Goal: Task Accomplishment & Management: Complete application form

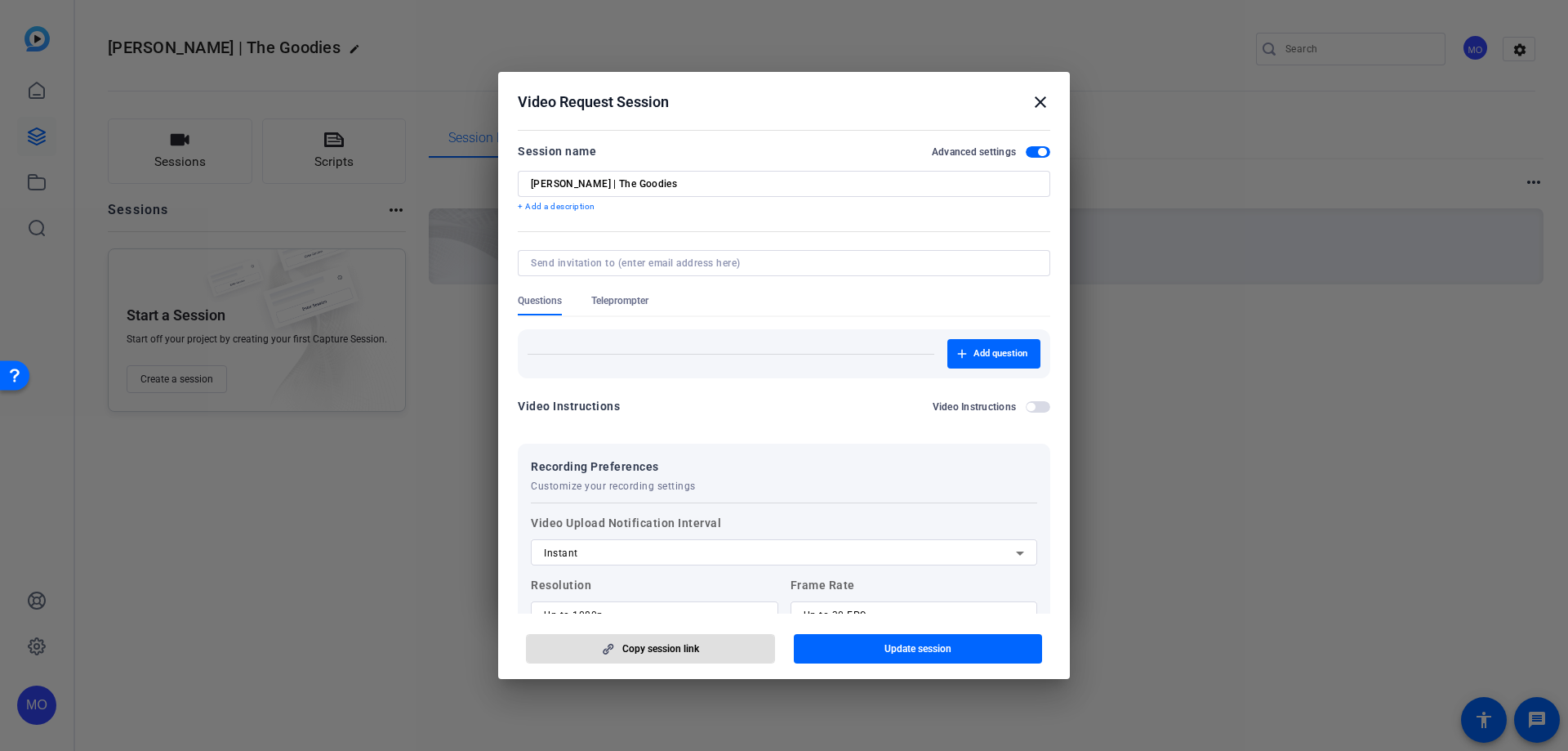
scroll to position [245, 0]
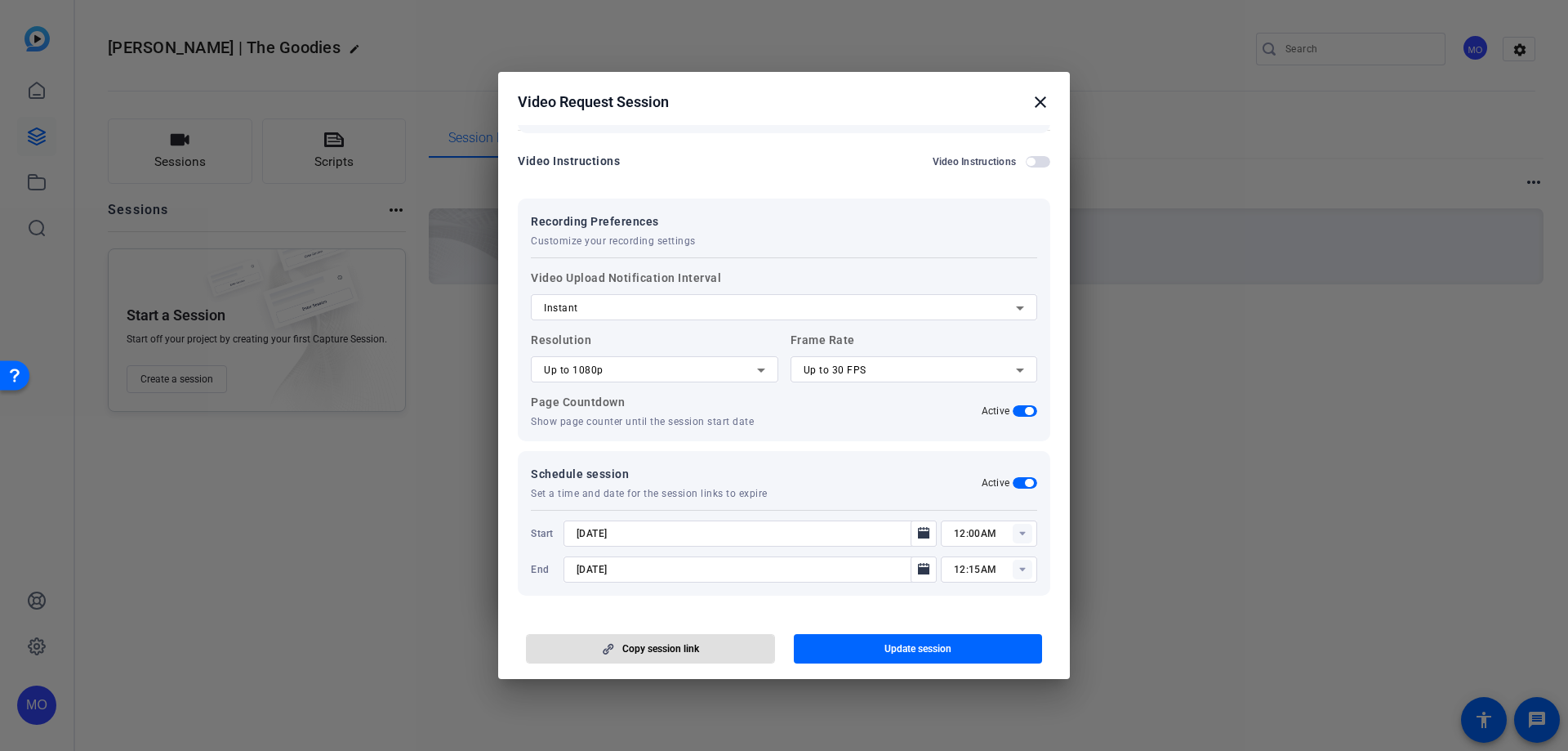
click at [1036, 102] on mat-icon "close" at bounding box center [1040, 101] width 19 height 19
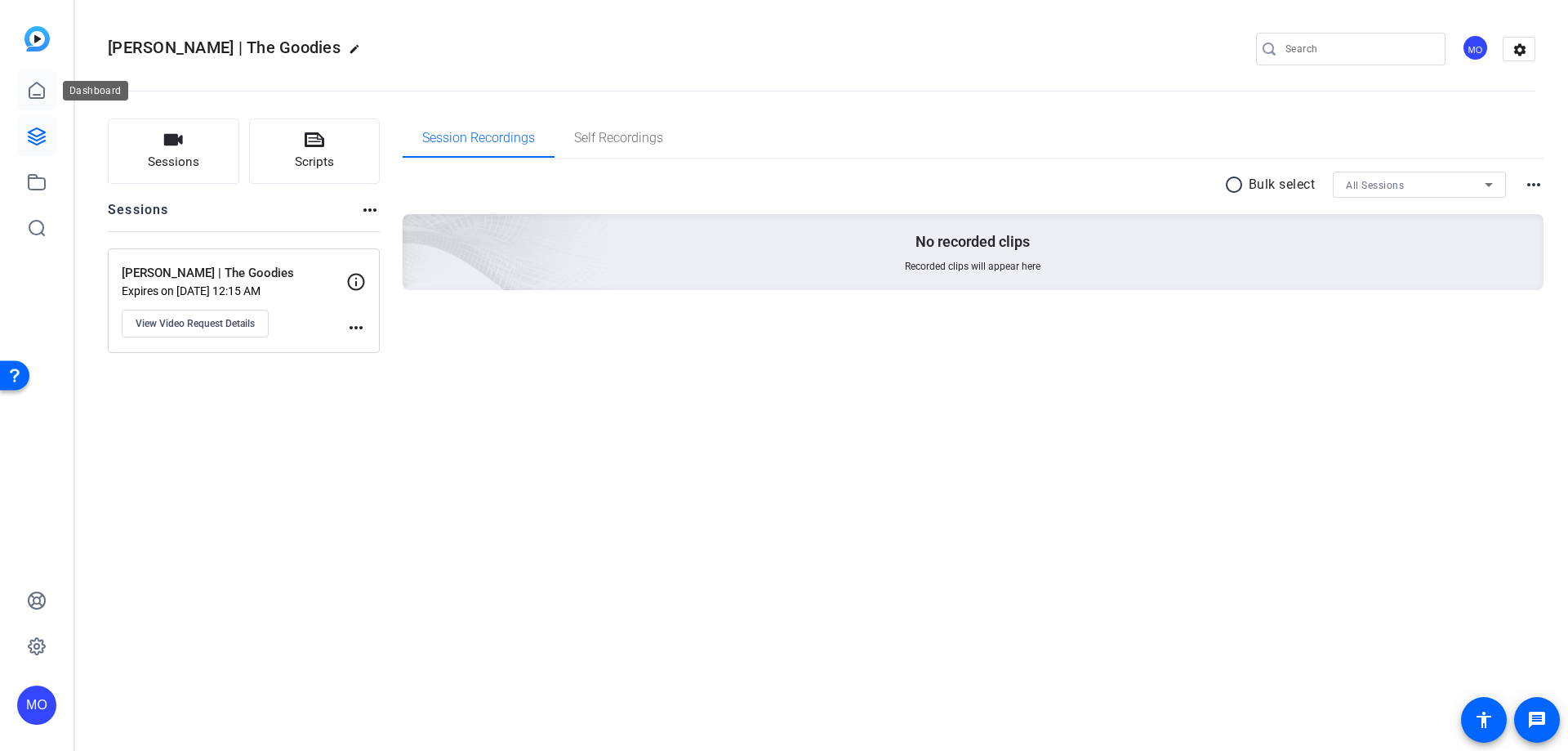
click at [44, 85] on icon at bounding box center [37, 91] width 19 height 19
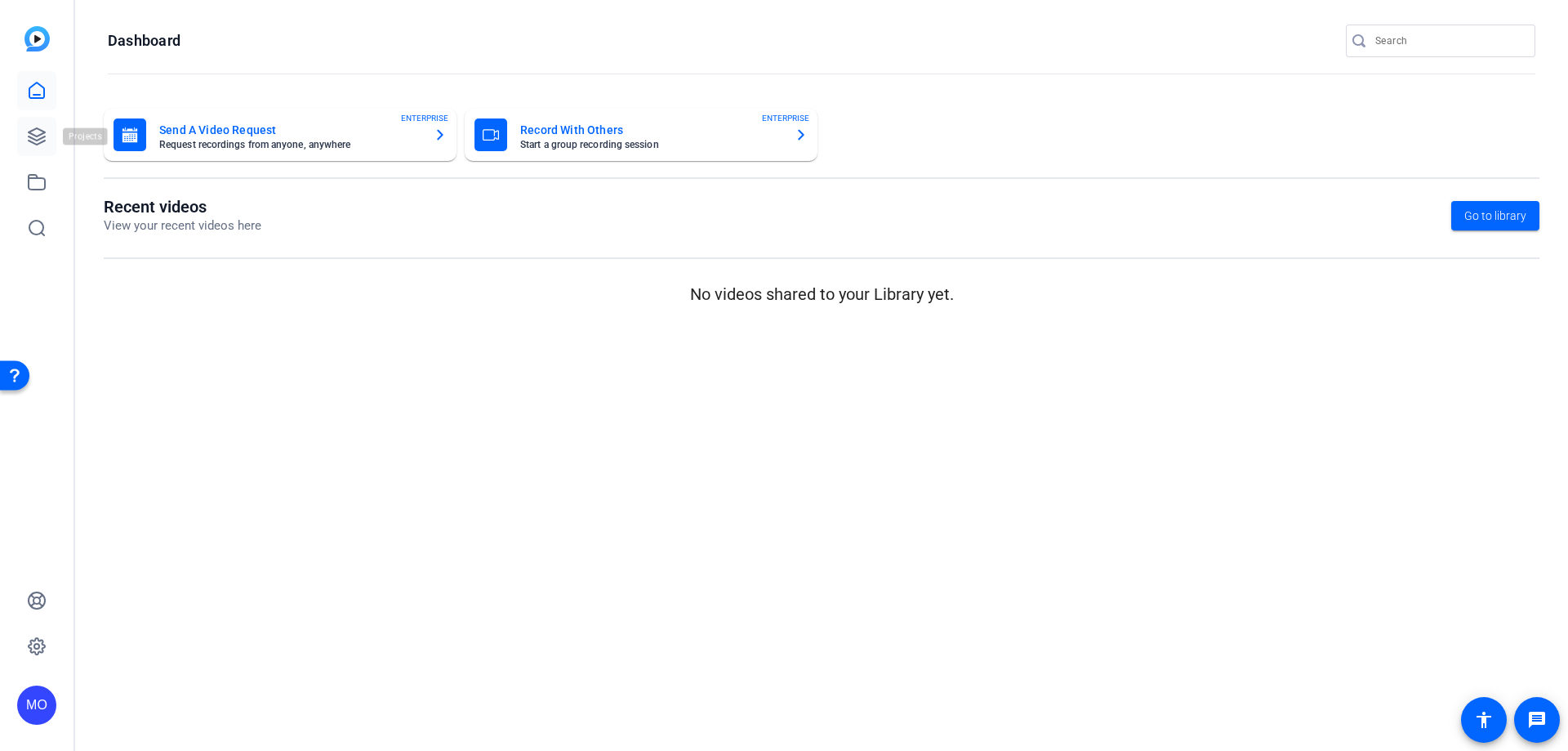
click at [44, 124] on link at bounding box center [37, 136] width 40 height 40
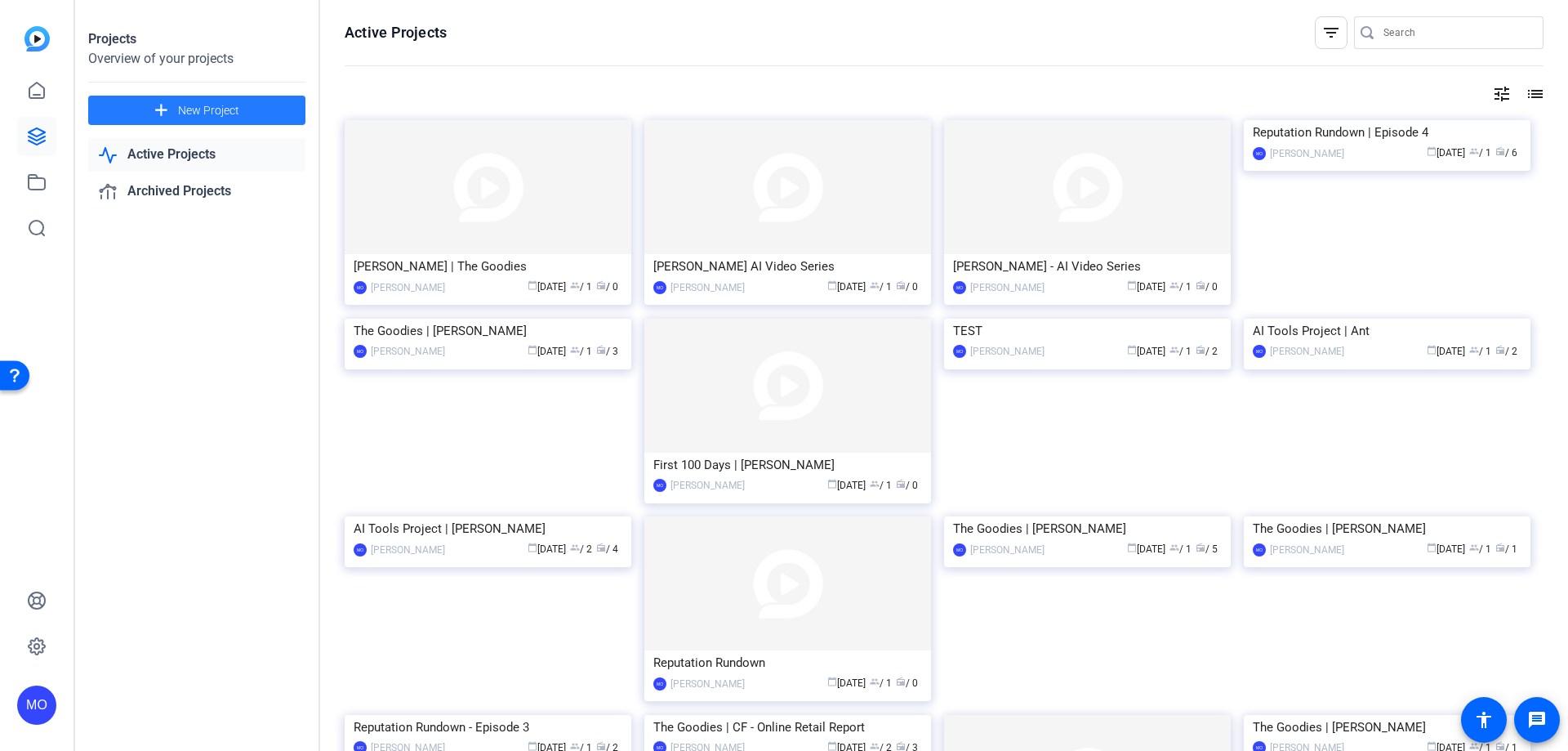
click at [208, 116] on span "New Project" at bounding box center [208, 111] width 61 height 17
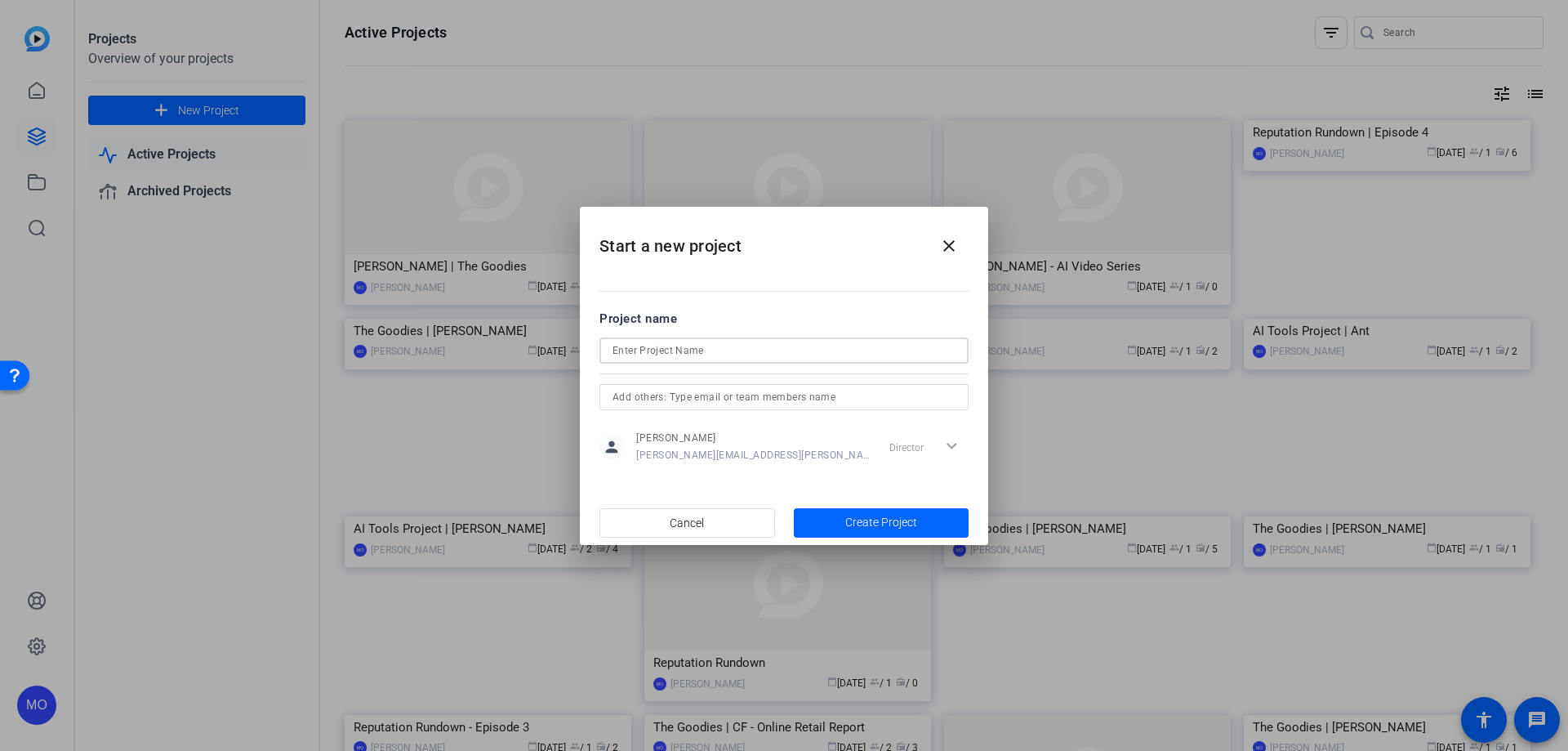
click at [631, 347] on input at bounding box center [784, 350] width 343 height 19
type input "[PERSON_NAME] - AI Video Series"
click at [852, 522] on span "Create Project" at bounding box center [882, 522] width 72 height 17
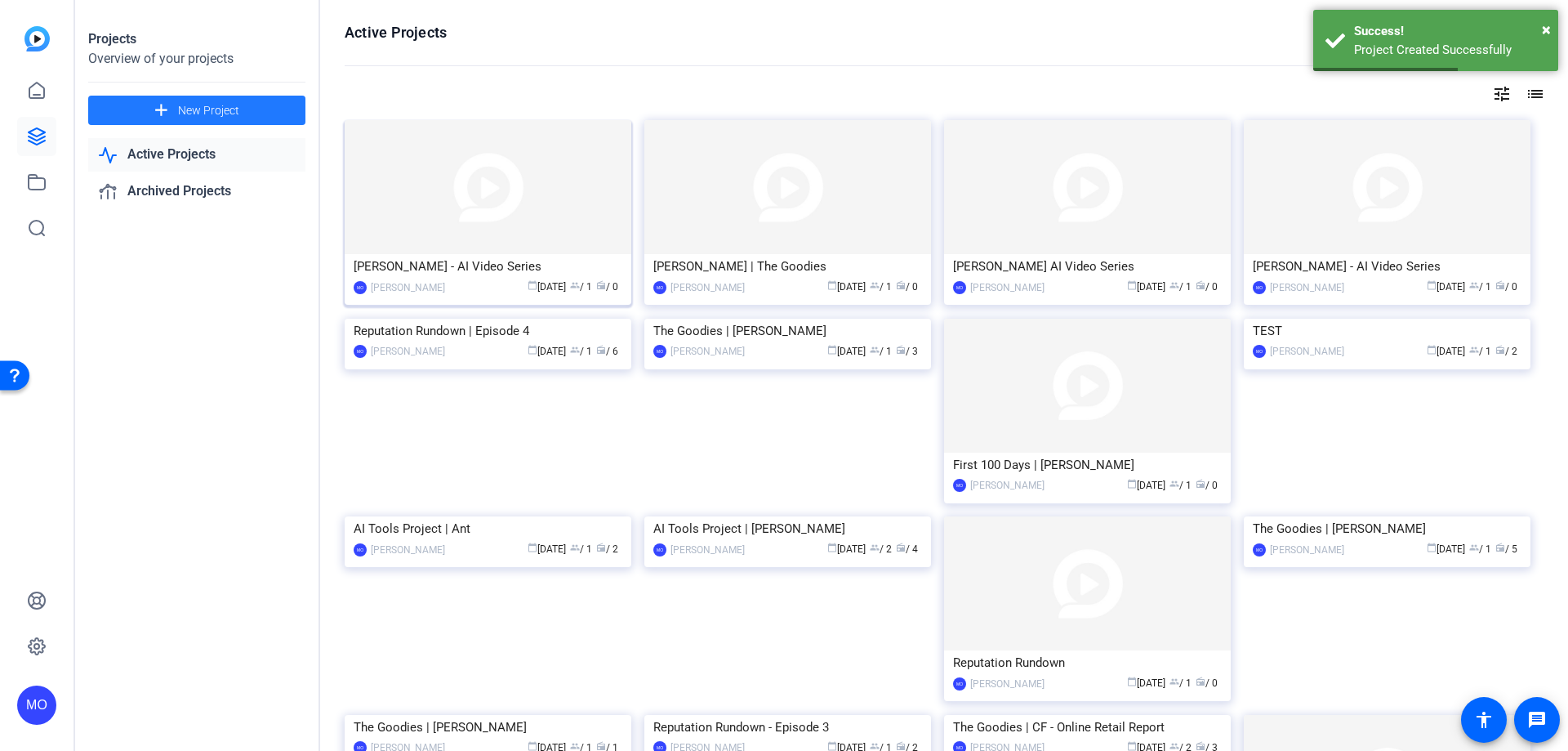
click at [458, 214] on img at bounding box center [488, 187] width 287 height 134
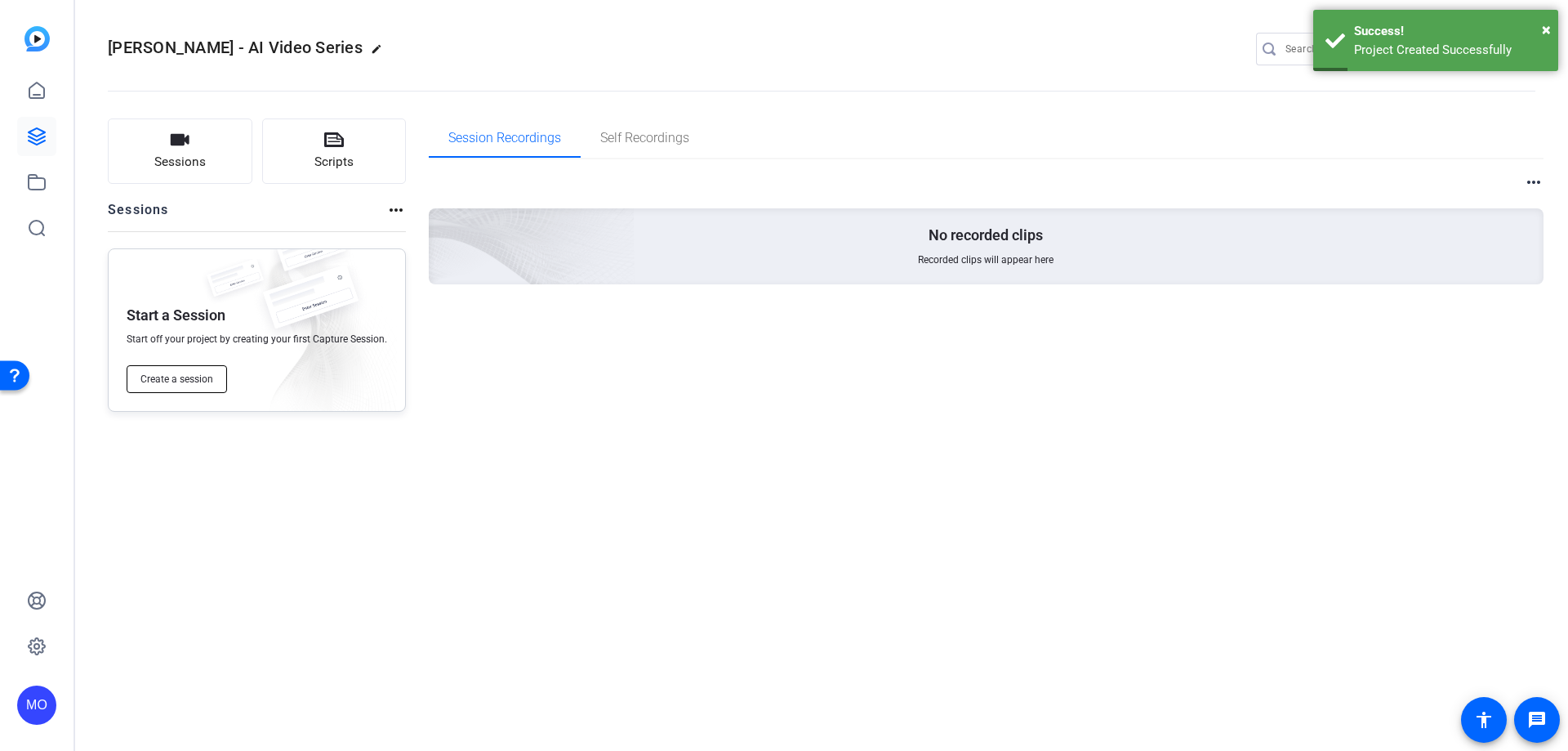
click at [203, 380] on span "Create a session" at bounding box center [176, 379] width 73 height 14
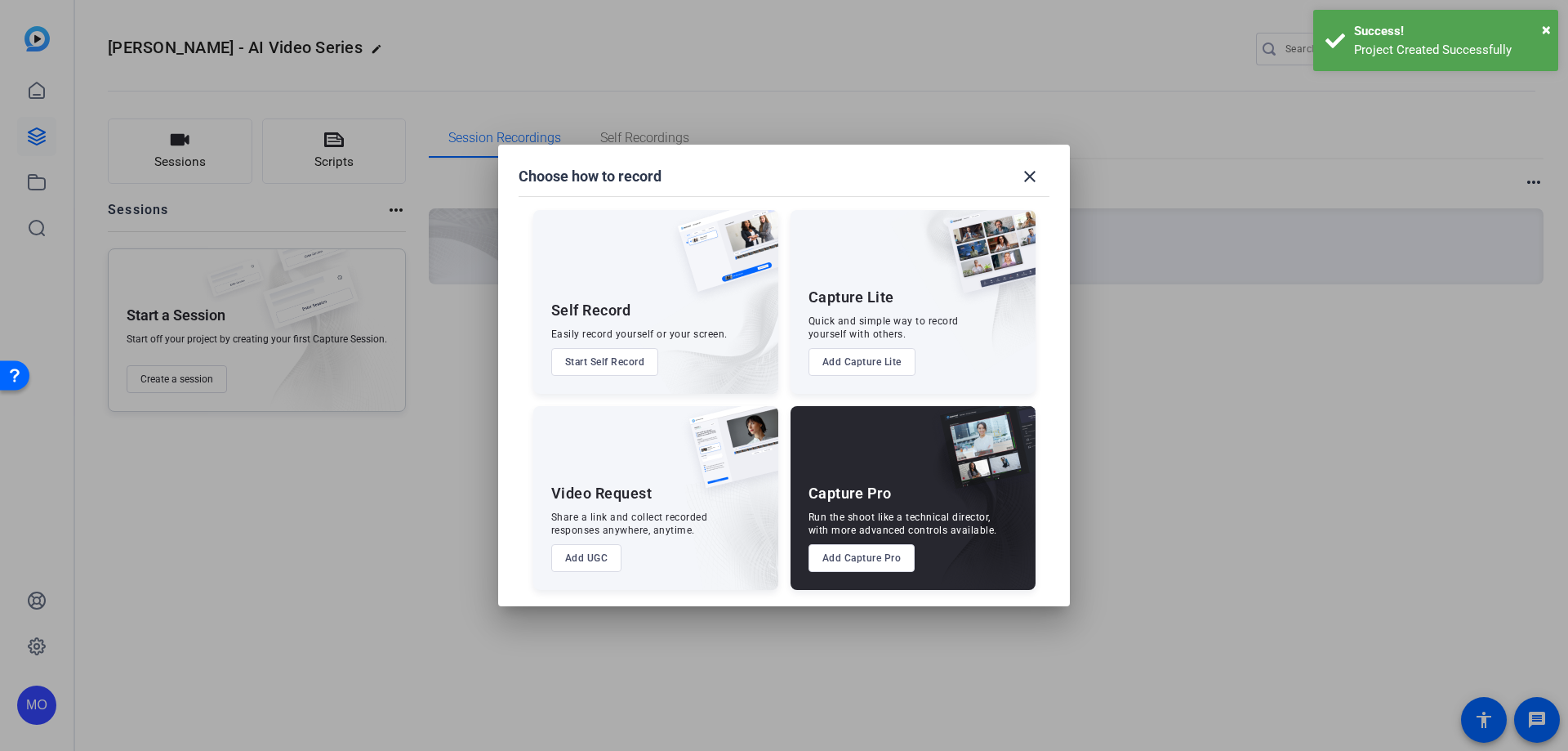
click at [580, 563] on button "Add UGC" at bounding box center [587, 558] width 72 height 28
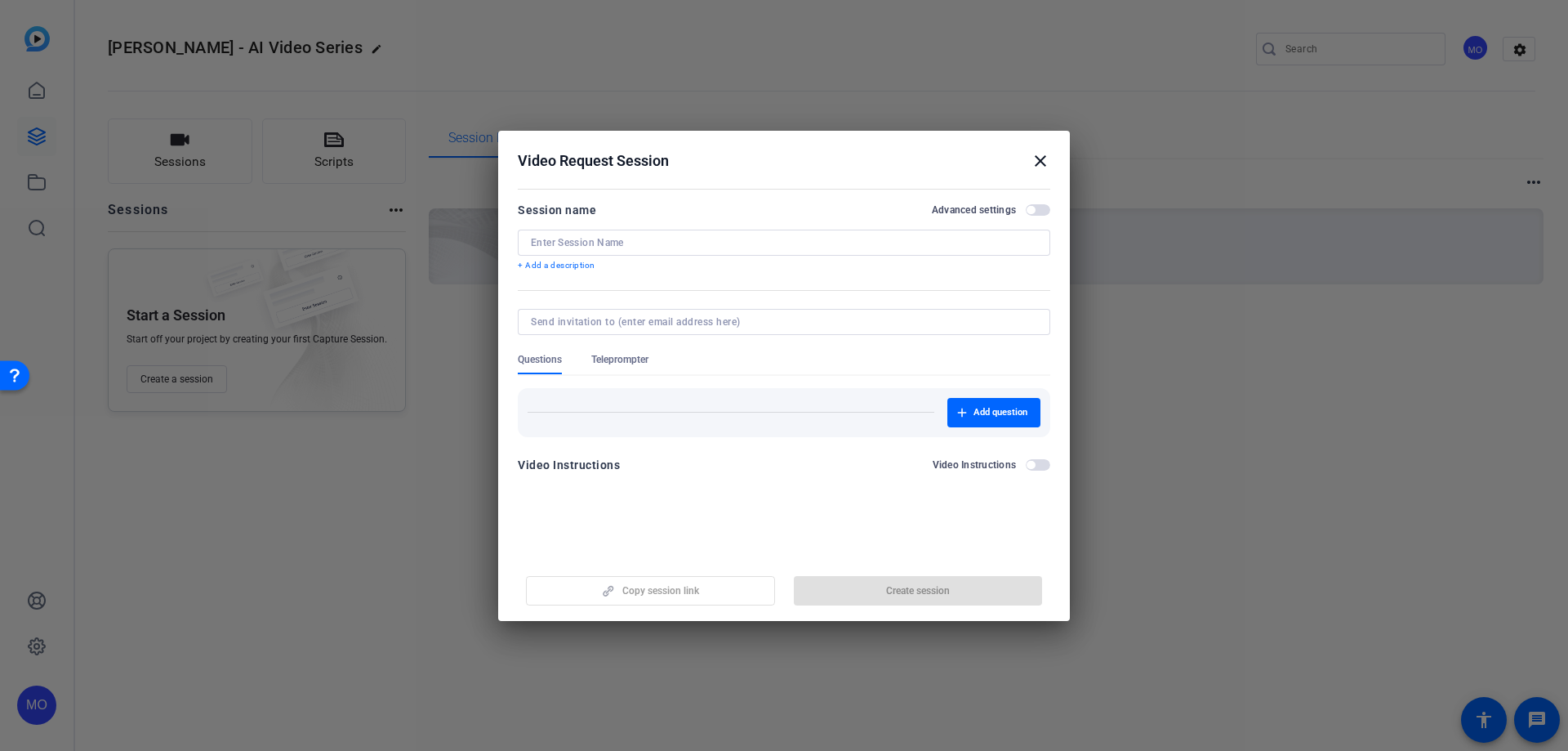
click at [621, 249] on div at bounding box center [784, 242] width 507 height 26
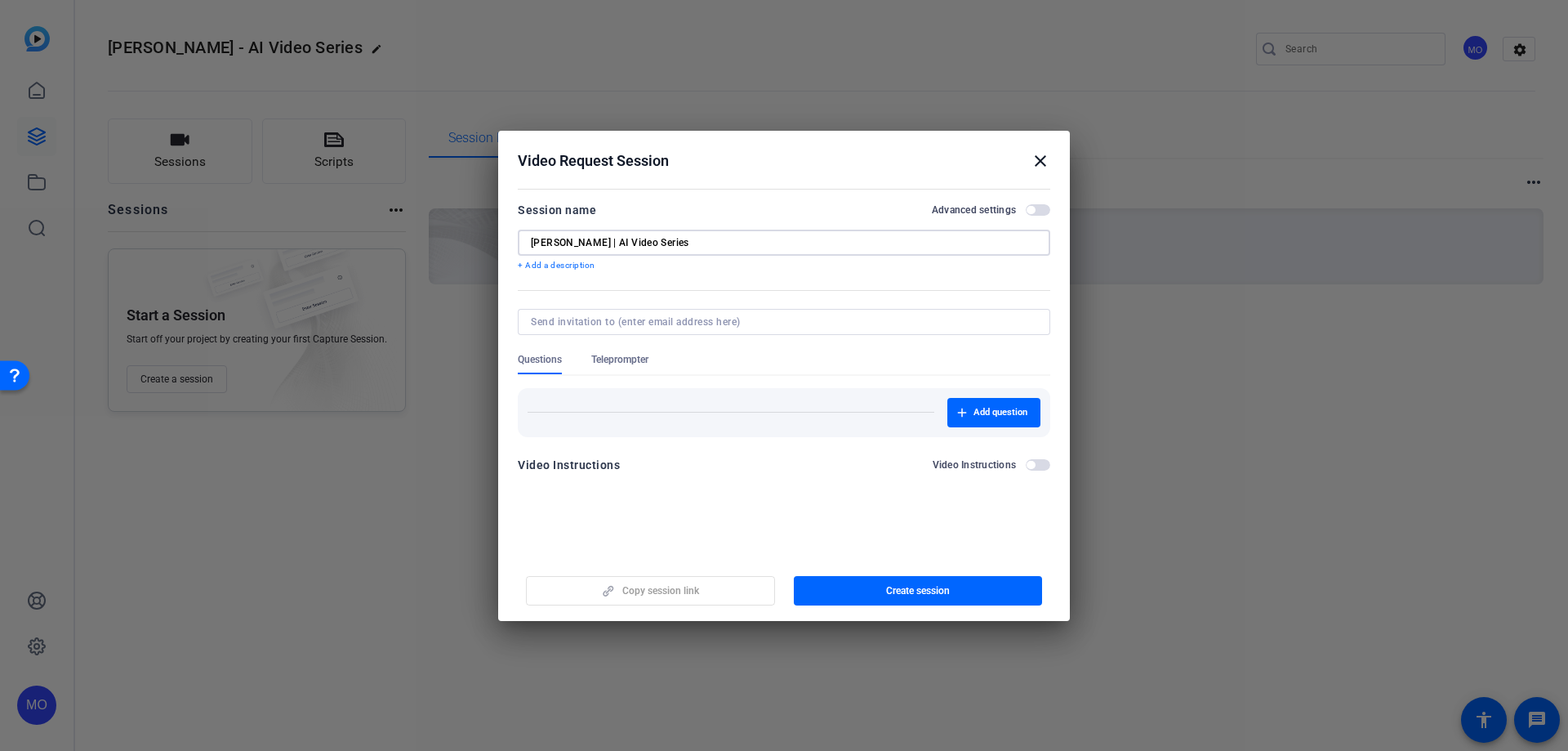
type input "[PERSON_NAME] | AI Video Series"
click at [1038, 207] on span "button" at bounding box center [1037, 210] width 24 height 12
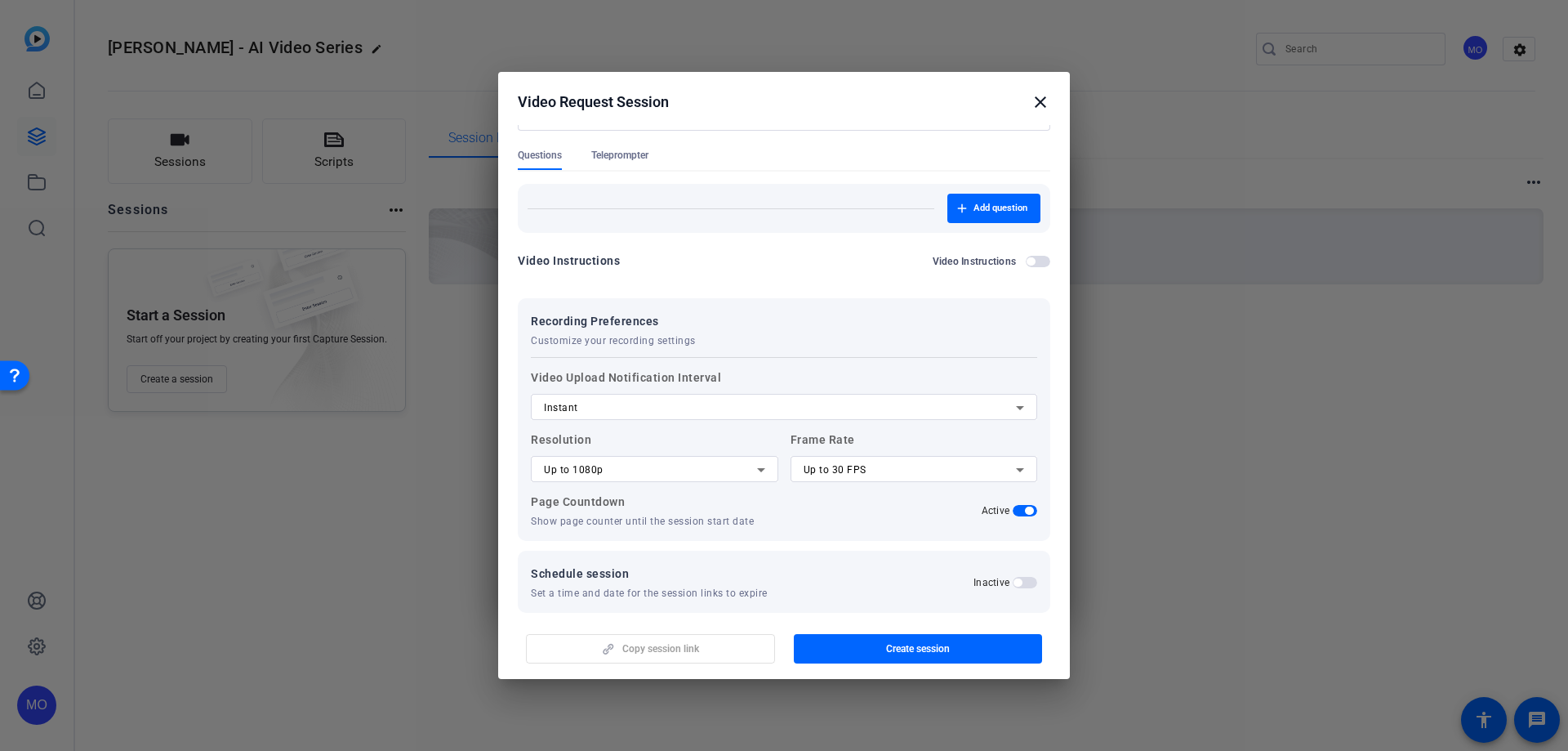
scroll to position [162, 0]
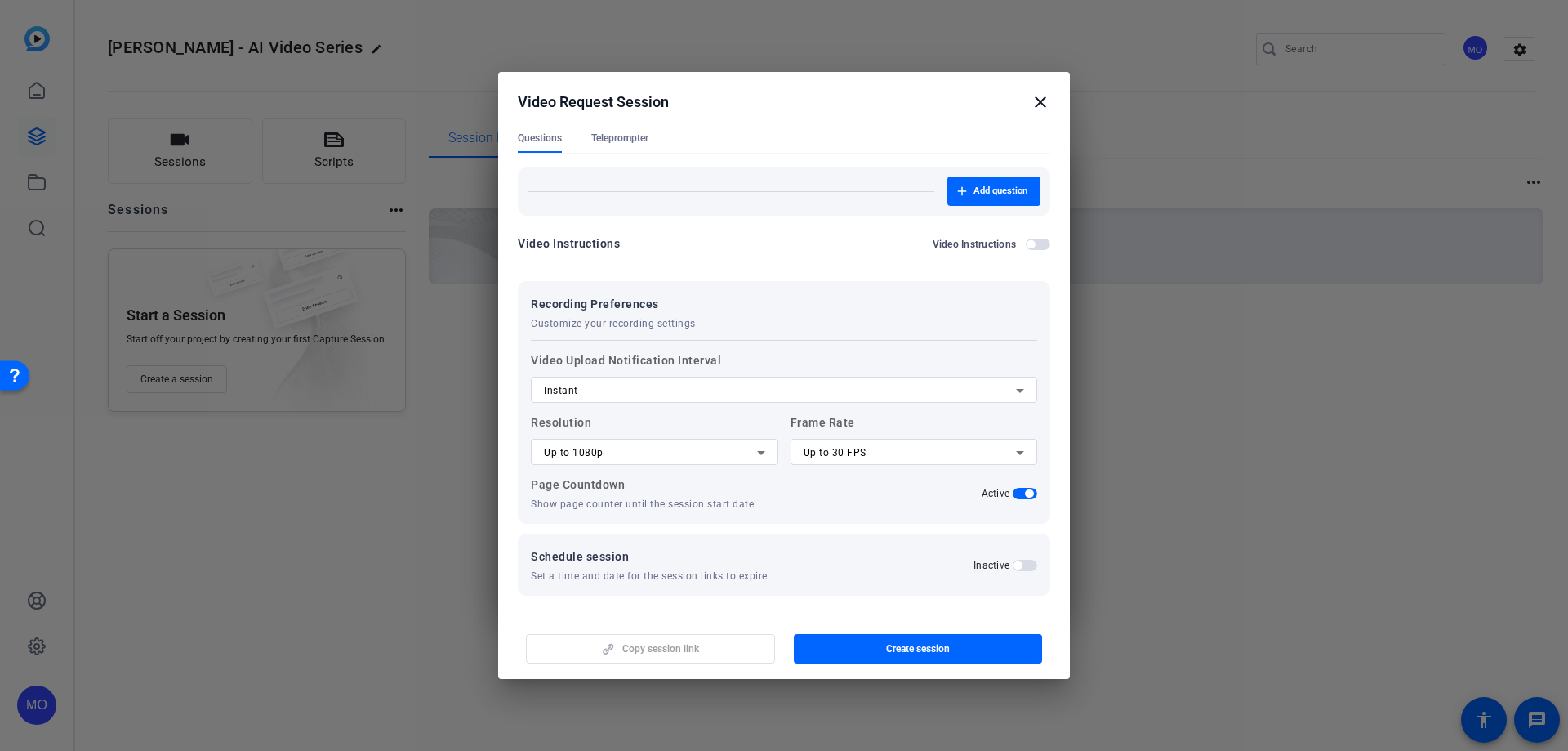
click at [1017, 566] on span "button" at bounding box center [1025, 565] width 24 height 12
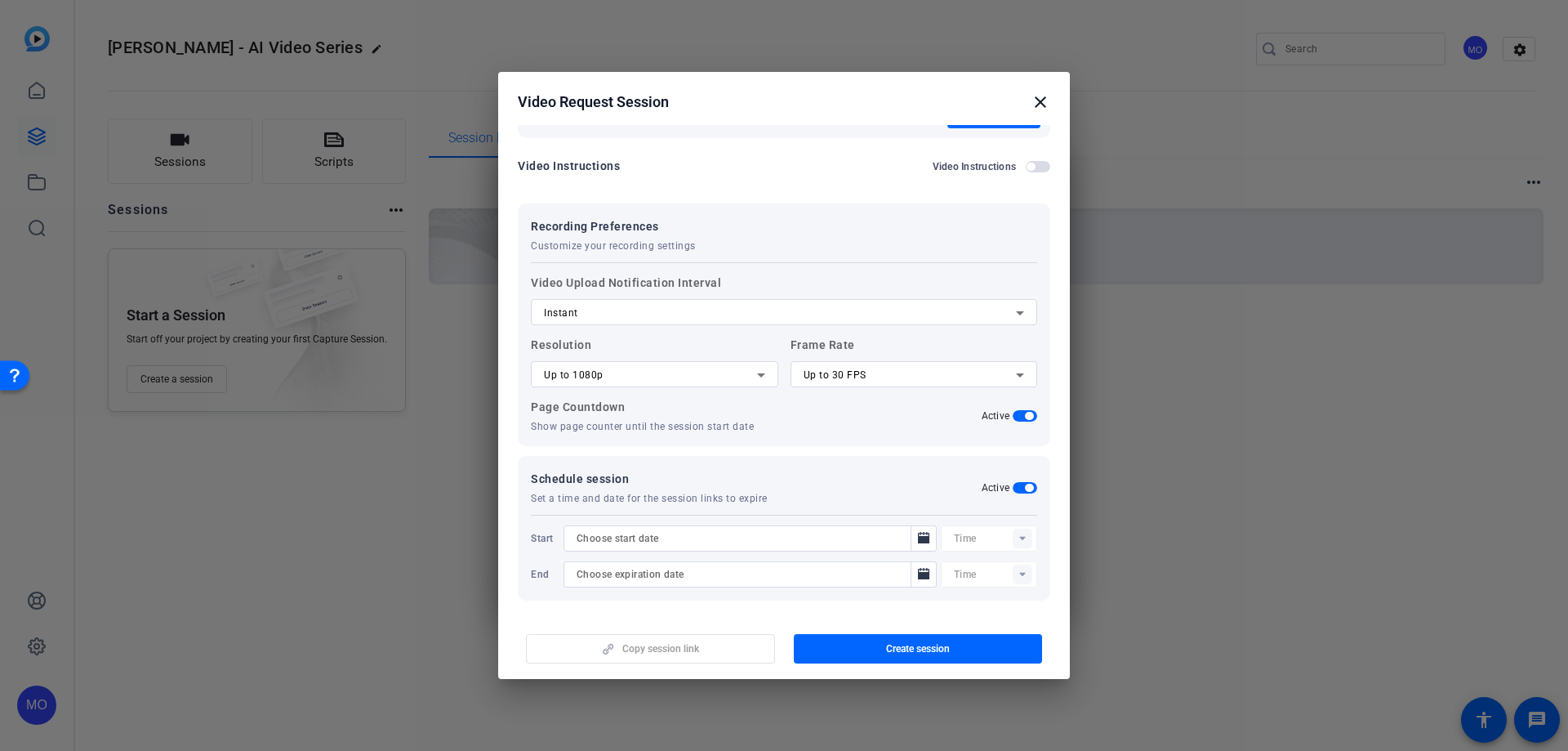
scroll to position [245, 0]
click at [919, 533] on icon "Open calendar" at bounding box center [924, 533] width 12 height 12
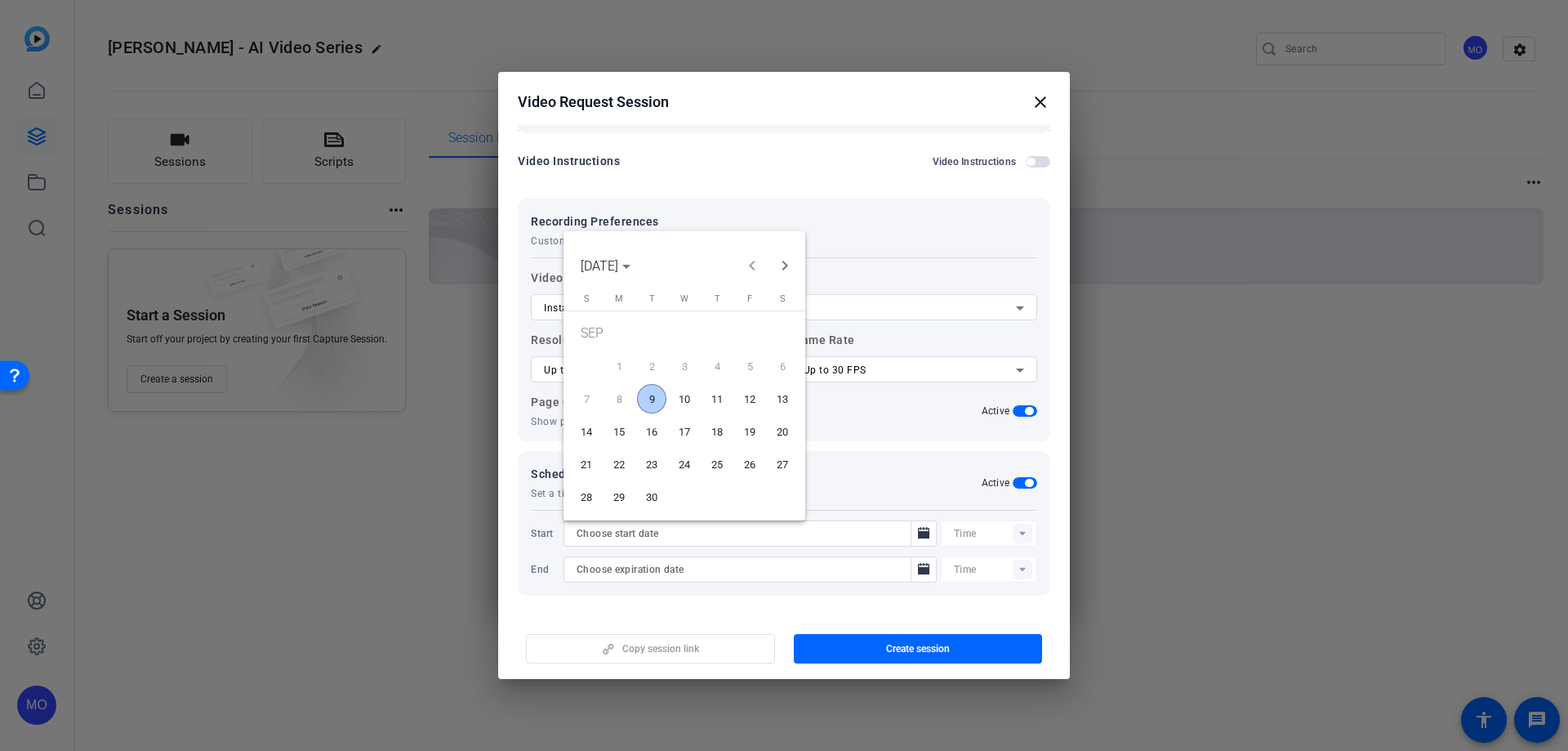
click at [651, 395] on span "9" at bounding box center [652, 398] width 29 height 29
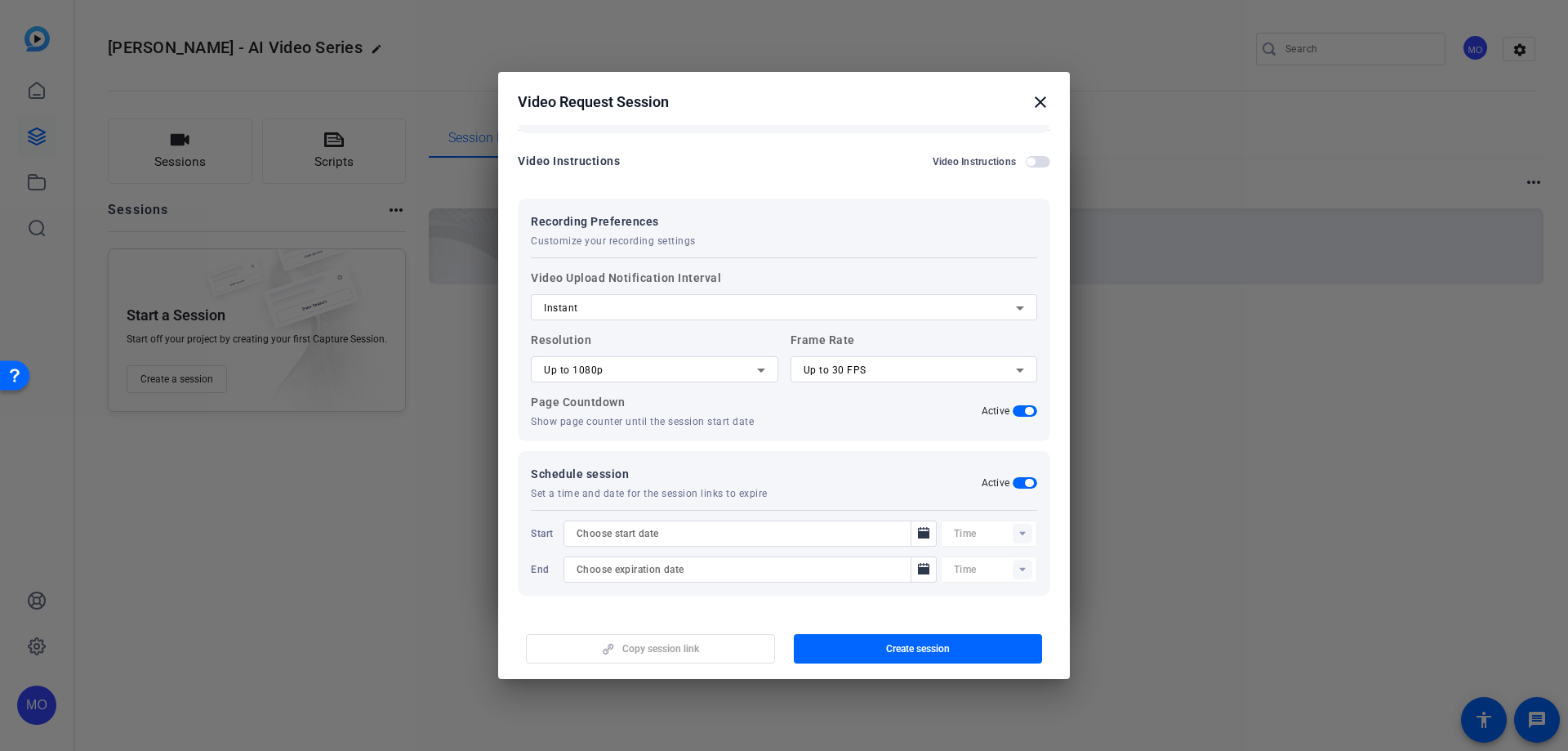
type input "[DATE]"
click at [1016, 536] on rect at bounding box center [1023, 534] width 19 height 19
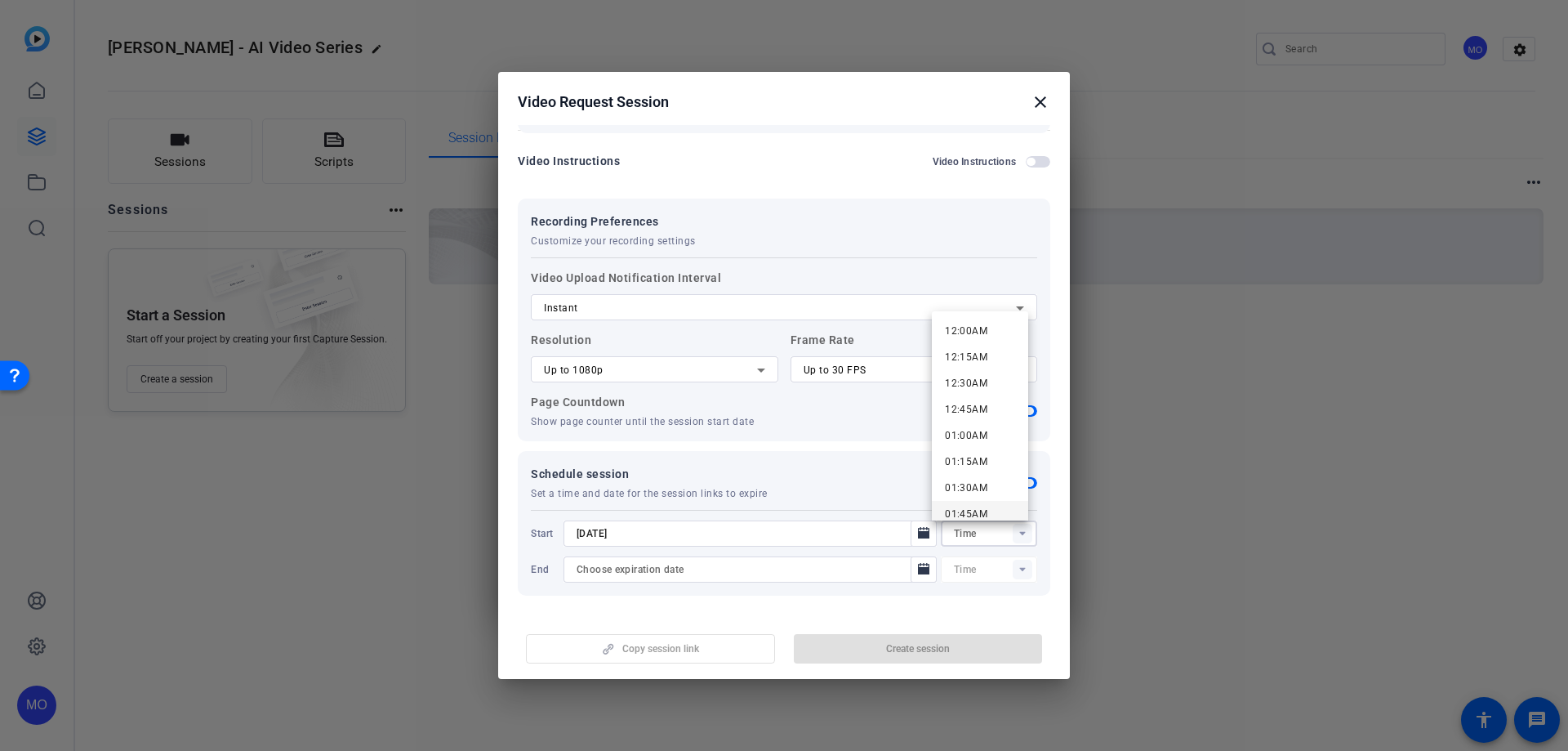
click at [959, 510] on span "01:45AM" at bounding box center [967, 514] width 43 height 12
type input "01:45AM"
click at [937, 611] on mat-dialog-content "Session name Advanced settings [PERSON_NAME] | AI Video Series + Add a descript…" at bounding box center [783, 368] width 571 height 487
click at [918, 569] on icon "Open calendar" at bounding box center [924, 568] width 12 height 12
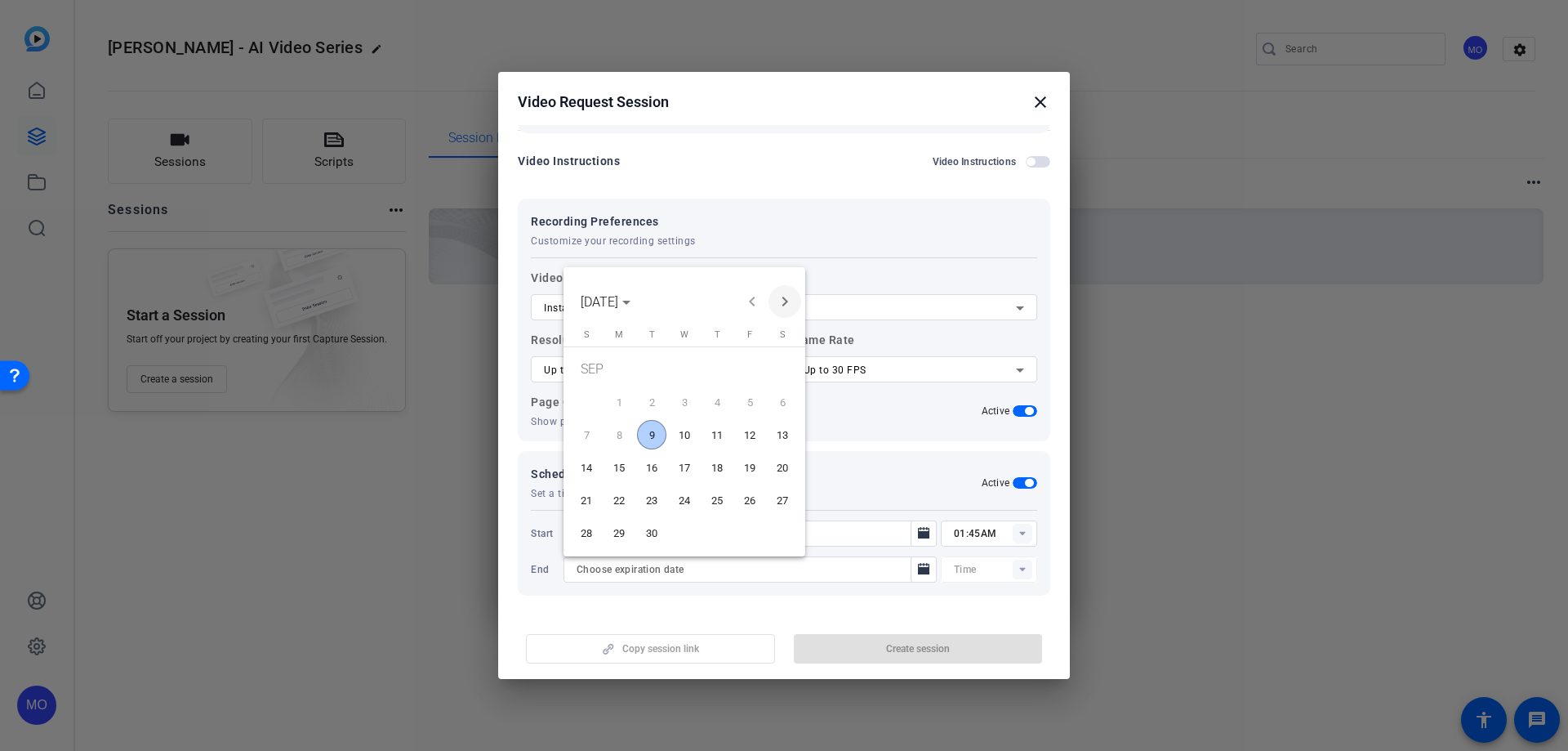
click at [783, 303] on span "Next month" at bounding box center [785, 302] width 33 height 33
click at [740, 506] on span "31" at bounding box center [749, 504] width 29 height 29
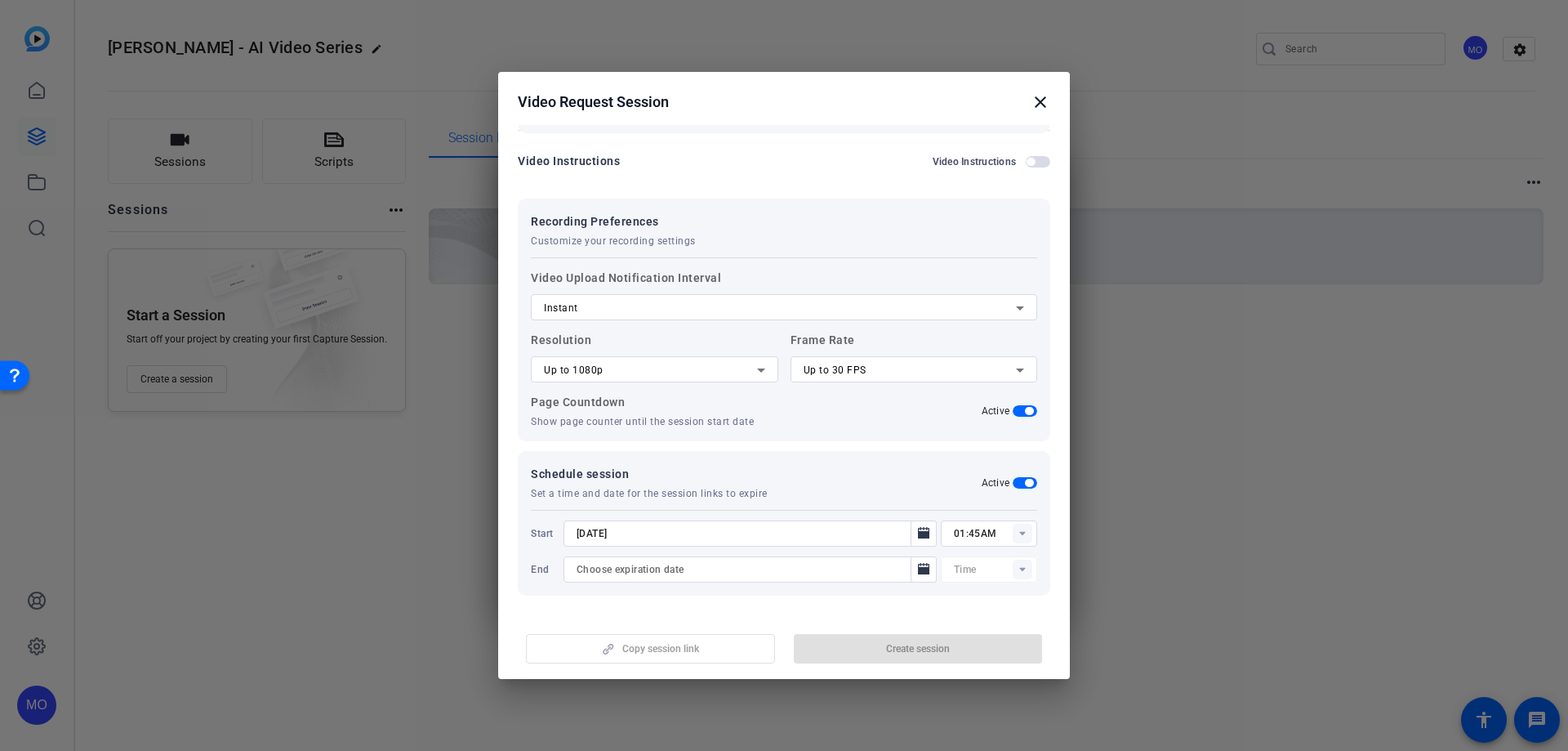
type input "[DATE]"
type input "02:00AM"
click at [866, 642] on span "button" at bounding box center [918, 649] width 249 height 40
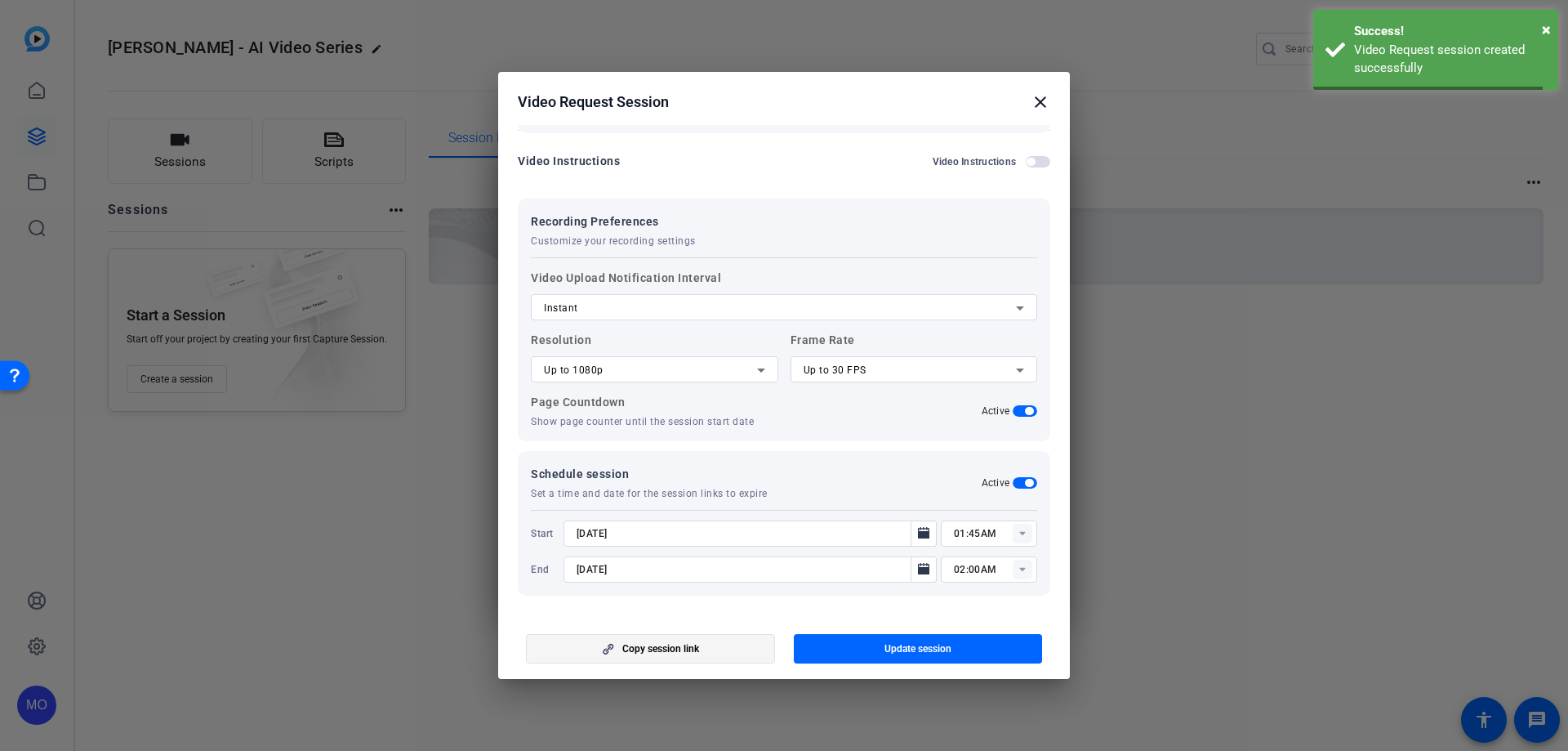
click at [679, 650] on span "Copy session link" at bounding box center [660, 649] width 76 height 14
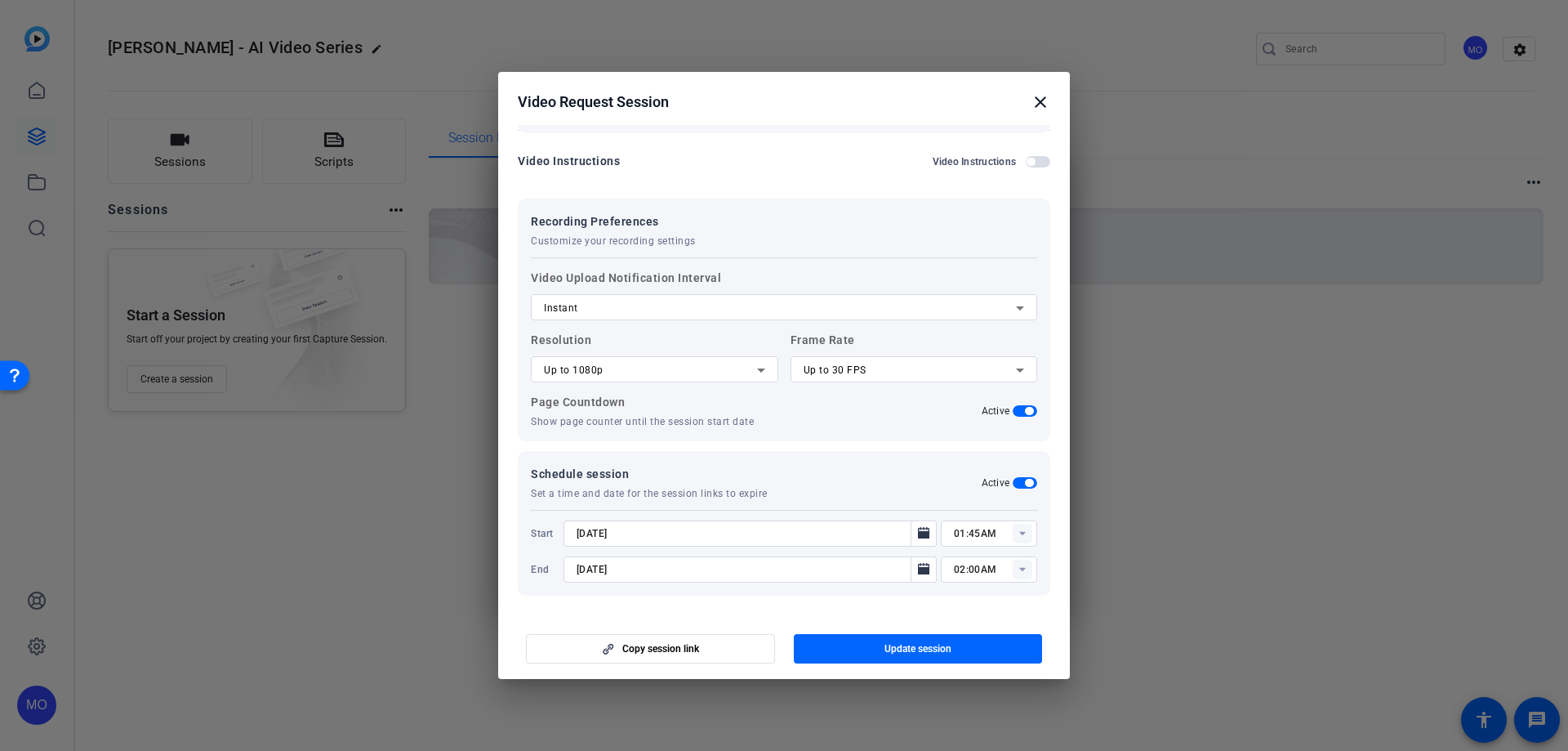
click at [1036, 101] on mat-icon "close" at bounding box center [1040, 101] width 19 height 19
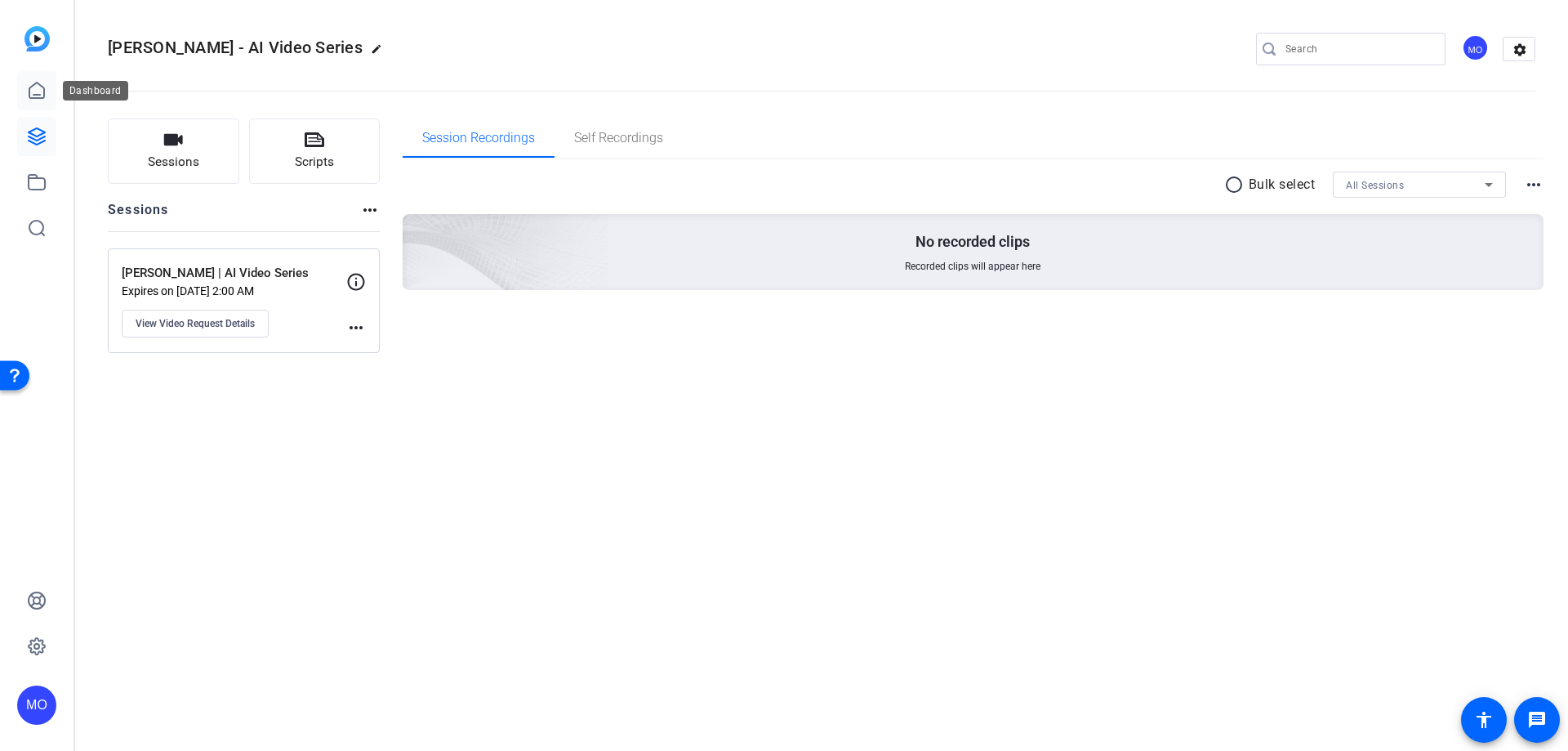
click at [28, 90] on icon at bounding box center [37, 91] width 19 height 19
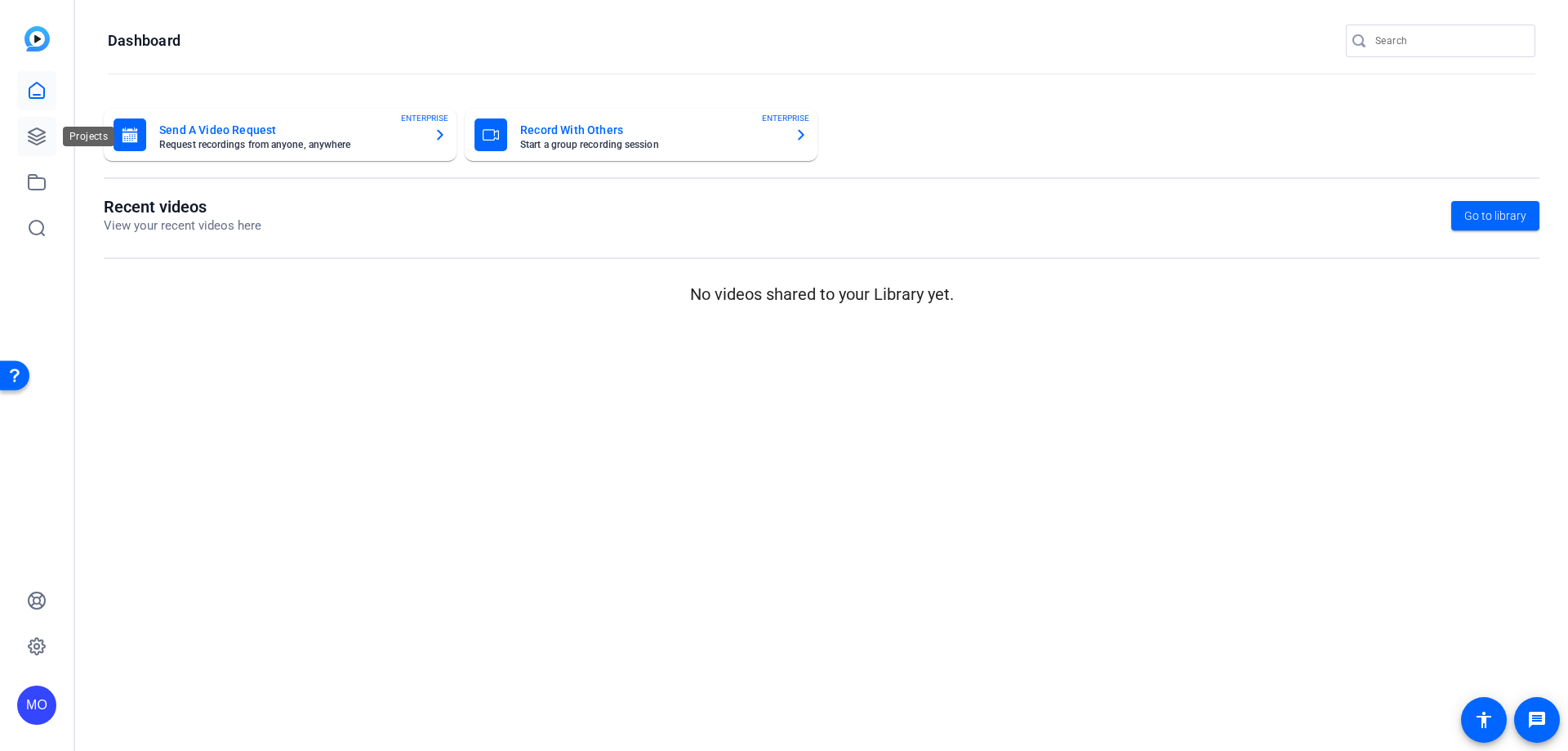
click at [35, 137] on icon at bounding box center [37, 136] width 19 height 19
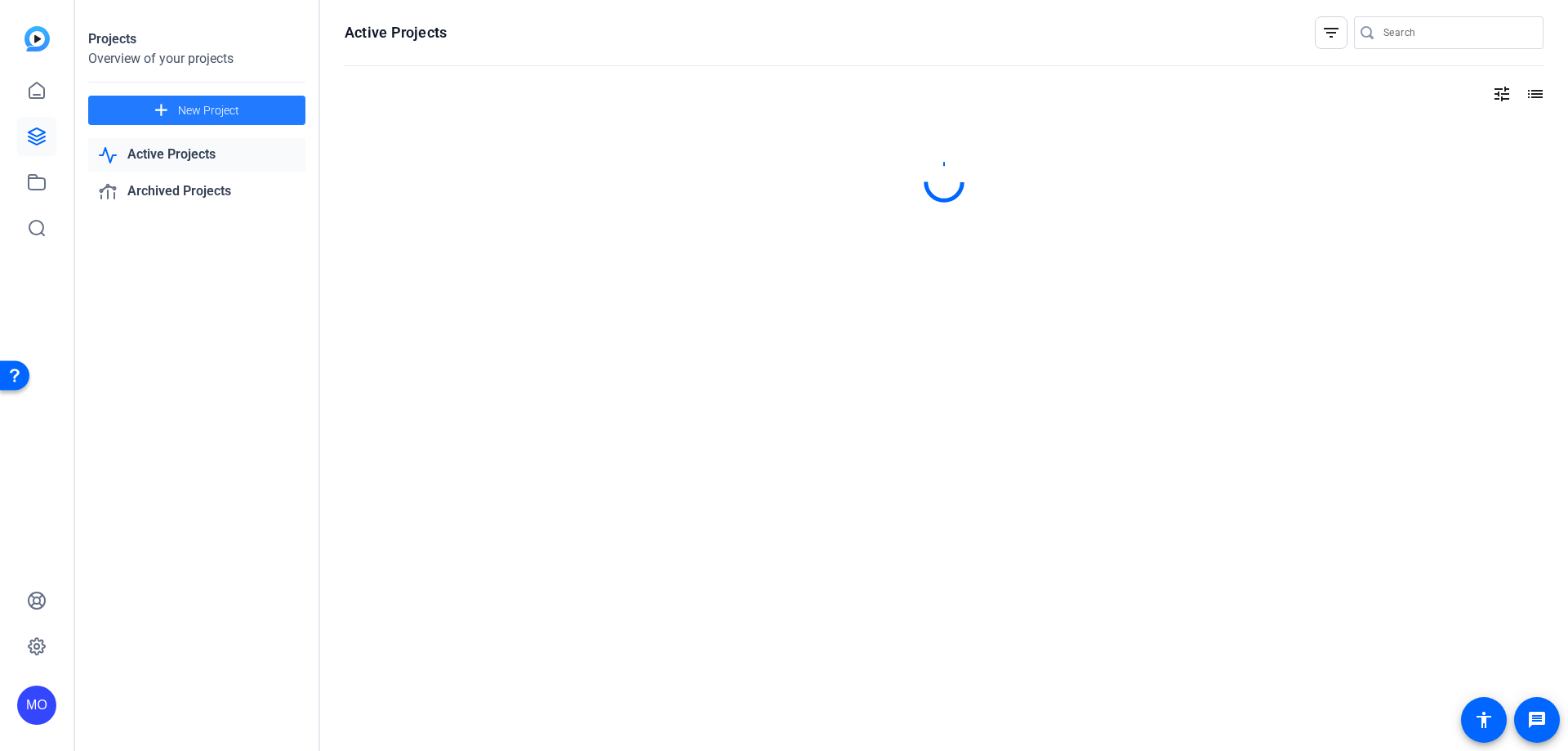
click at [205, 98] on span at bounding box center [196, 110] width 218 height 40
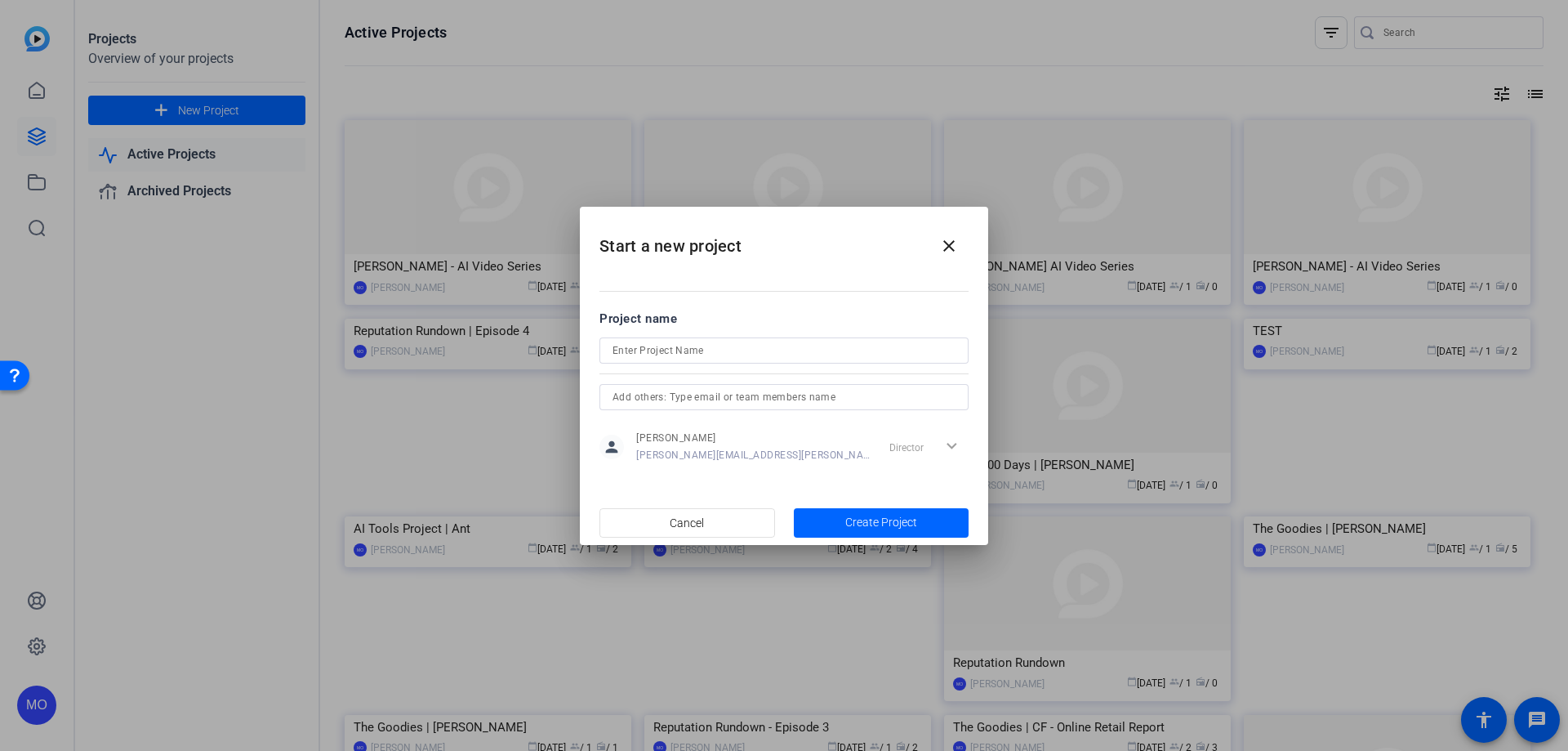
click at [656, 361] on div at bounding box center [784, 350] width 343 height 26
type input "[PERSON_NAME] Video Series"
click at [873, 514] on span "Create Project" at bounding box center [882, 522] width 72 height 17
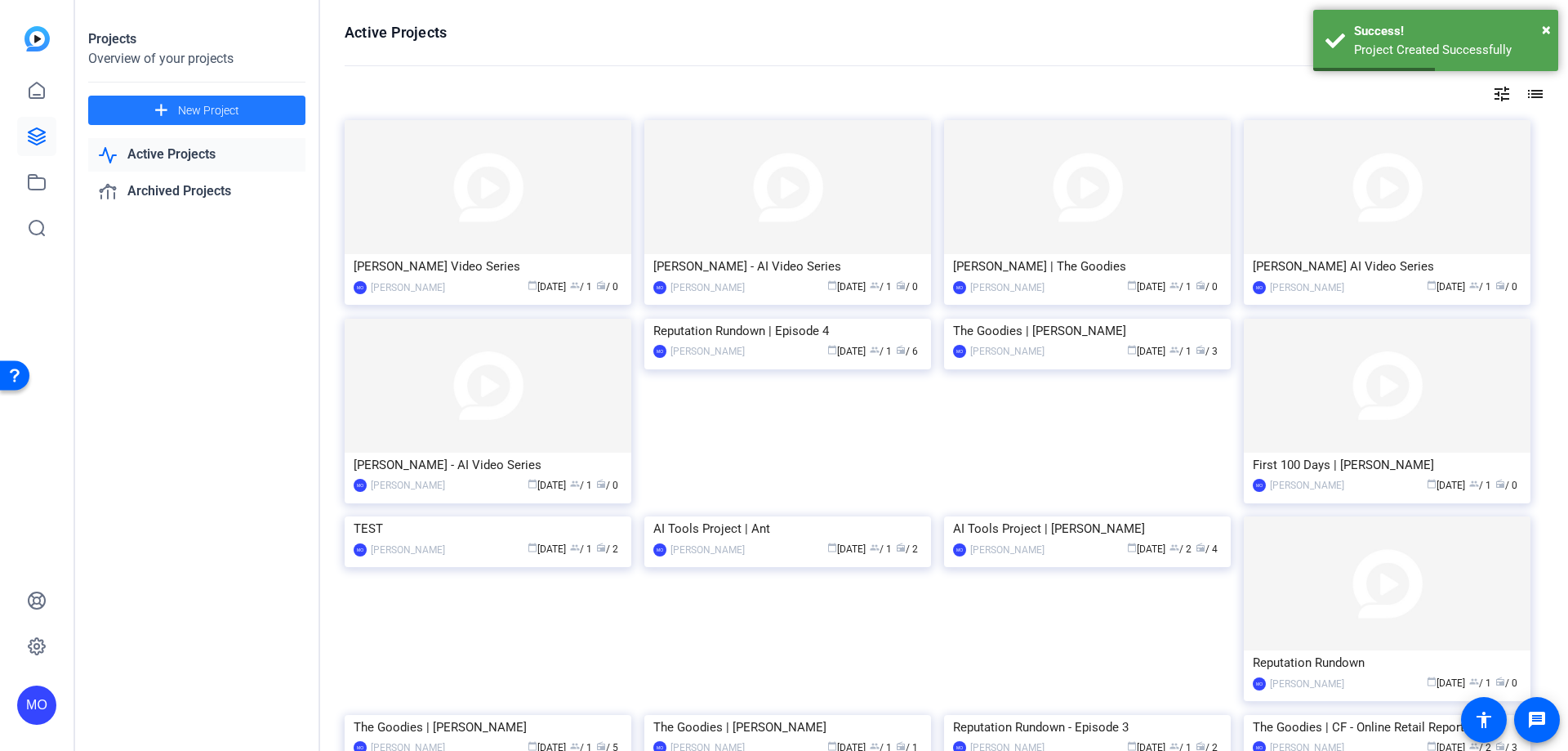
click at [218, 99] on span at bounding box center [196, 110] width 218 height 40
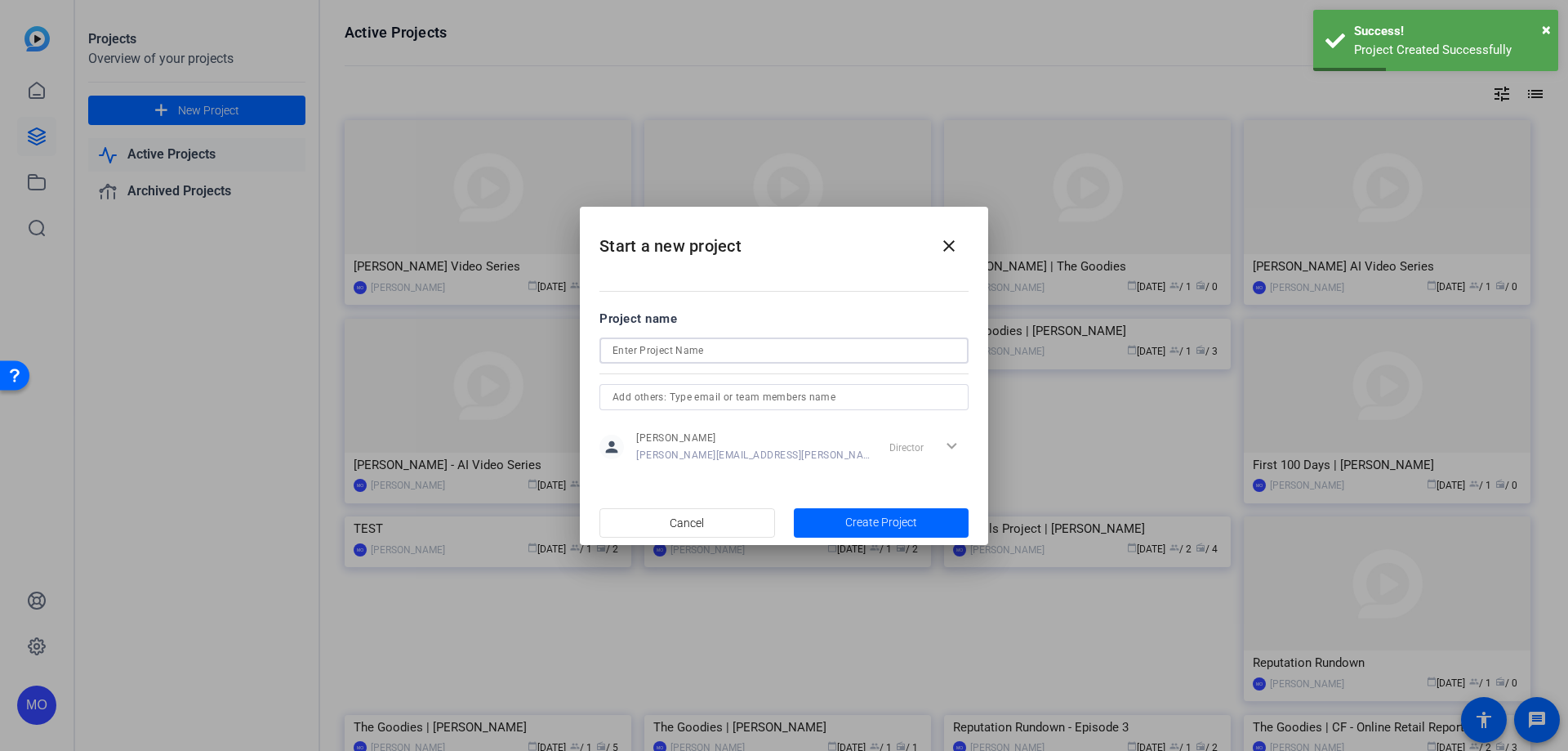
click at [653, 352] on input at bounding box center [784, 350] width 343 height 19
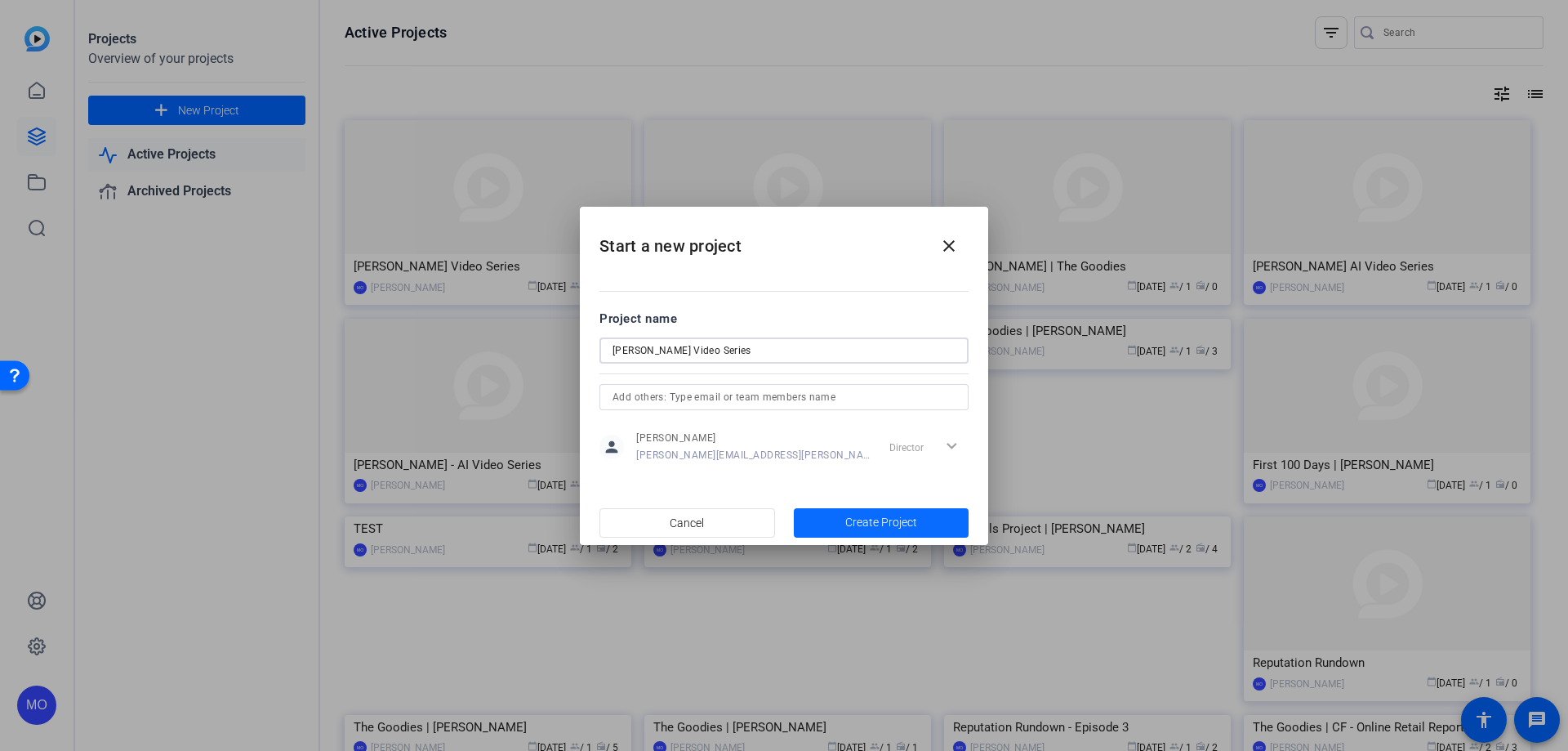
type input "[PERSON_NAME] Video Series"
click at [851, 519] on span "Create Project" at bounding box center [882, 522] width 72 height 17
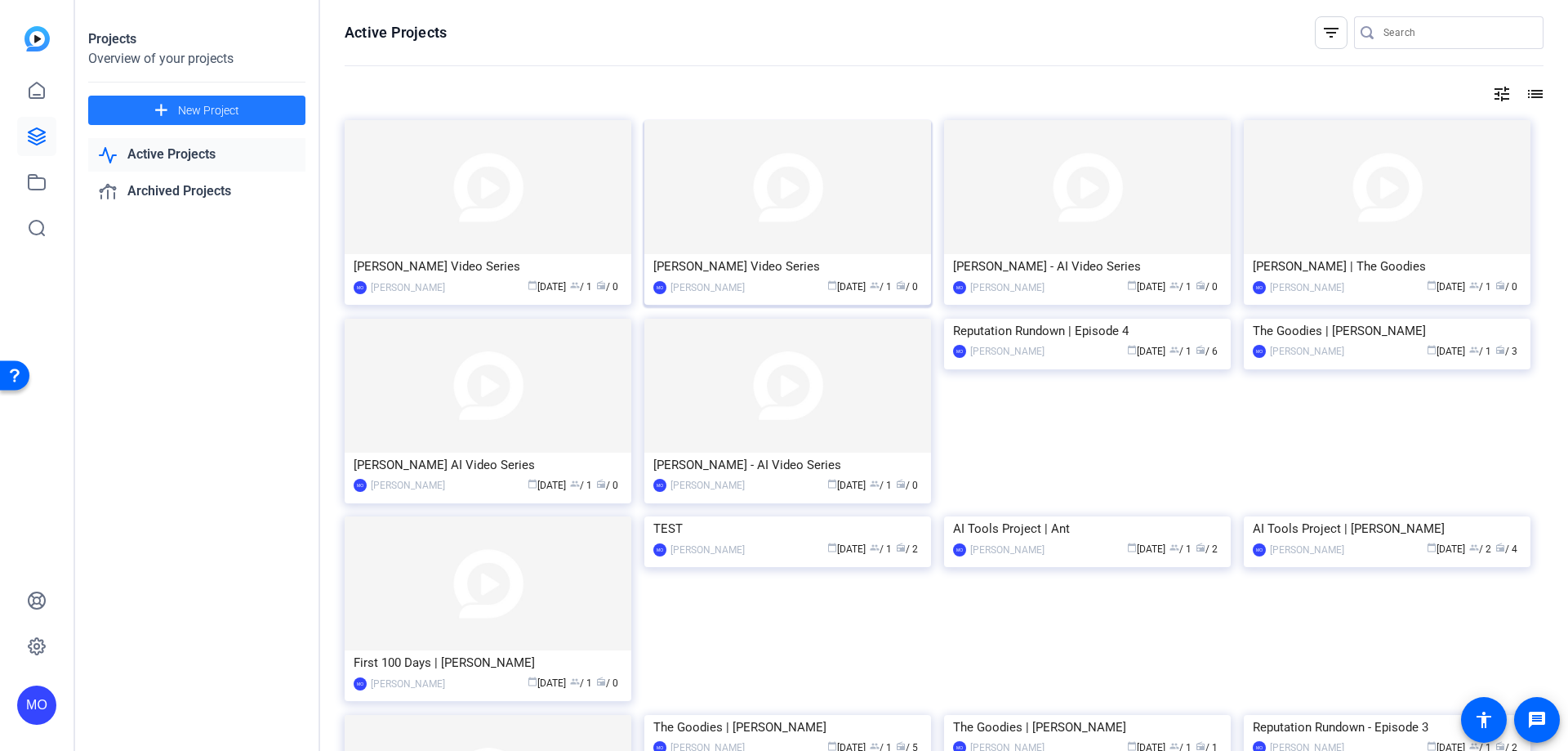
click at [716, 254] on div "[PERSON_NAME] Video Series" at bounding box center [788, 266] width 269 height 24
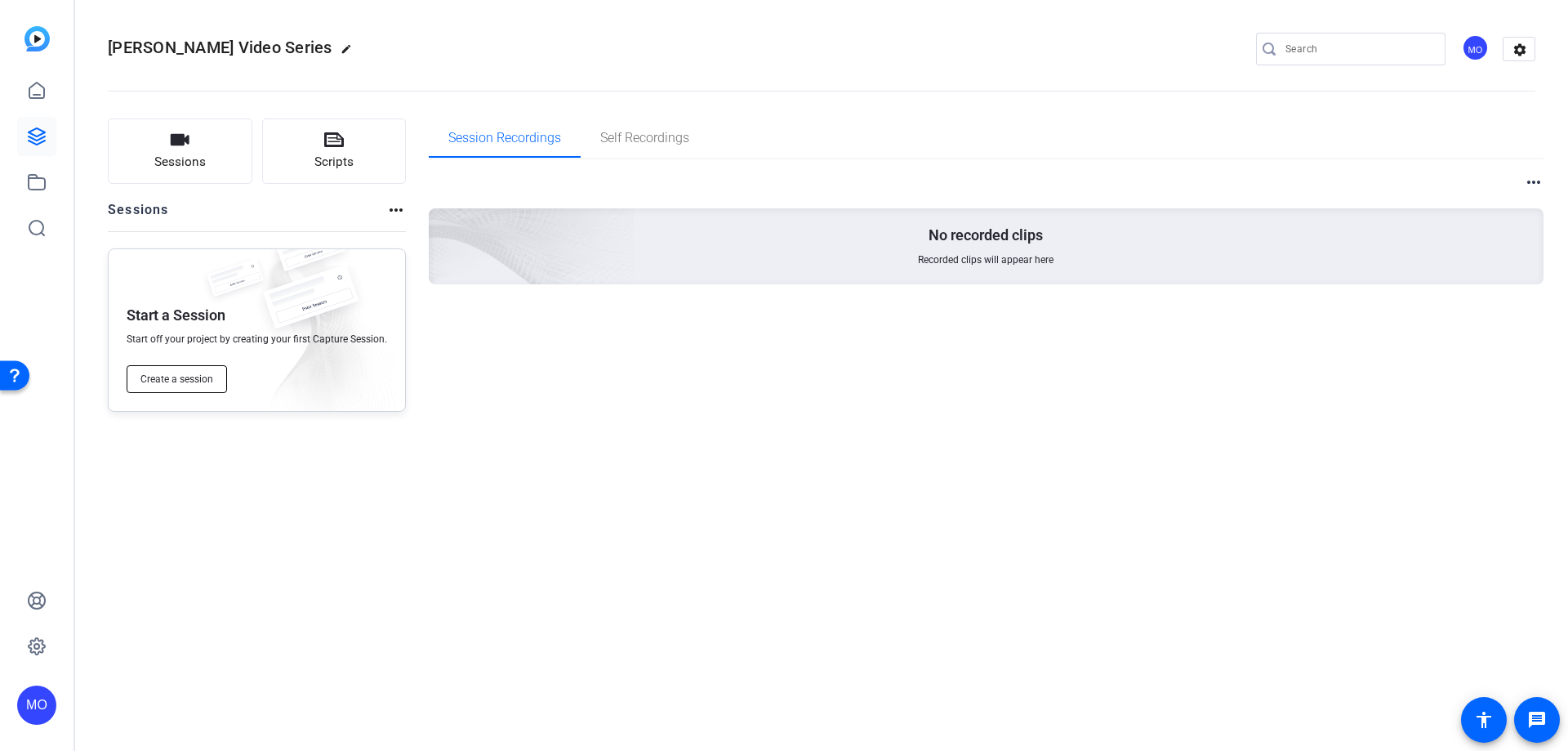
click at [182, 382] on span "Create a session" at bounding box center [176, 379] width 73 height 14
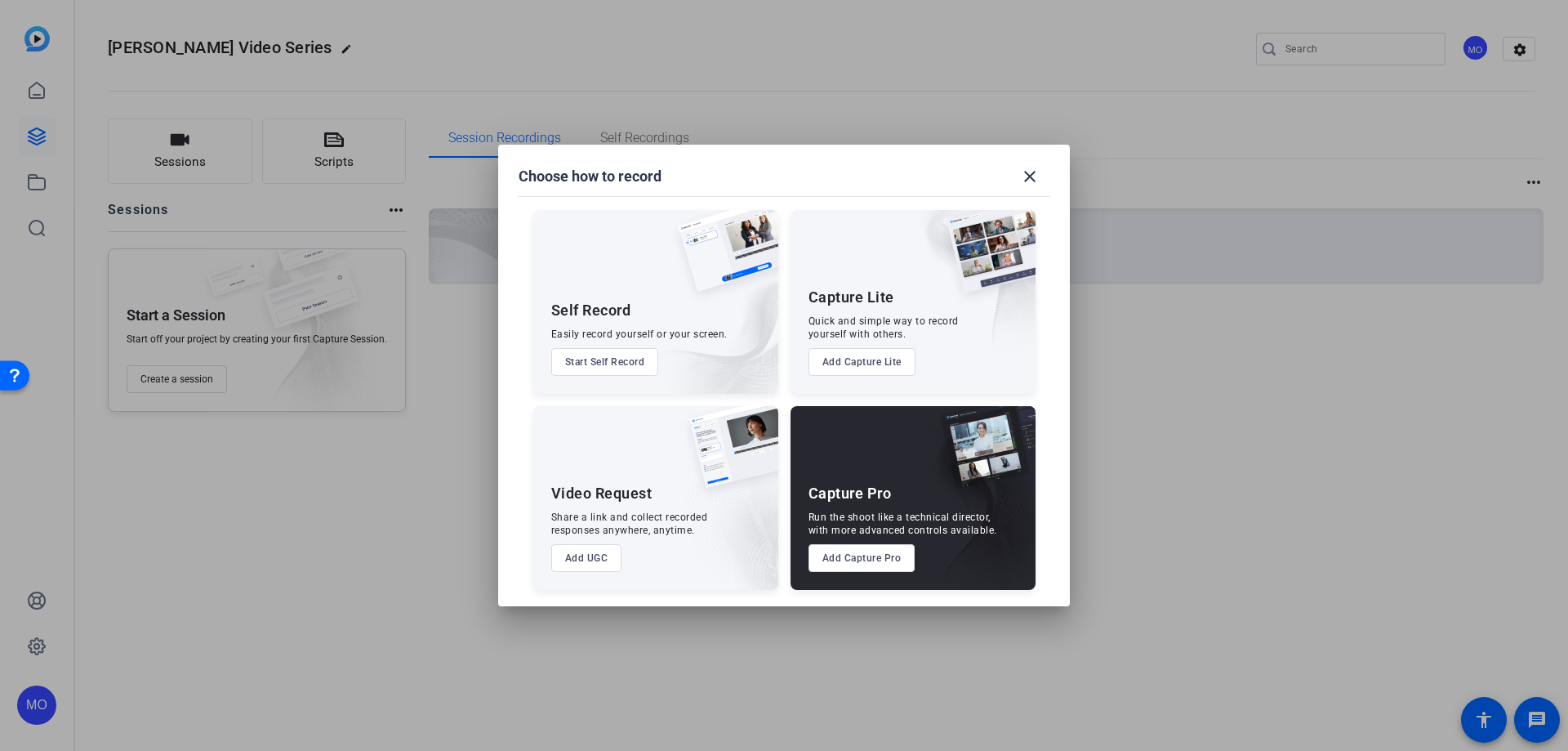
click at [598, 551] on button "Add UGC" at bounding box center [587, 558] width 72 height 28
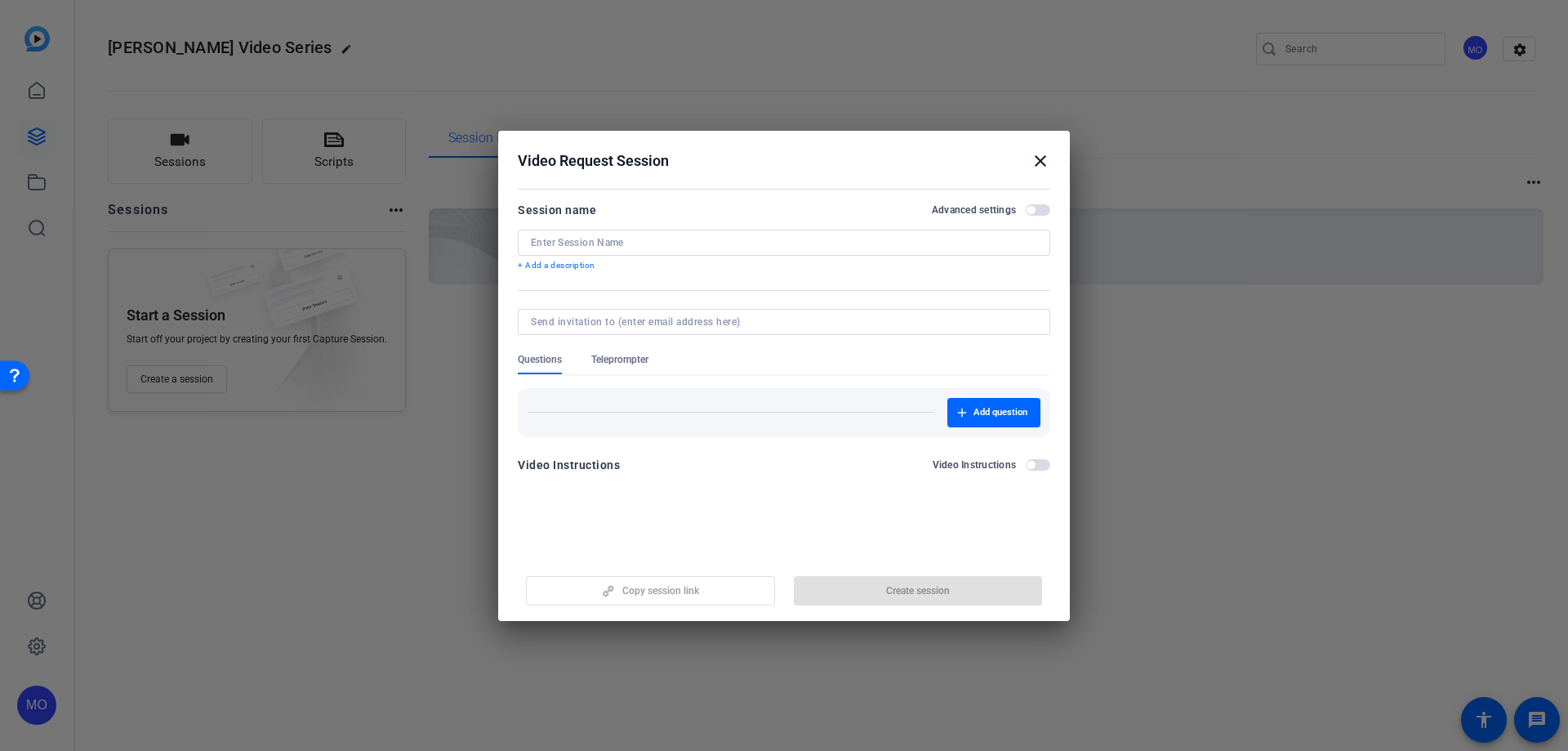
click at [595, 239] on input at bounding box center [784, 243] width 507 height 14
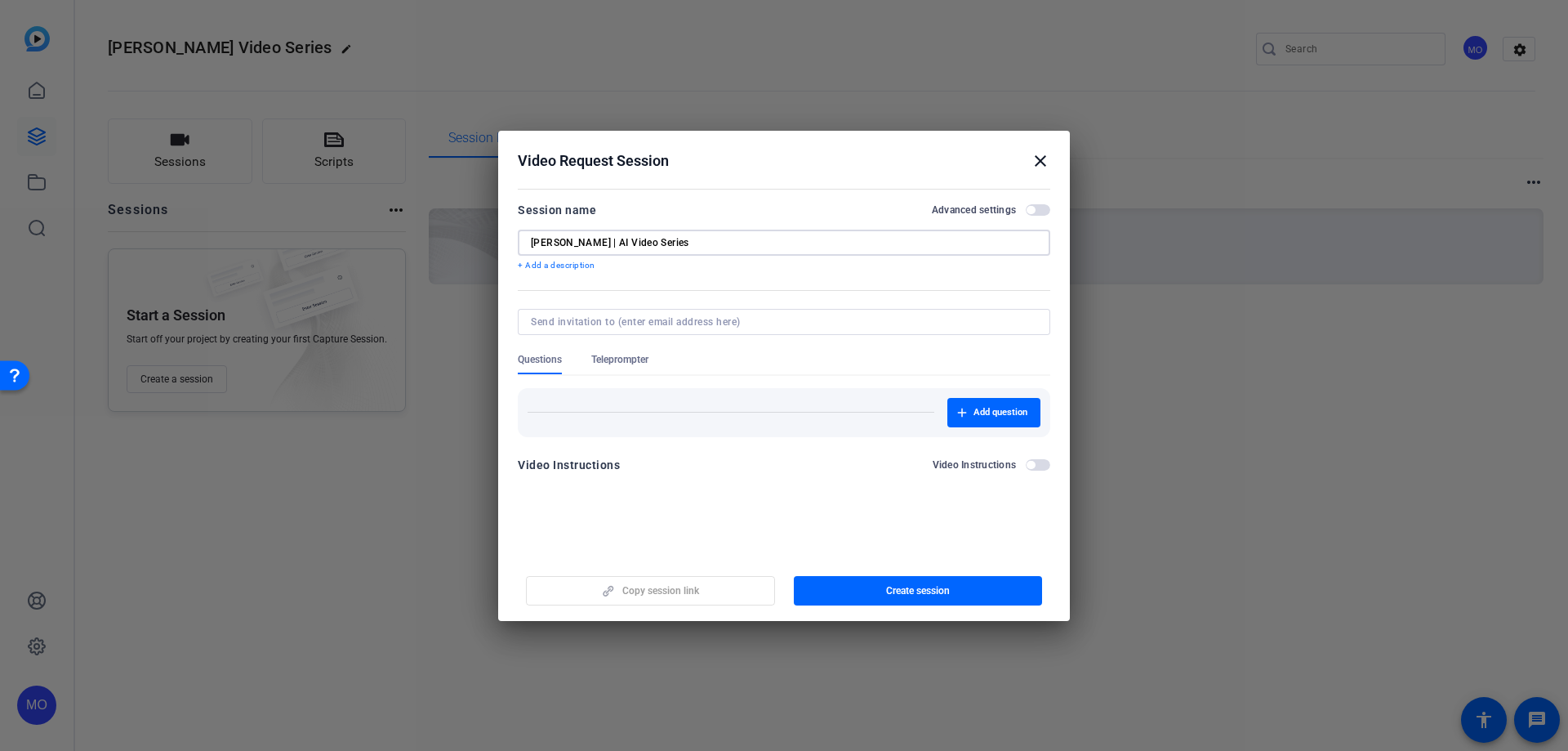
type input "[PERSON_NAME] | AI Video Series"
click at [1032, 208] on span "button" at bounding box center [1031, 210] width 8 height 8
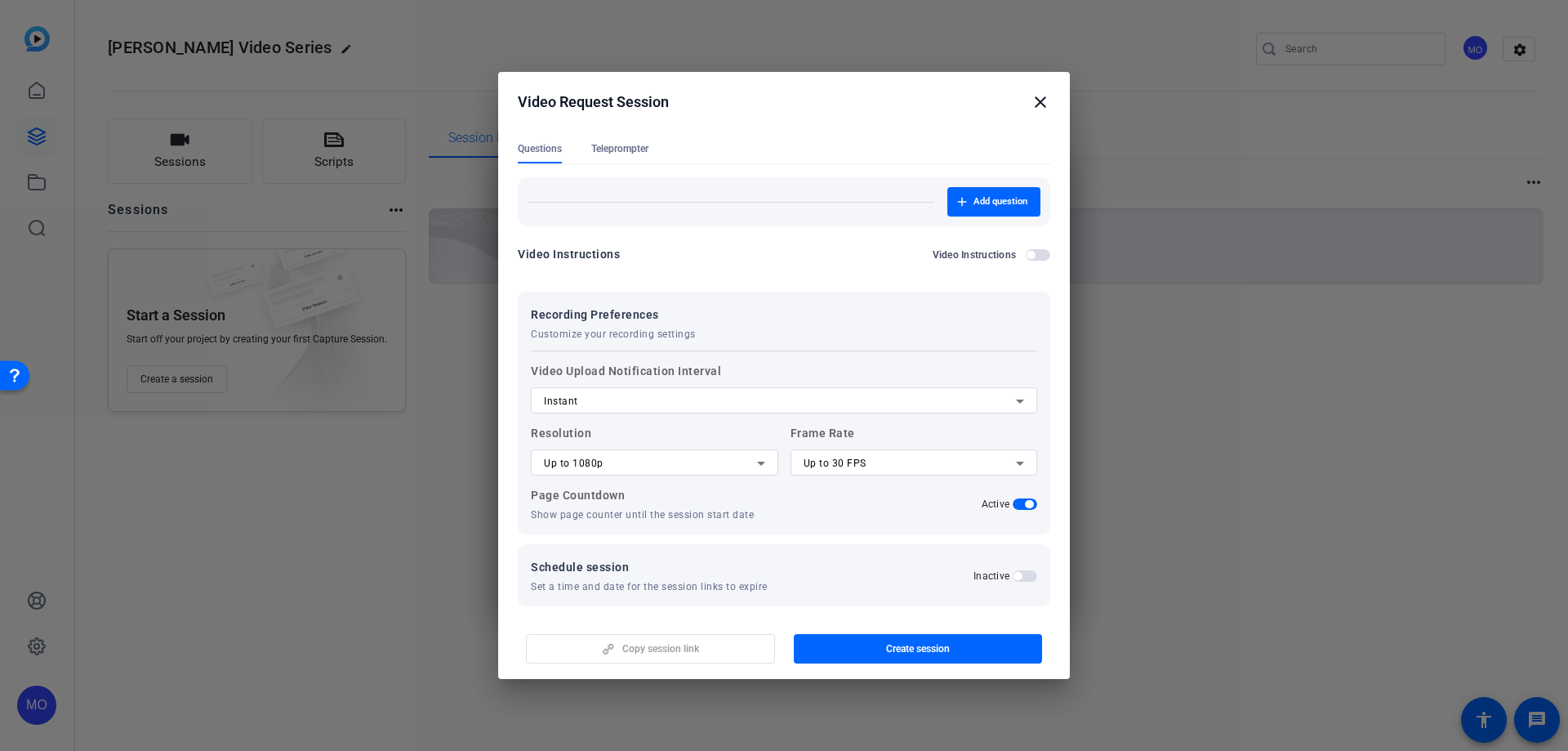
scroll to position [162, 0]
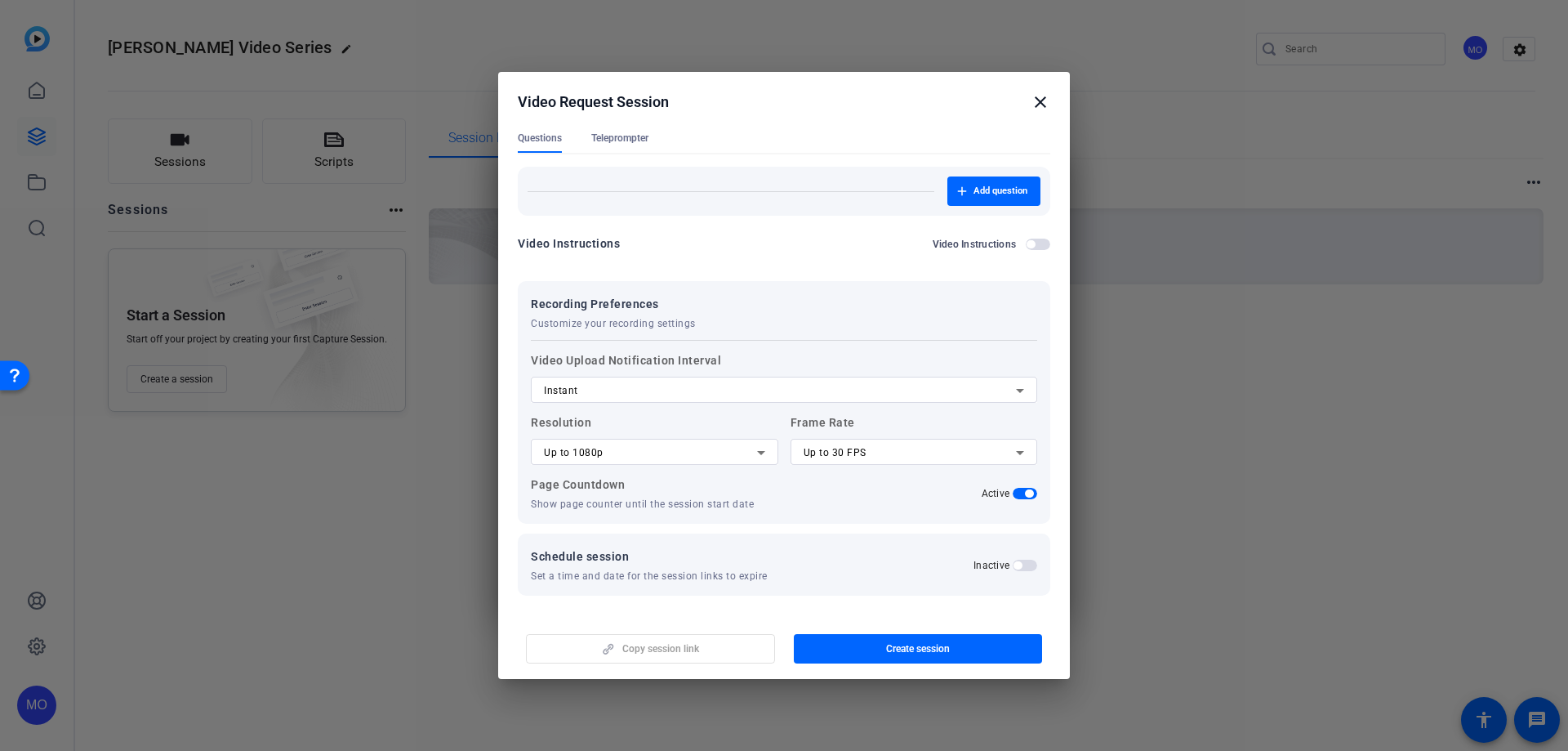
click at [1014, 562] on span "button" at bounding box center [1018, 564] width 8 height 8
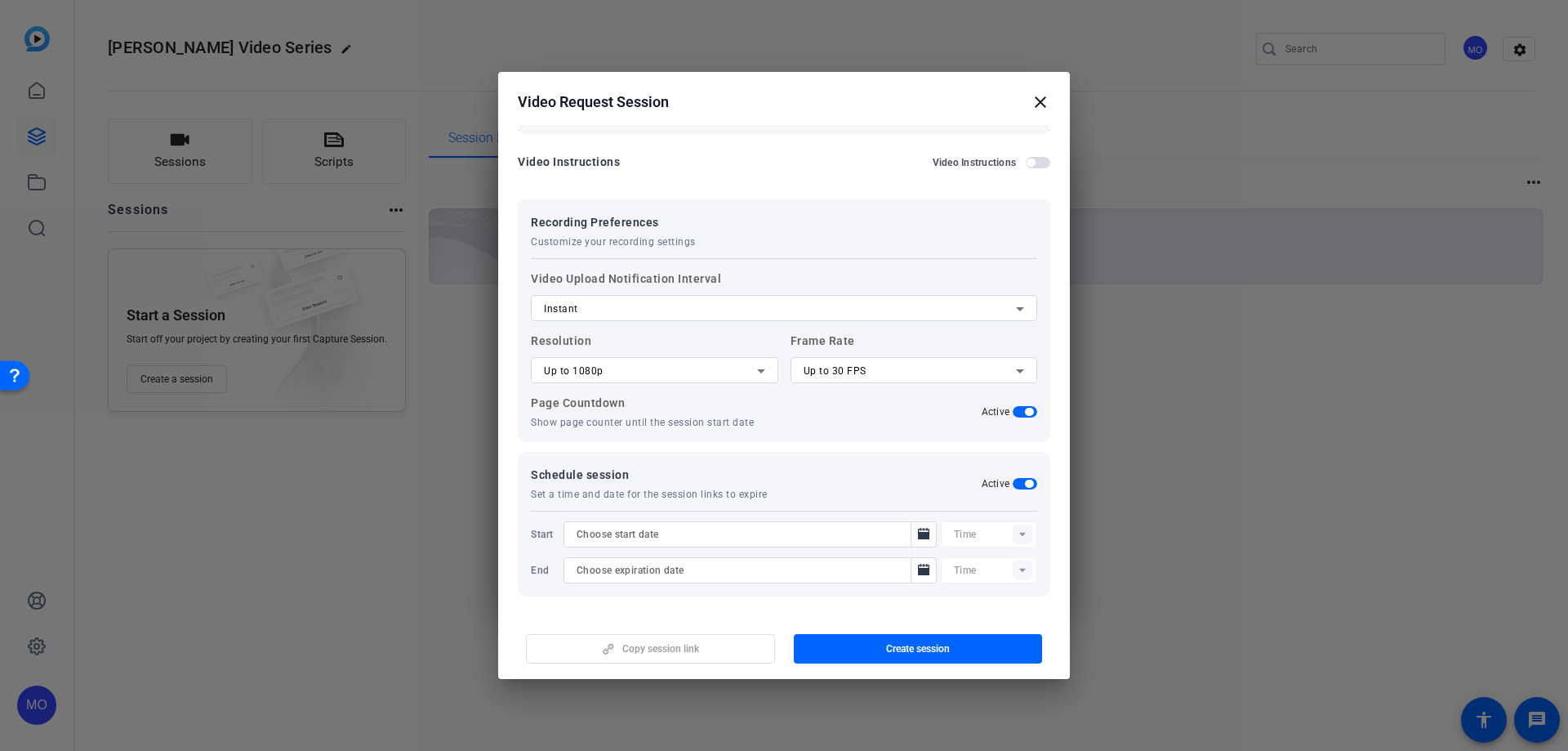
scroll to position [245, 0]
click at [918, 532] on icon "Open calendar" at bounding box center [924, 533] width 12 height 12
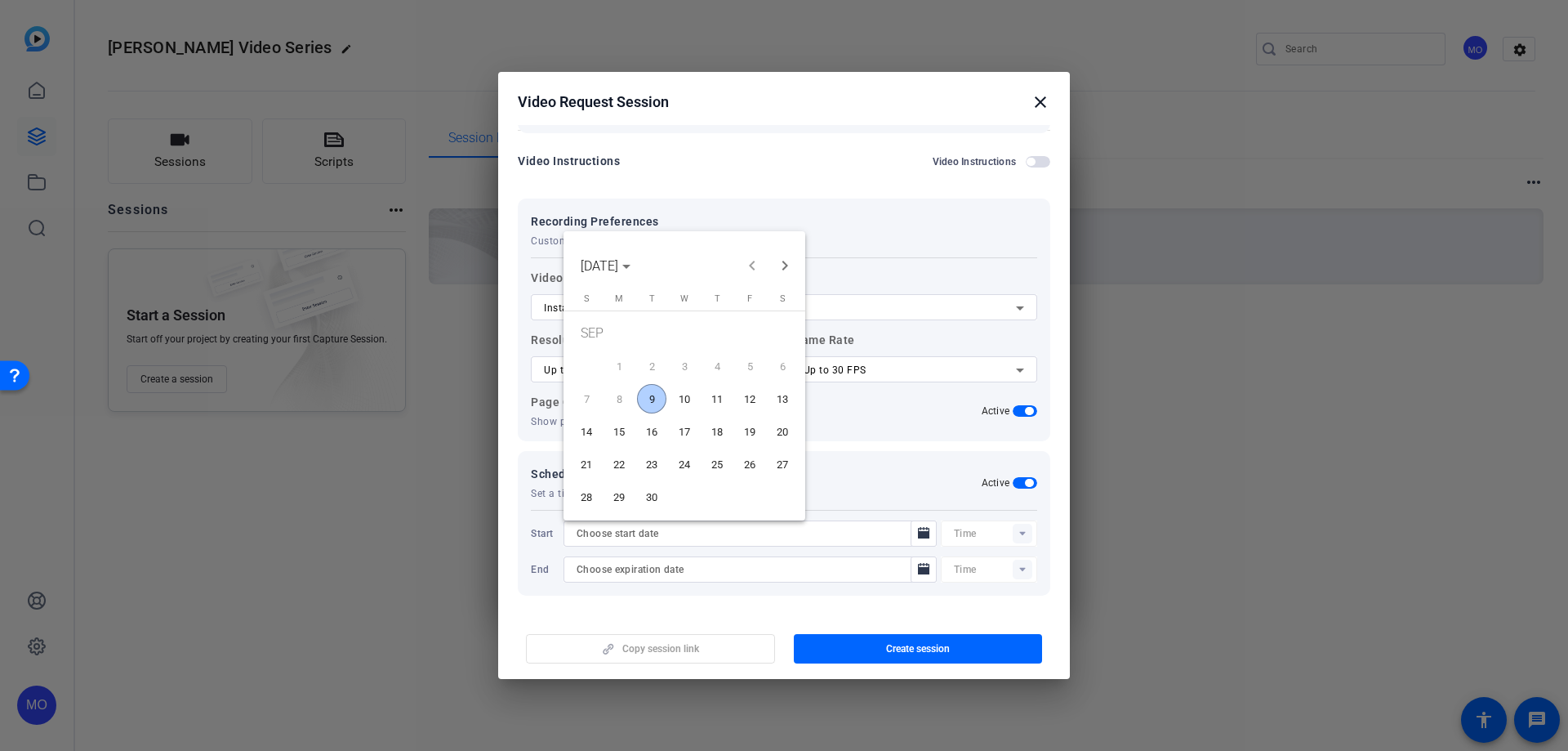
click at [657, 399] on span "9" at bounding box center [652, 398] width 29 height 29
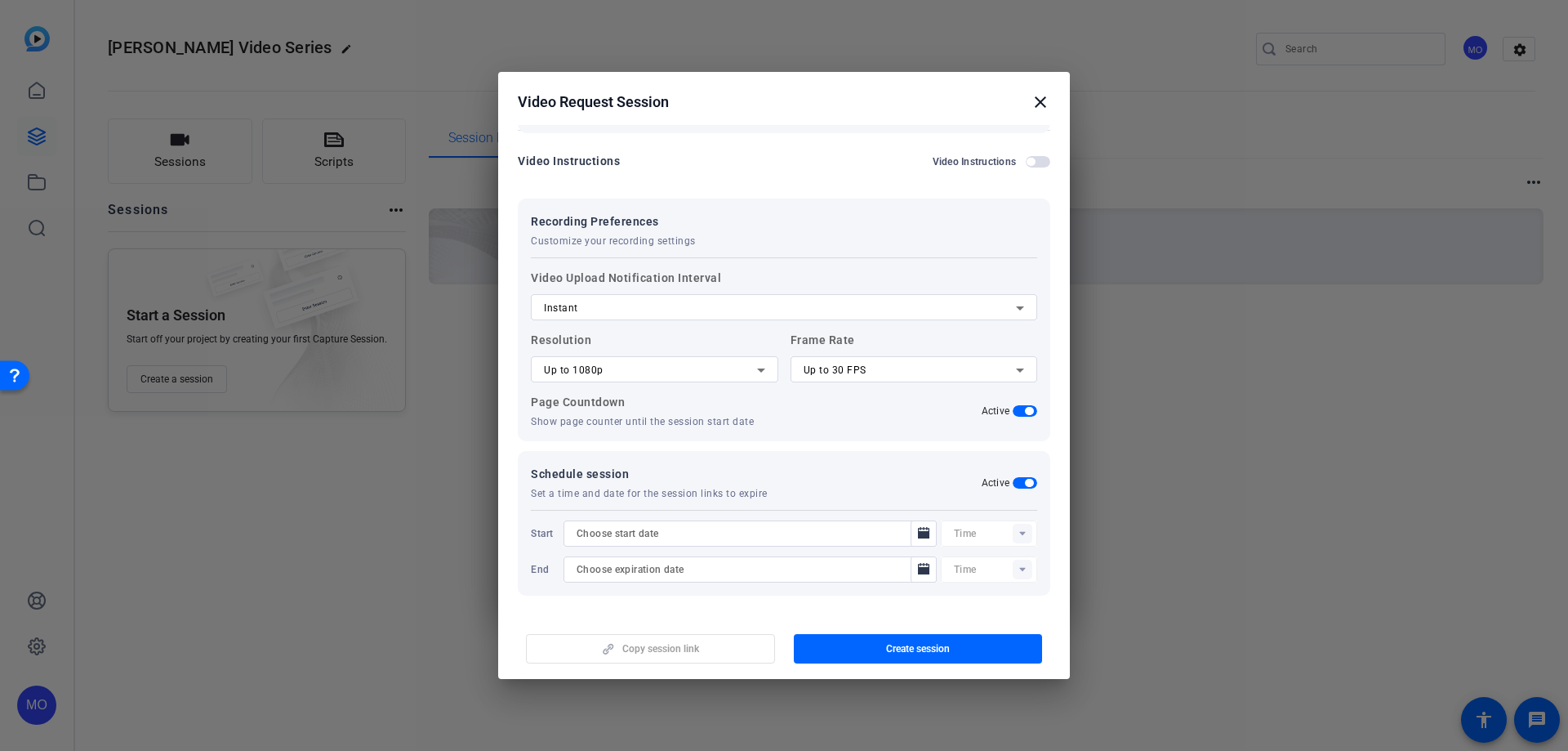
type input "[DATE]"
click at [1020, 534] on rect at bounding box center [1023, 534] width 19 height 19
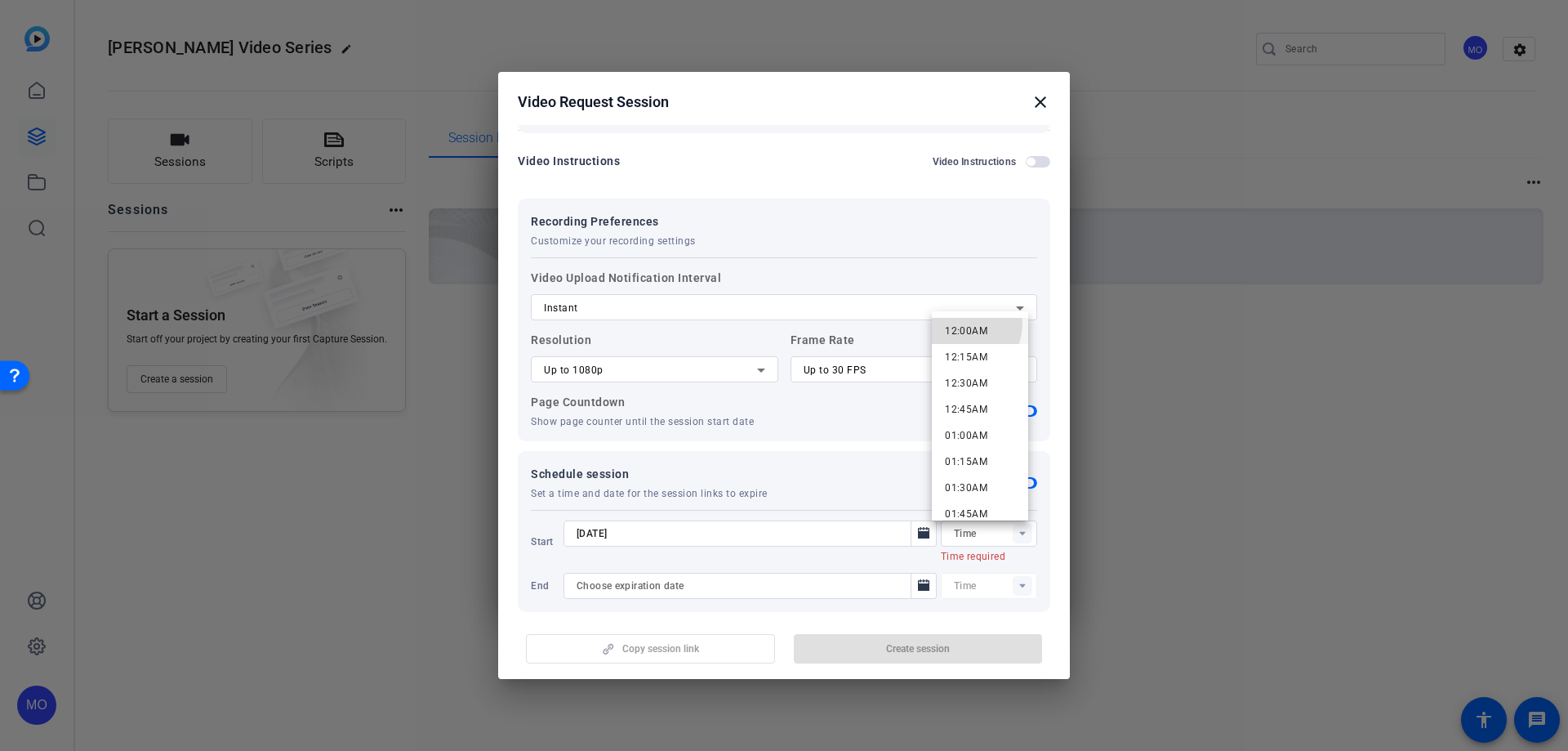
click at [962, 324] on span "12:00AM" at bounding box center [967, 331] width 43 height 19
type input "12:00AM"
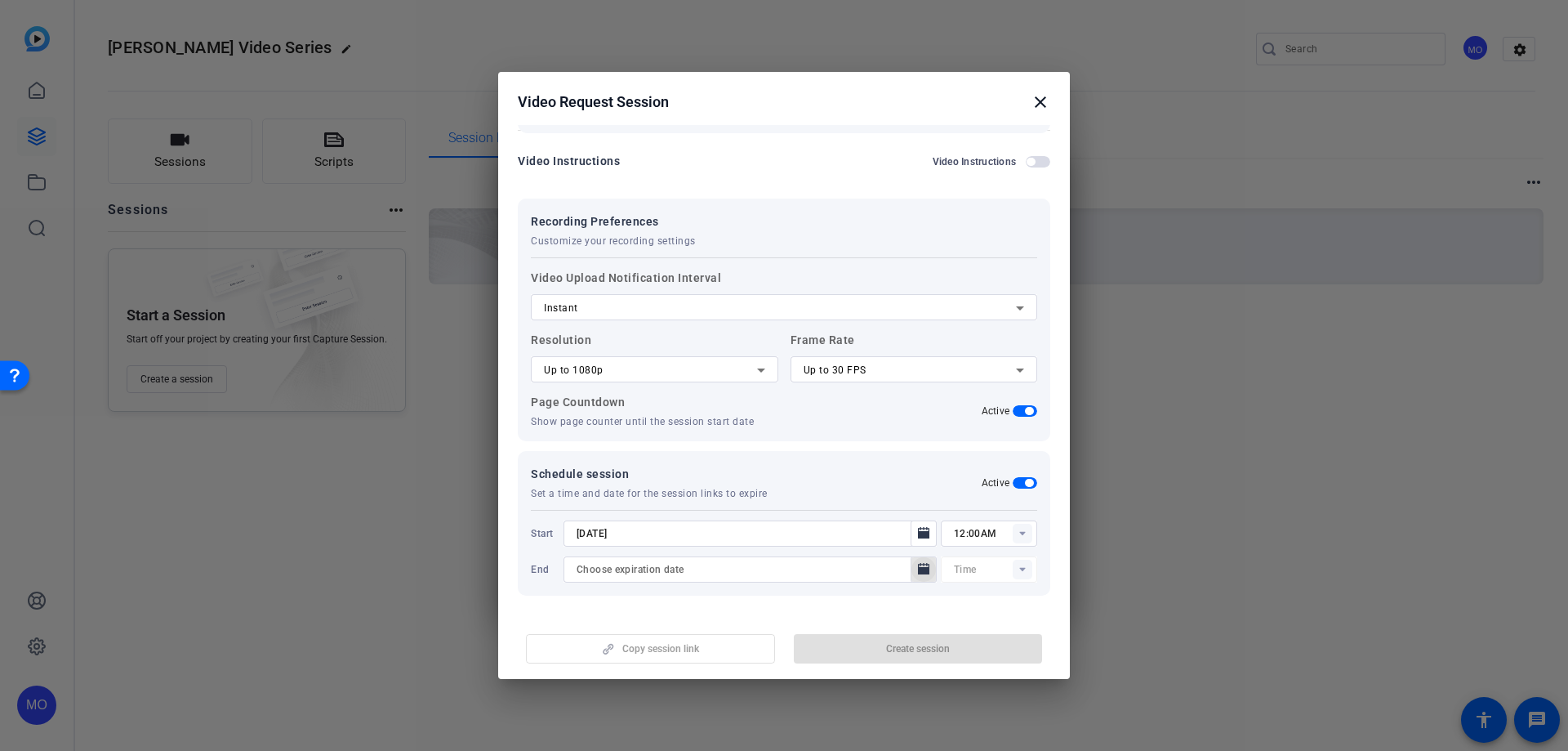
click at [919, 566] on icon "Open calendar" at bounding box center [924, 569] width 14 height 19
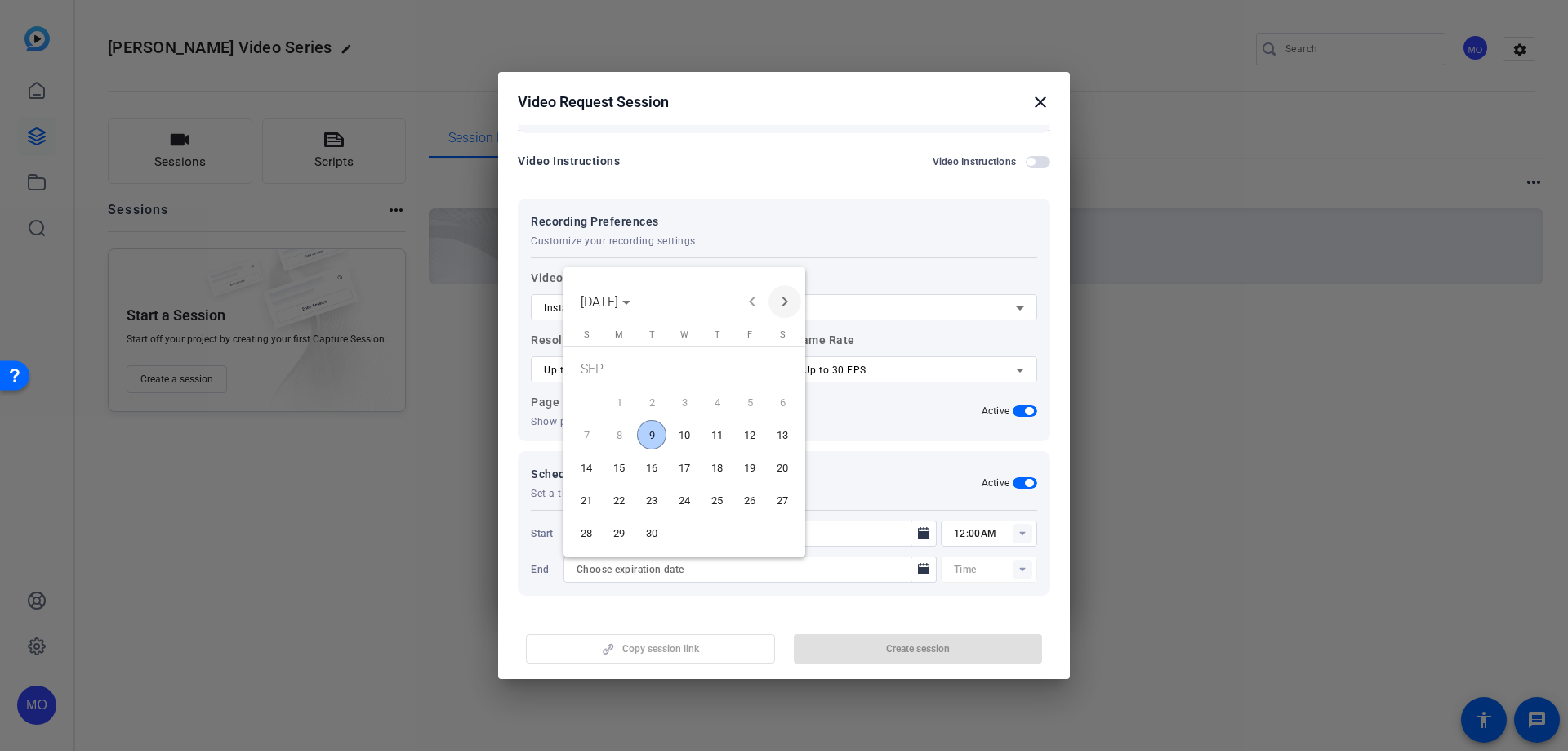
click at [780, 295] on span "Next month" at bounding box center [785, 302] width 33 height 33
click at [748, 509] on span "31" at bounding box center [749, 504] width 29 height 29
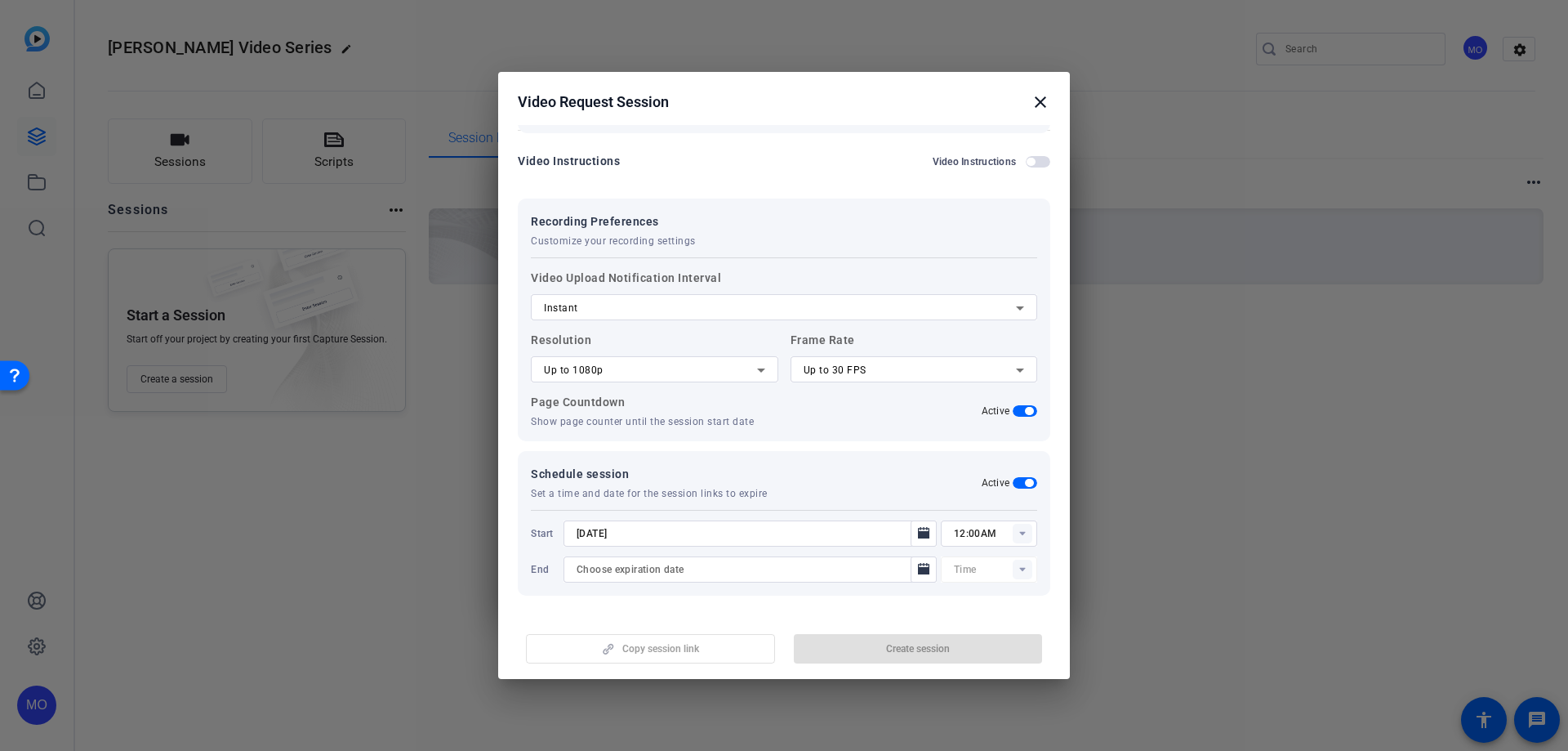
type input "[DATE]"
type input "12:15AM"
click at [904, 646] on span "Create session" at bounding box center [918, 649] width 64 height 14
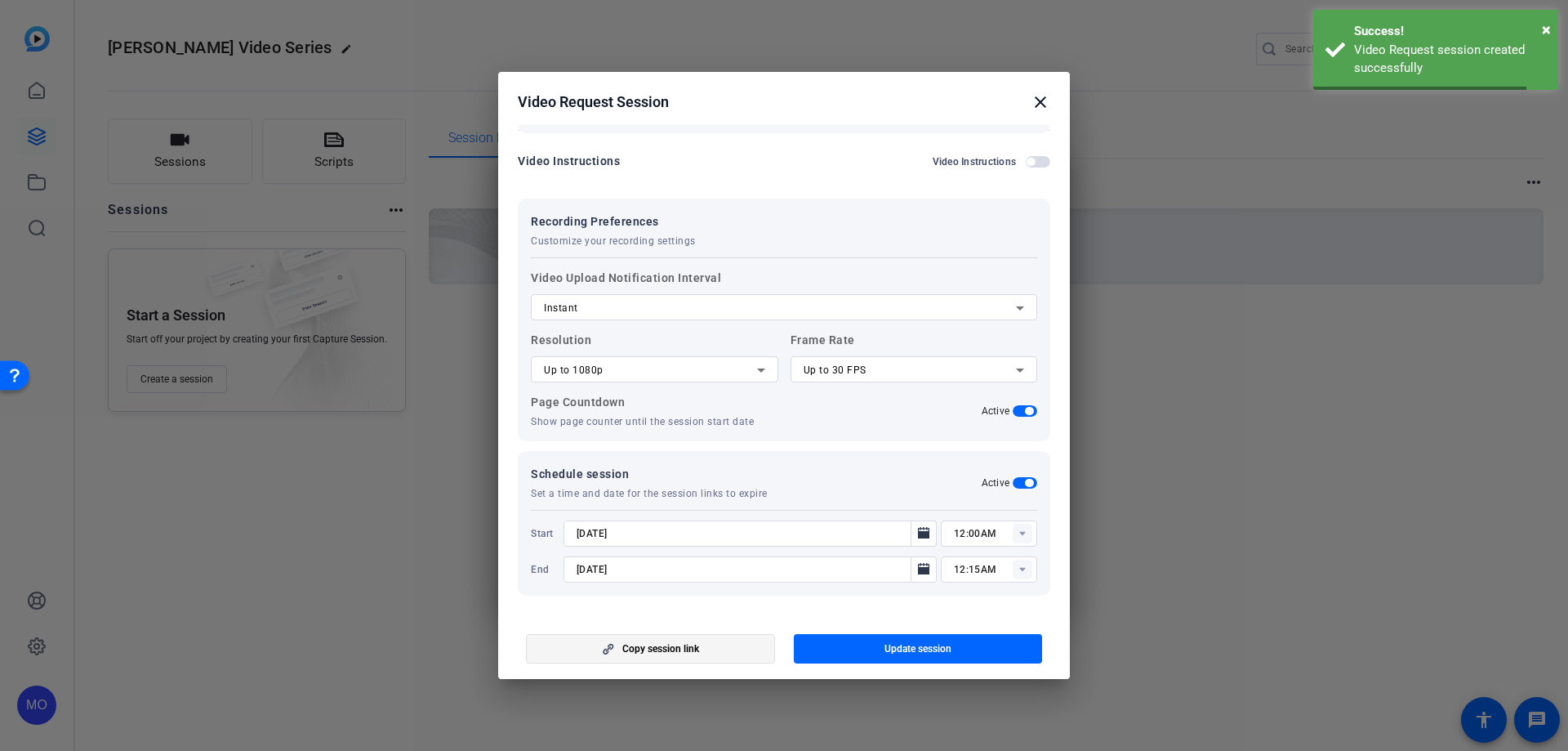
click at [672, 648] on span "Copy session link" at bounding box center [660, 649] width 76 height 14
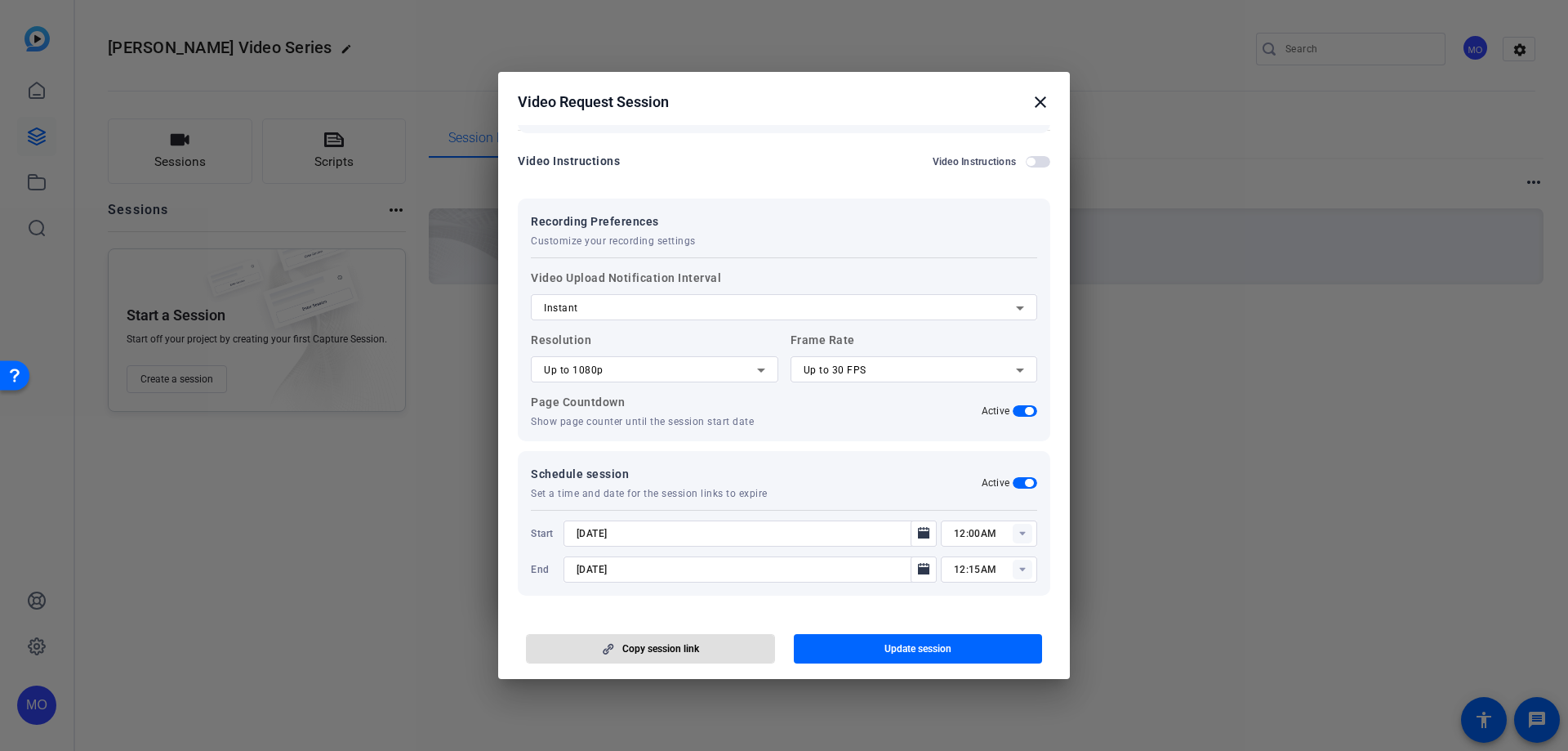
click at [1045, 91] on h2 "Video Request Session close" at bounding box center [783, 98] width 571 height 53
click at [1041, 101] on mat-icon "close" at bounding box center [1040, 101] width 19 height 19
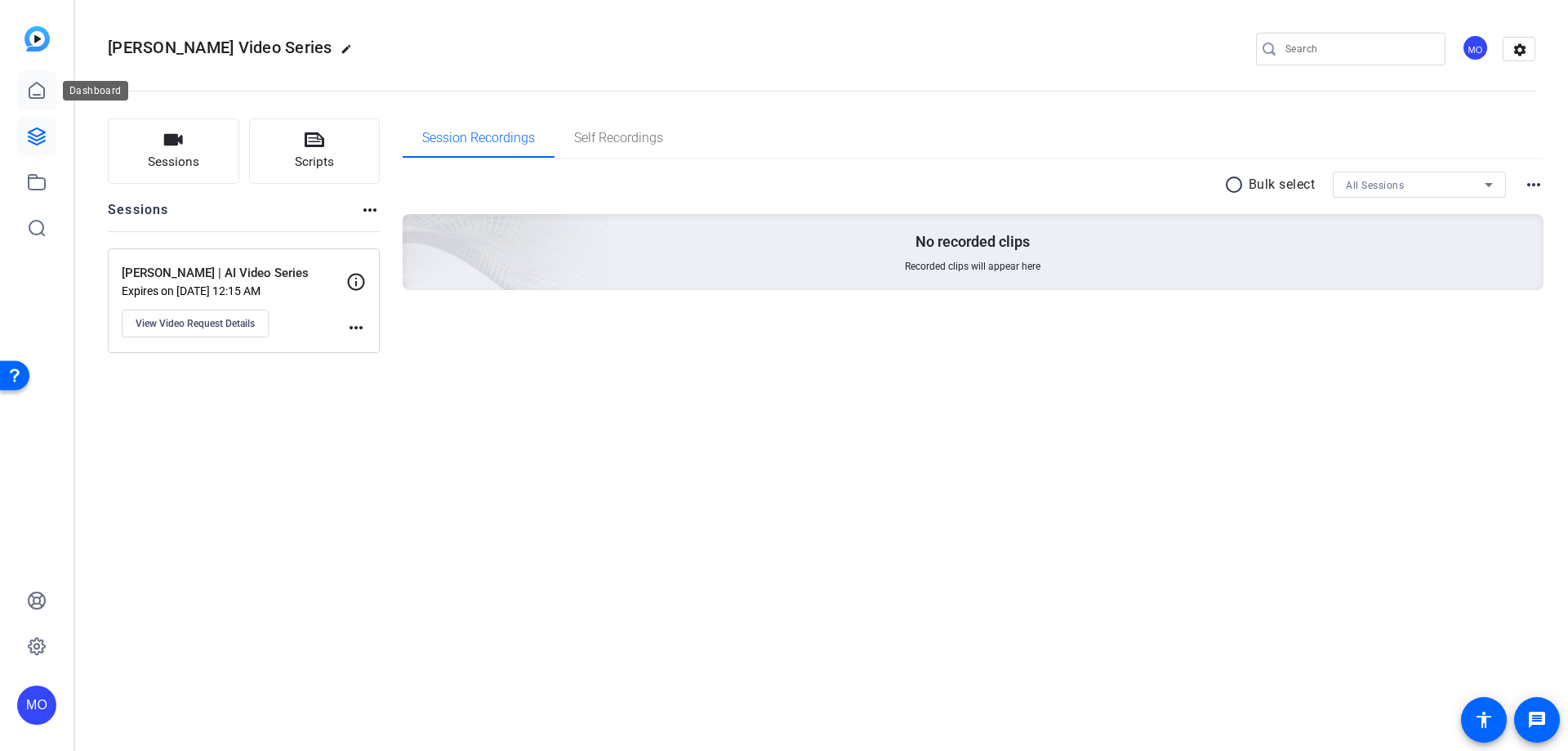
click at [48, 98] on link at bounding box center [37, 91] width 40 height 40
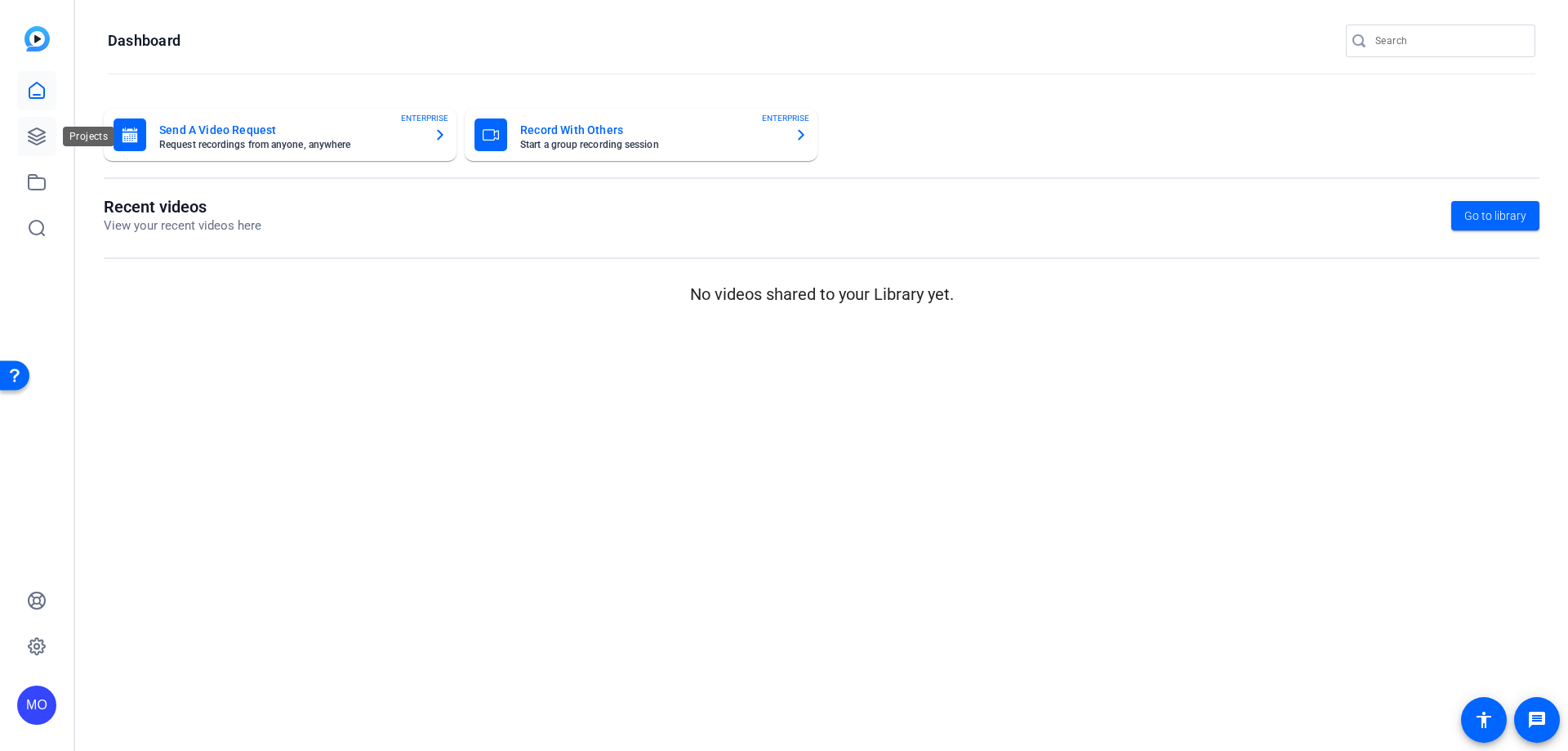
click at [21, 139] on link at bounding box center [37, 136] width 40 height 40
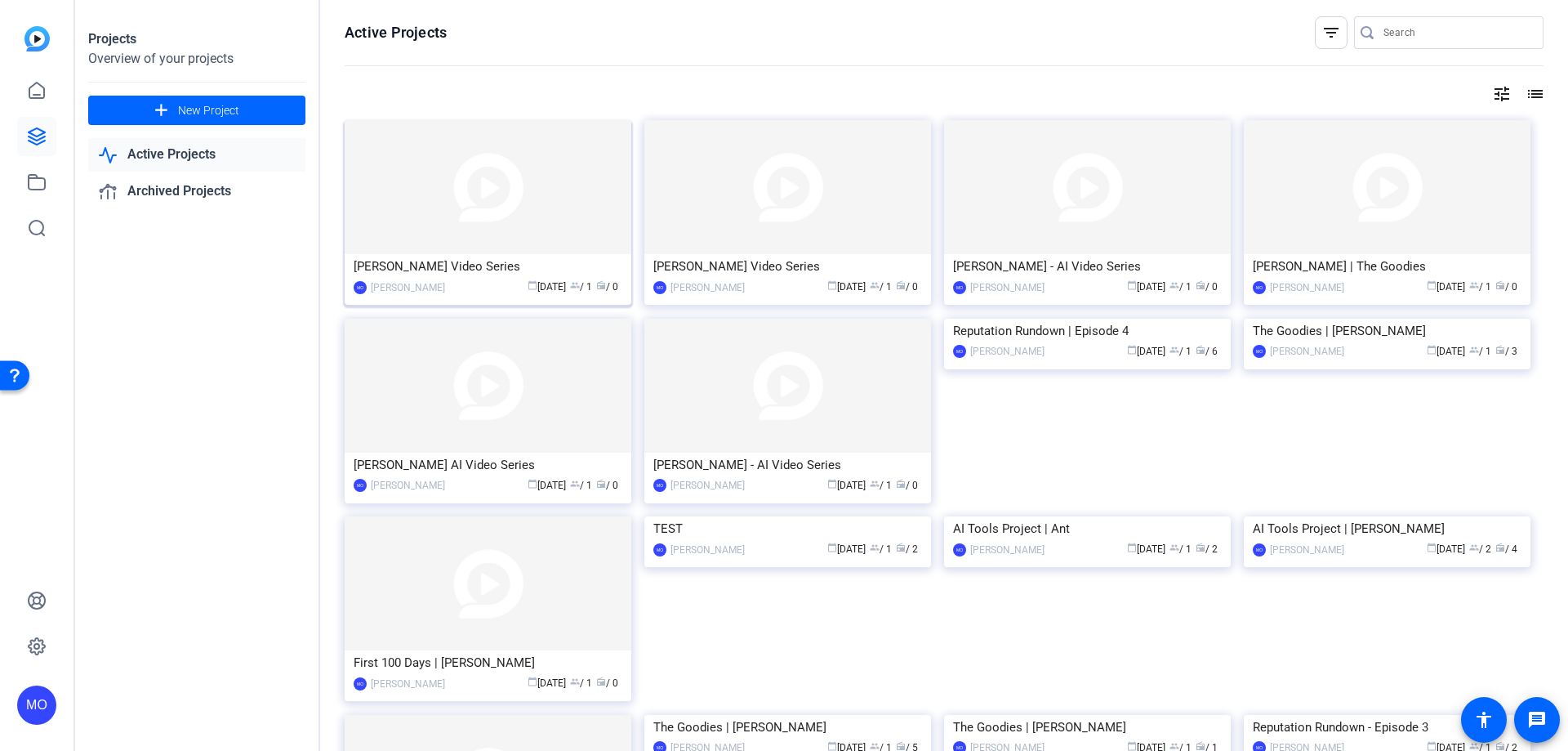
click at [448, 236] on img at bounding box center [488, 187] width 287 height 134
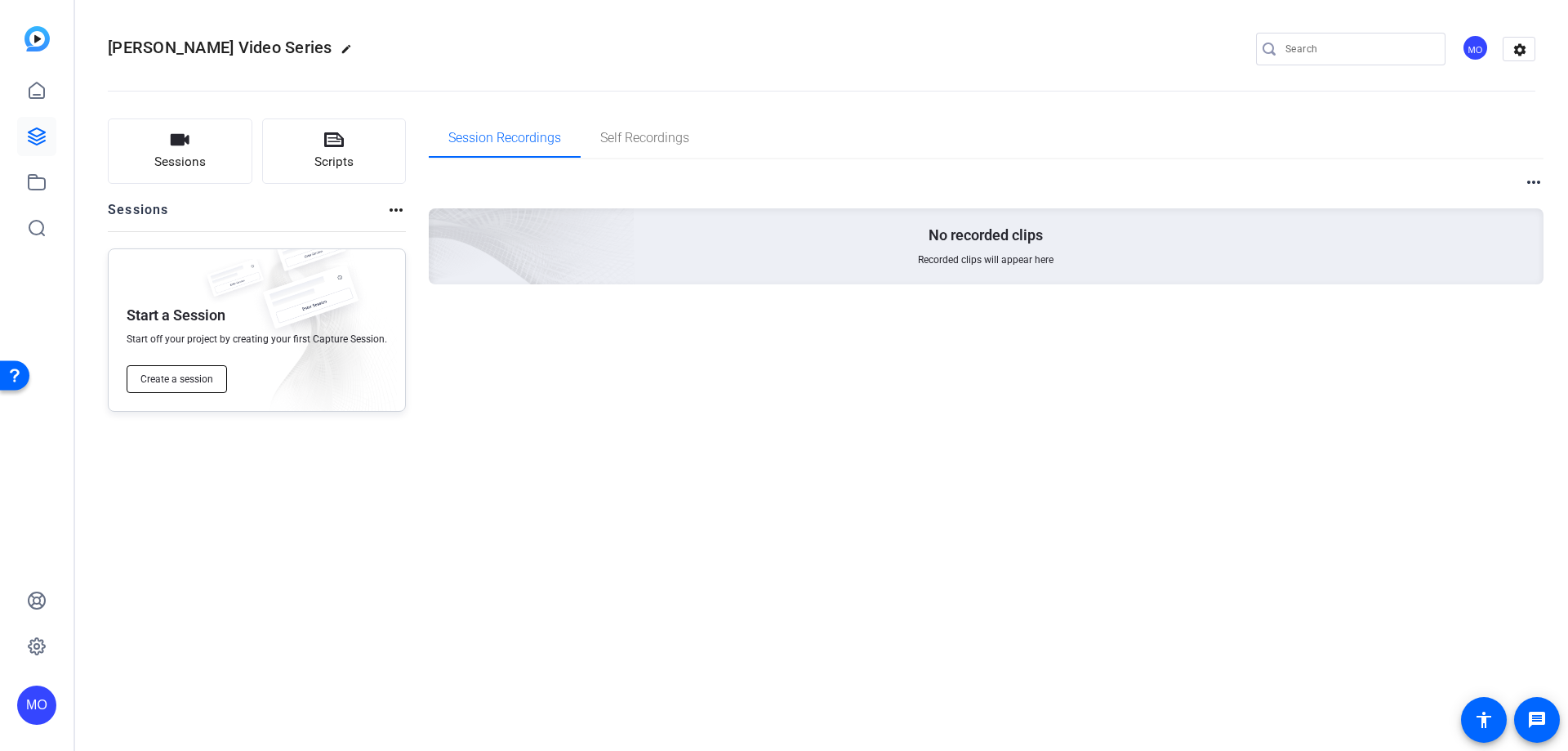
click at [201, 375] on span "Create a session" at bounding box center [176, 379] width 73 height 14
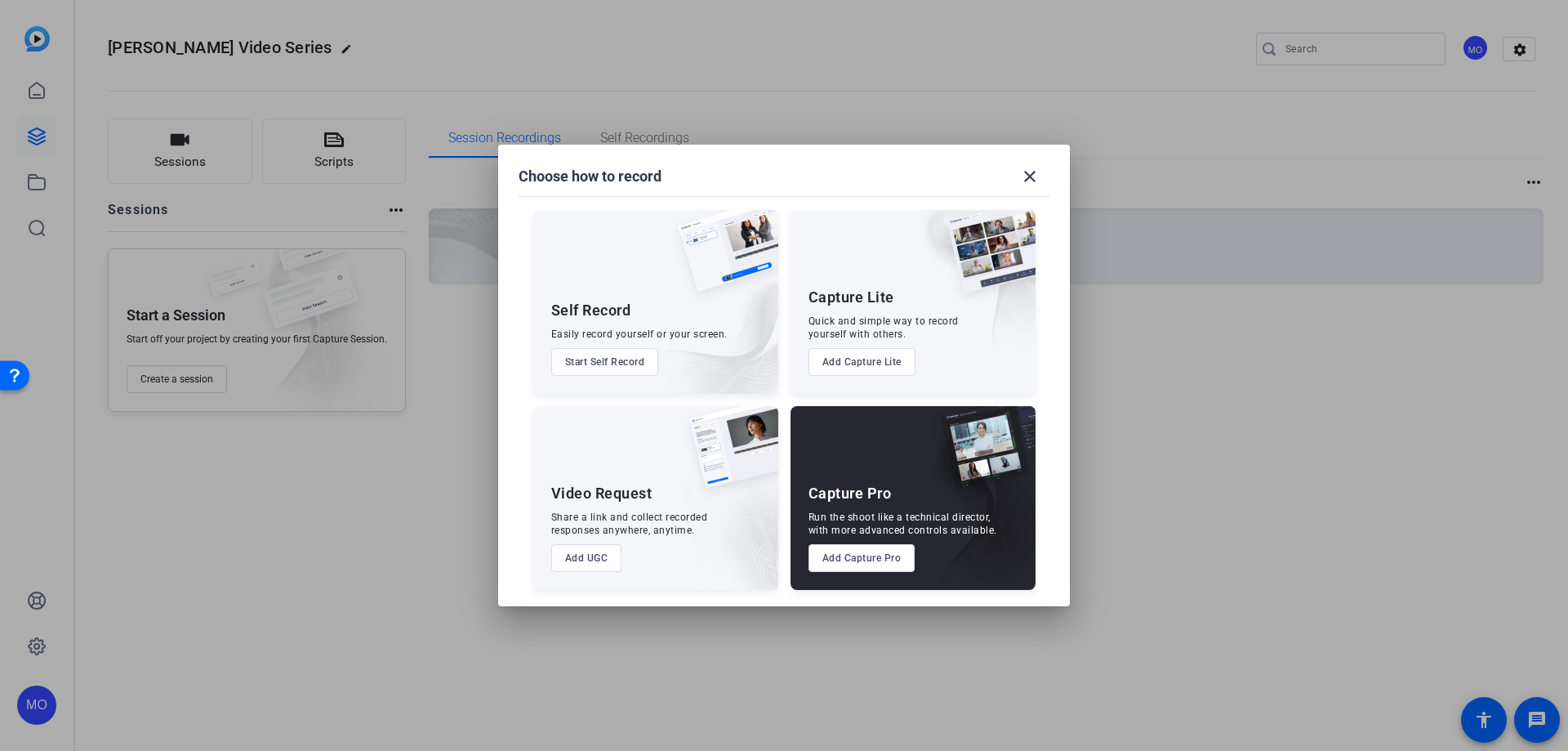
click at [587, 562] on button "Add UGC" at bounding box center [587, 558] width 72 height 28
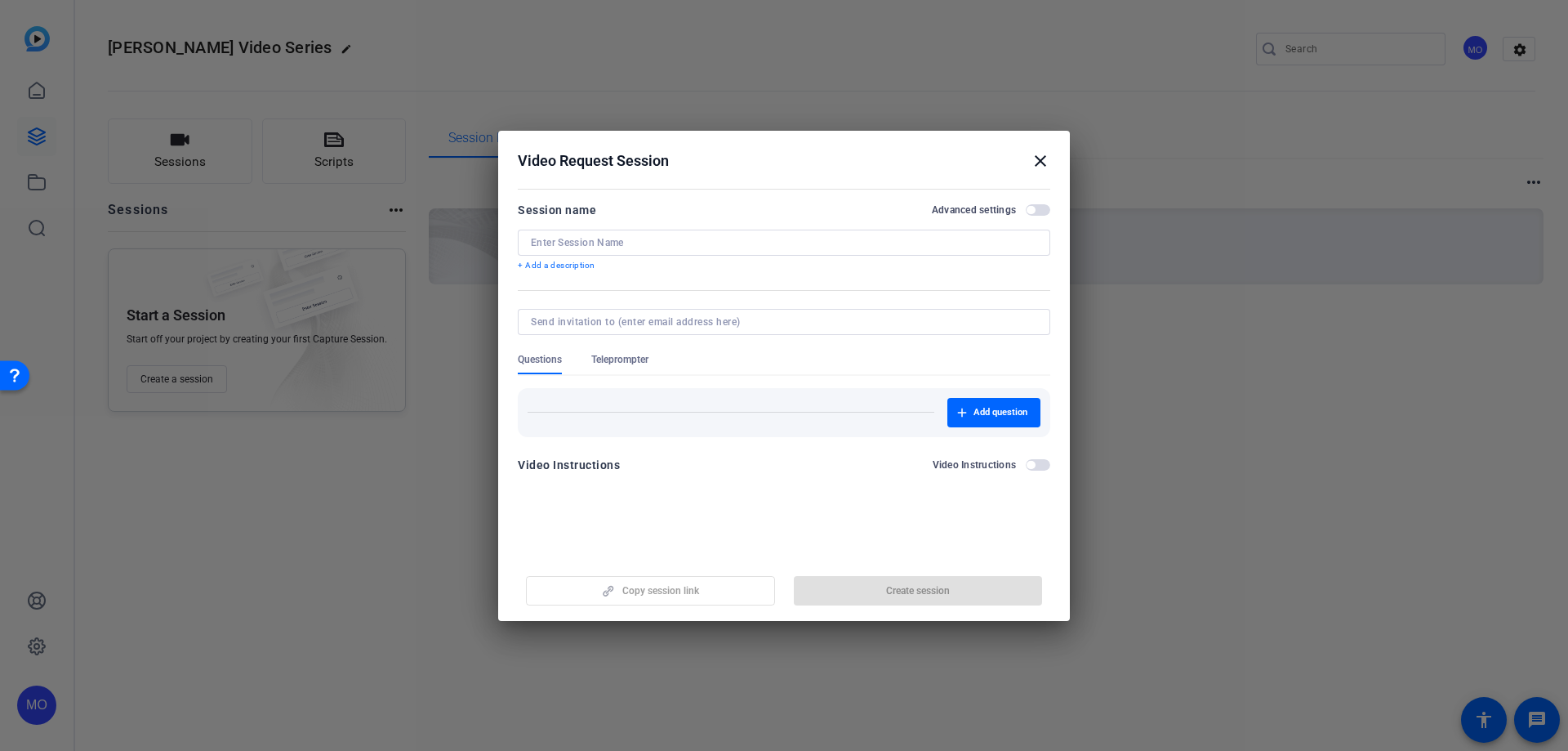
click at [577, 240] on input at bounding box center [784, 243] width 507 height 14
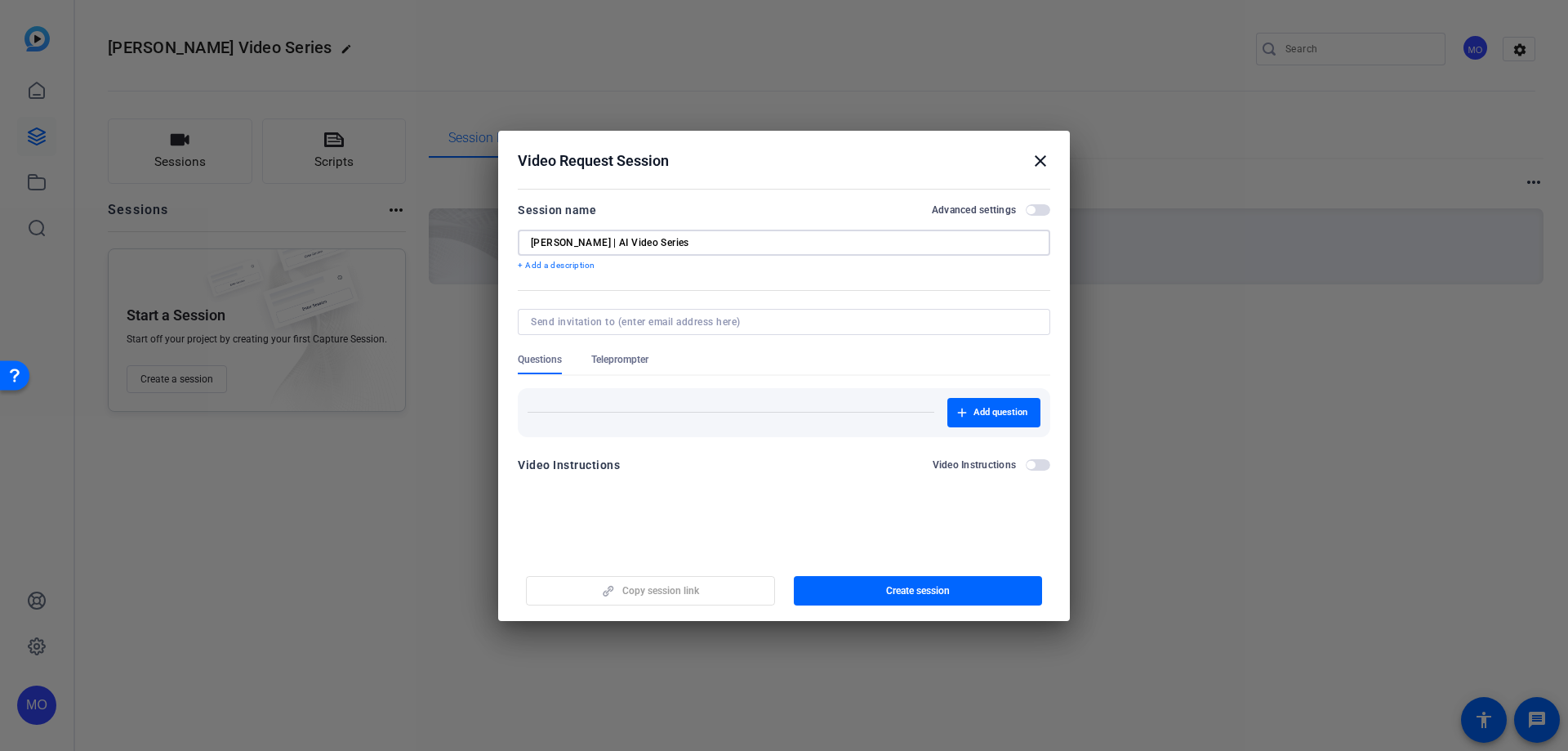
type input "[PERSON_NAME] | AI Video Series"
click at [1031, 206] on span "button" at bounding box center [1031, 210] width 8 height 8
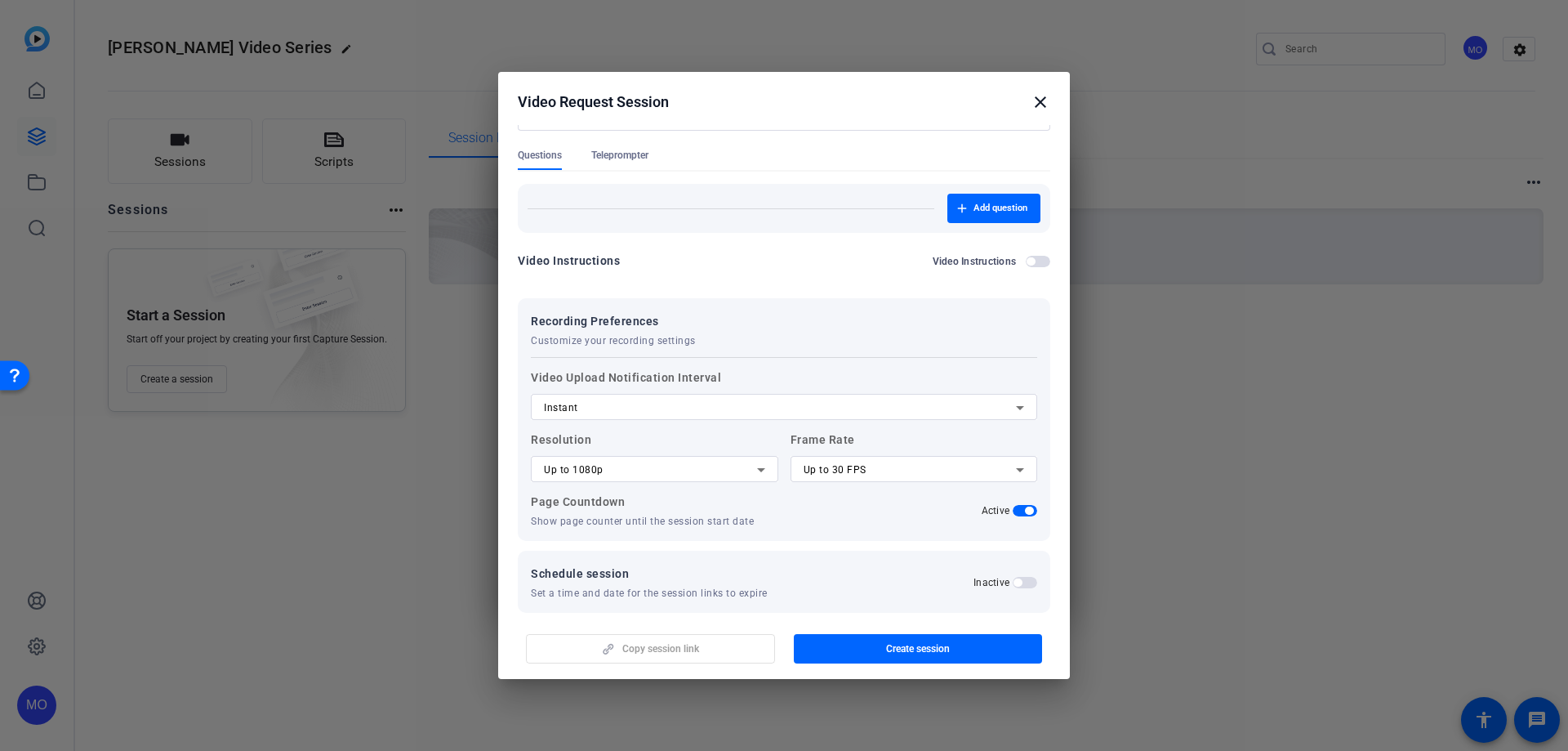
scroll to position [162, 0]
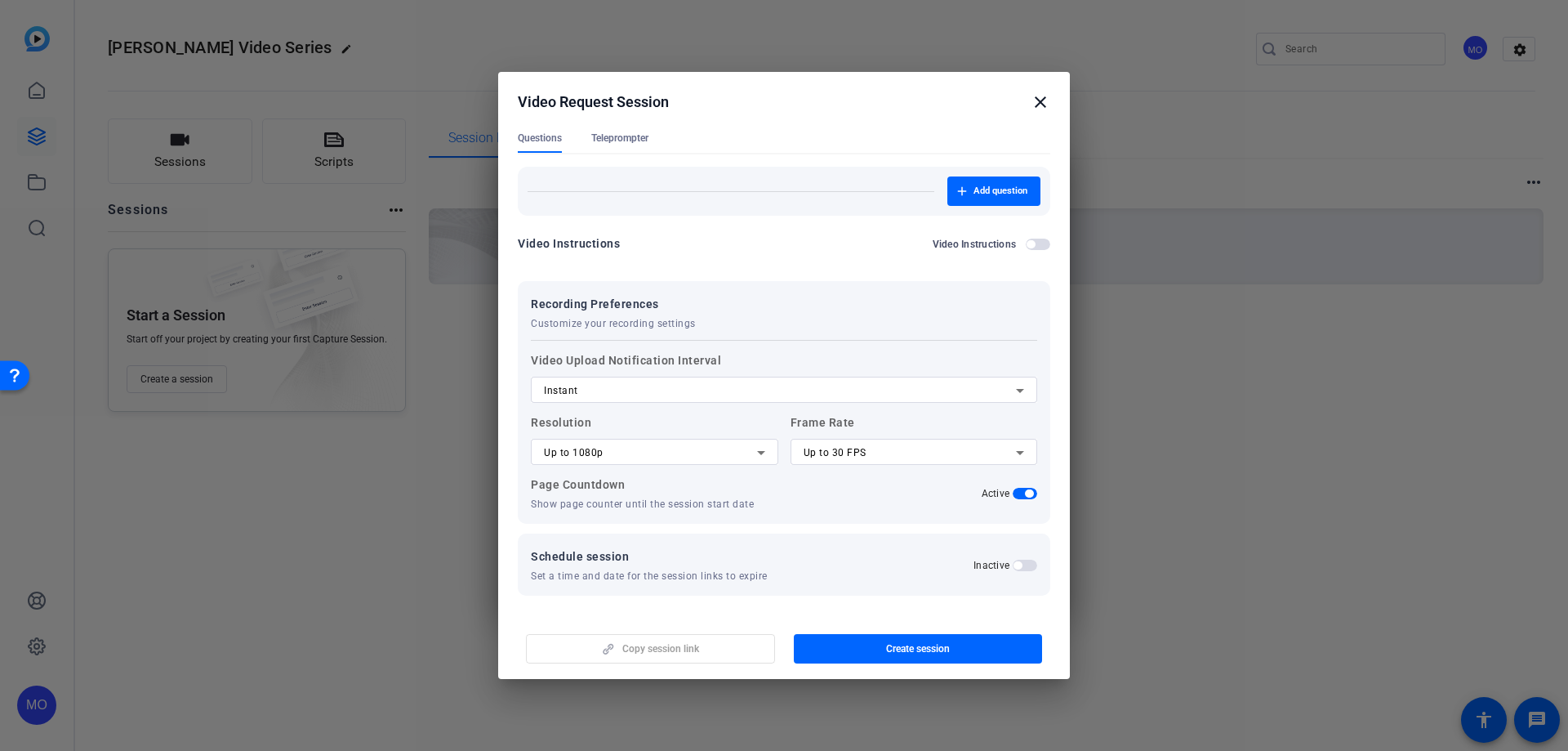
click at [1021, 565] on span "button" at bounding box center [1025, 565] width 24 height 12
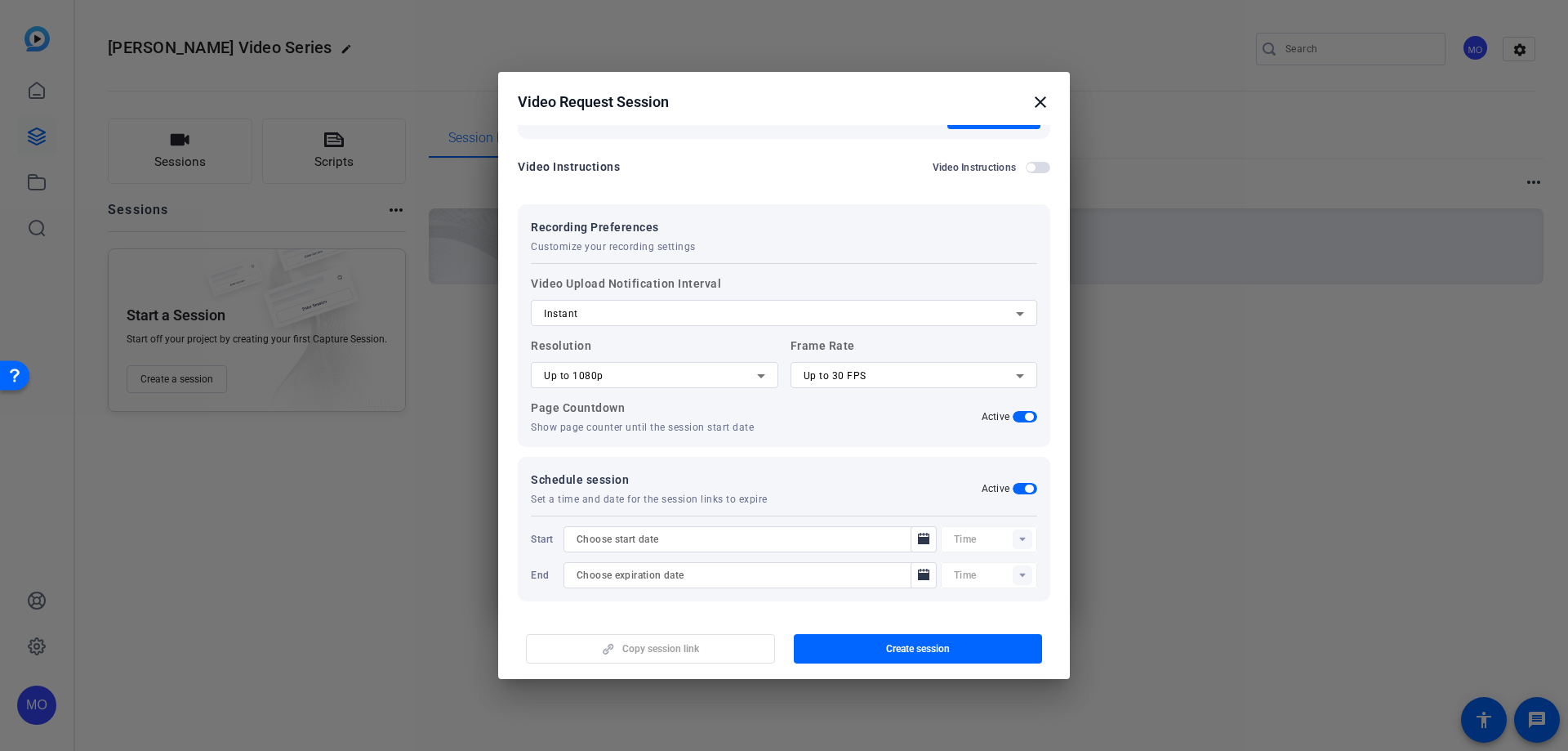
scroll to position [245, 0]
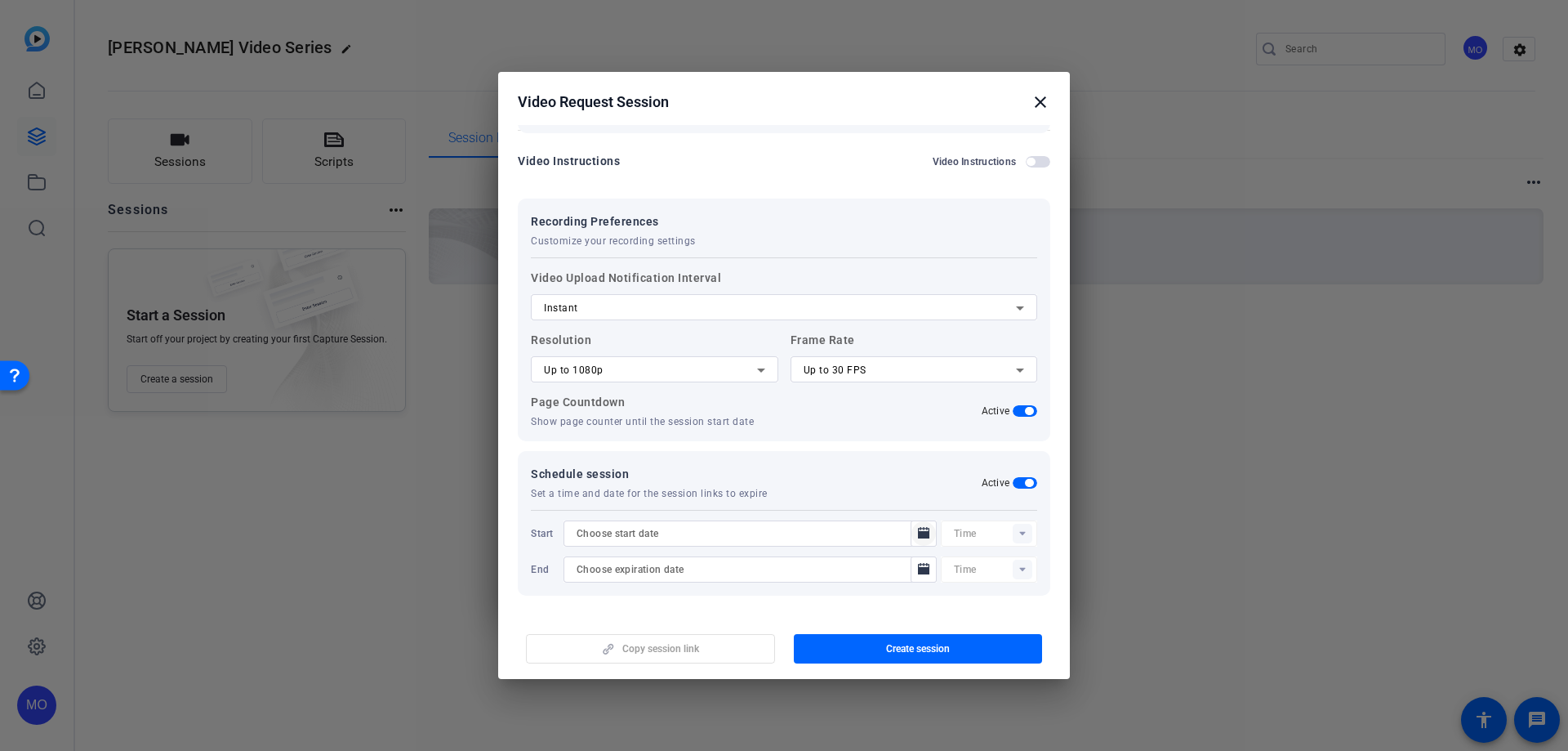
click at [918, 529] on icon "Open calendar" at bounding box center [924, 533] width 12 height 12
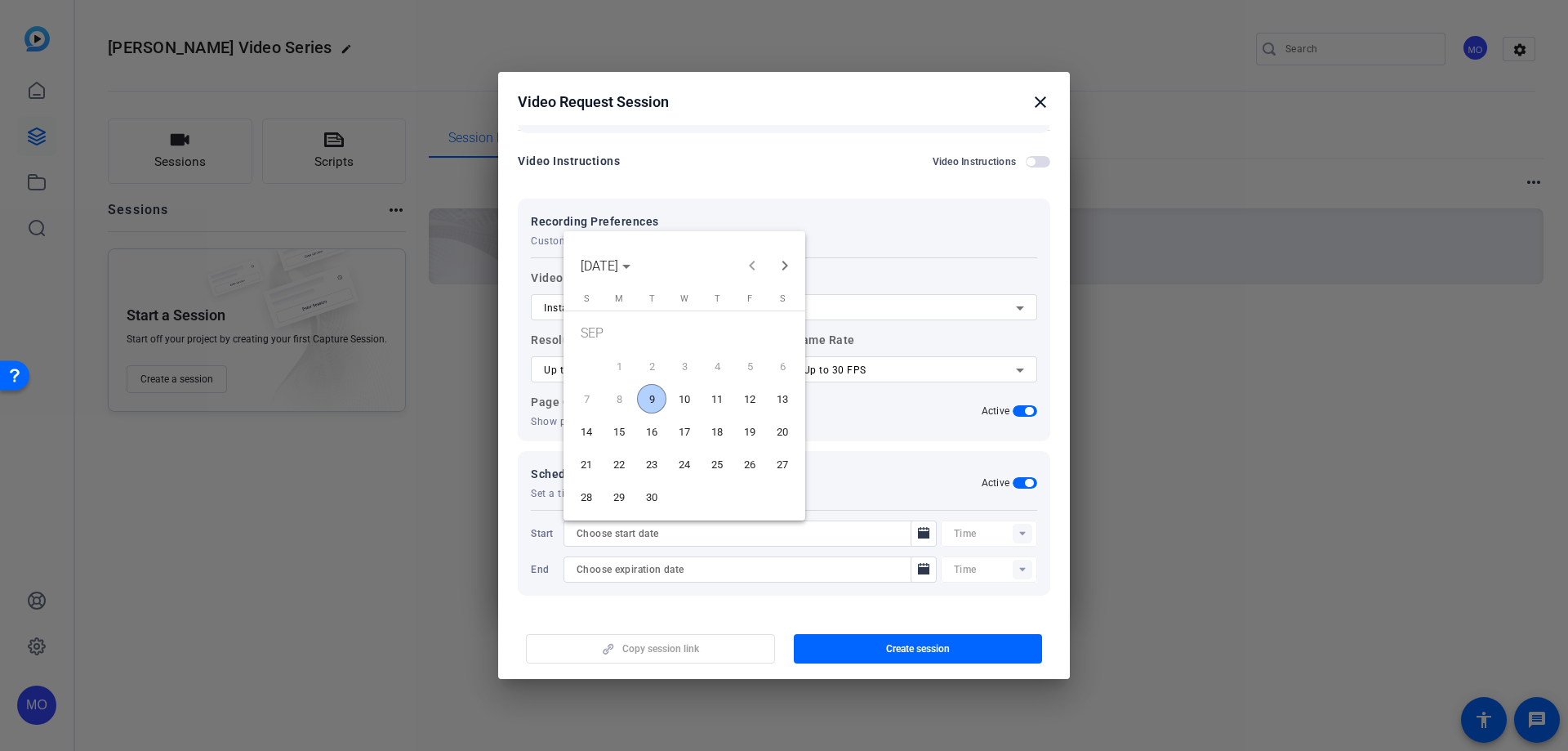
click at [651, 404] on span "9" at bounding box center [652, 398] width 29 height 29
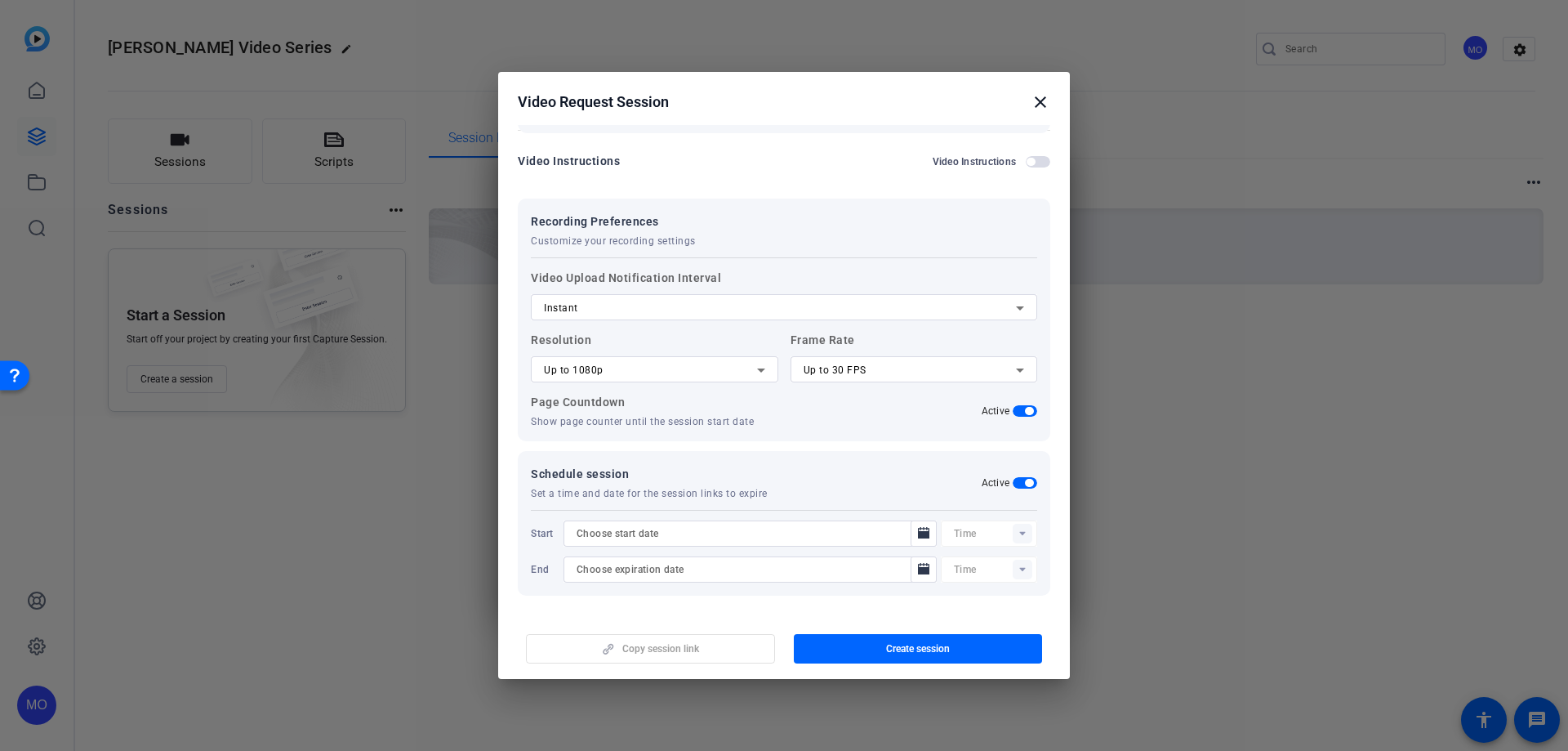
type input "[DATE]"
click at [1013, 538] on rect at bounding box center [1023, 534] width 19 height 19
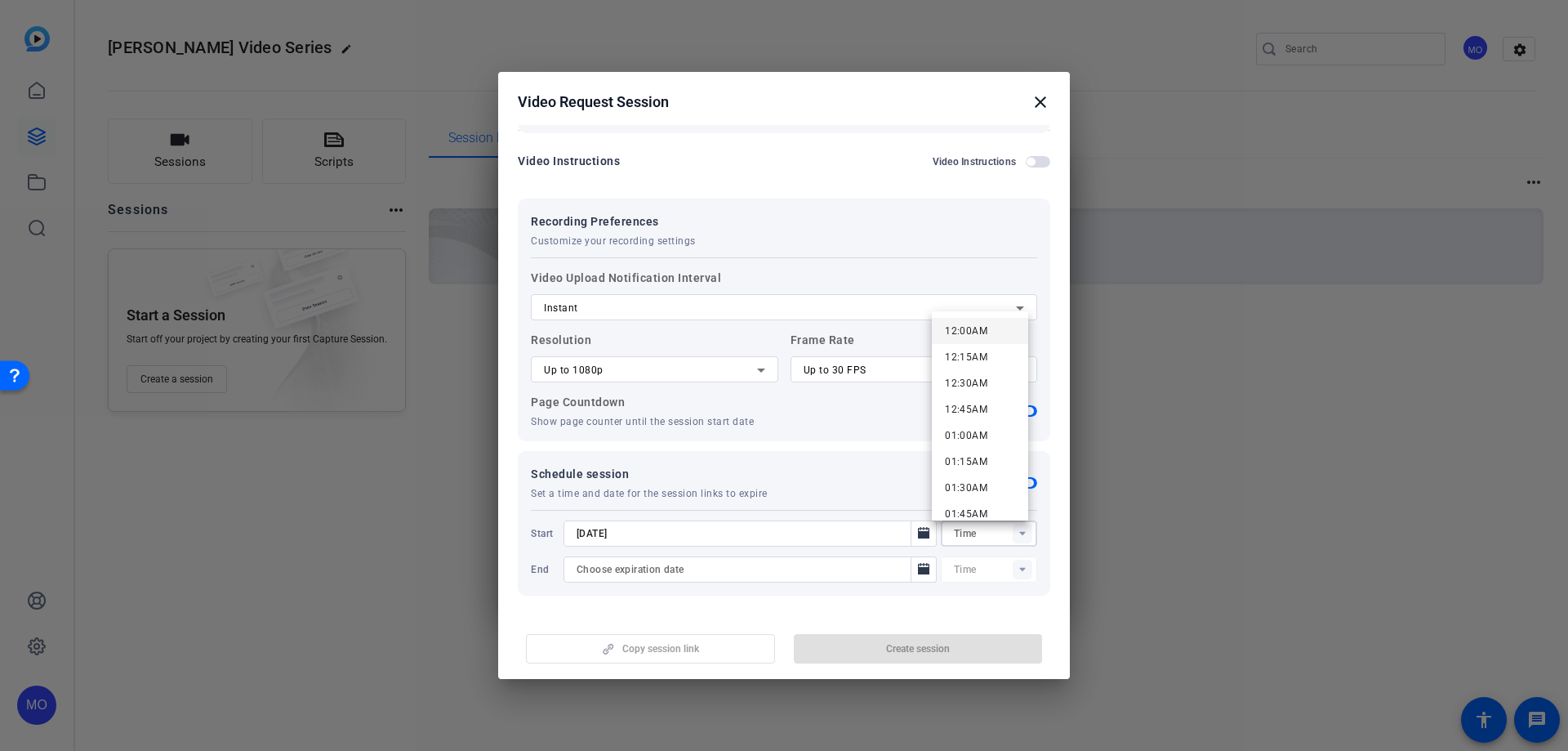
click at [973, 336] on span "12:00AM" at bounding box center [967, 331] width 43 height 19
type input "12:00AM"
click at [918, 570] on icon "Open calendar" at bounding box center [924, 568] width 12 height 12
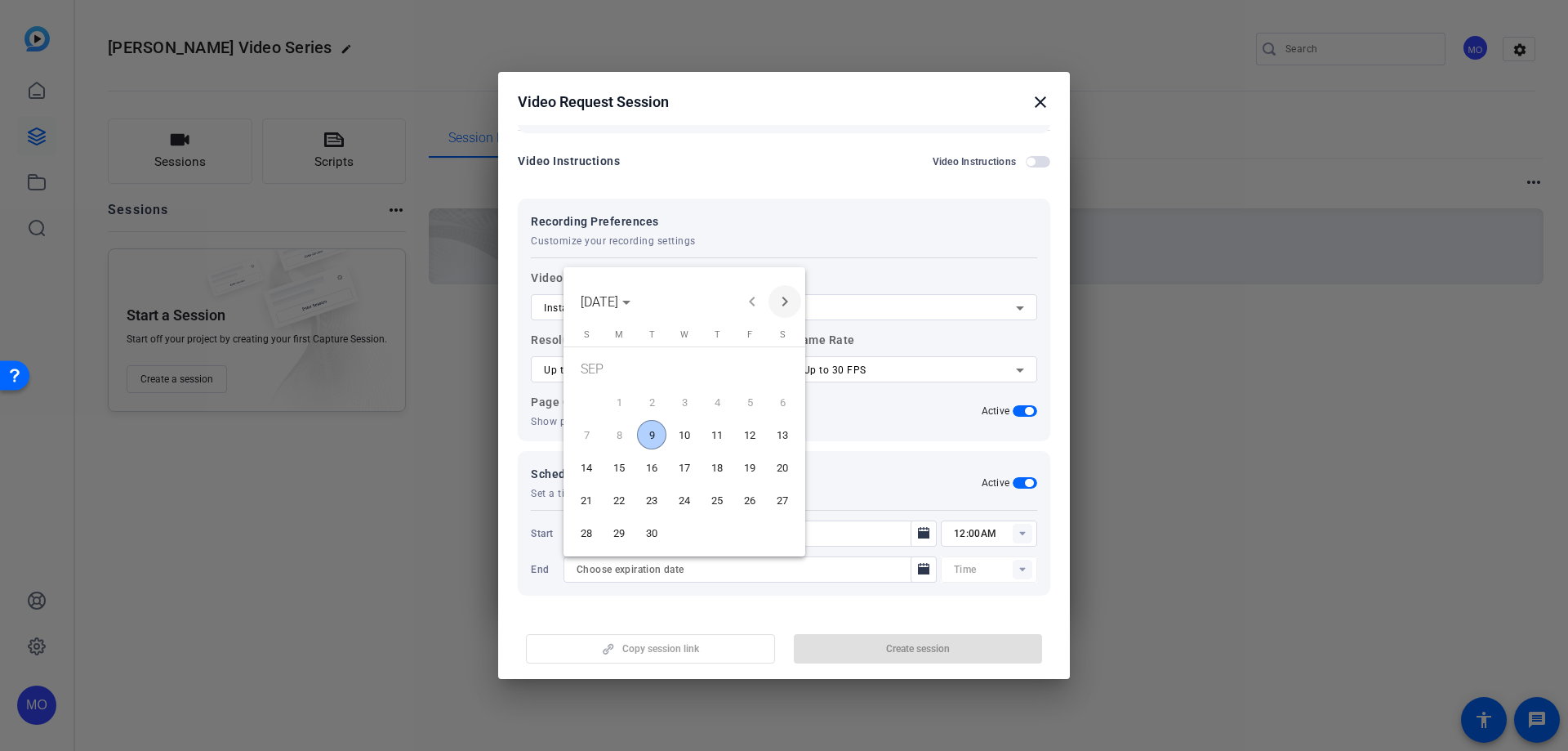
click at [794, 303] on span "Next month" at bounding box center [785, 302] width 33 height 33
click at [744, 499] on span "31" at bounding box center [749, 504] width 29 height 29
type input "[DATE]"
type input "12:15AM"
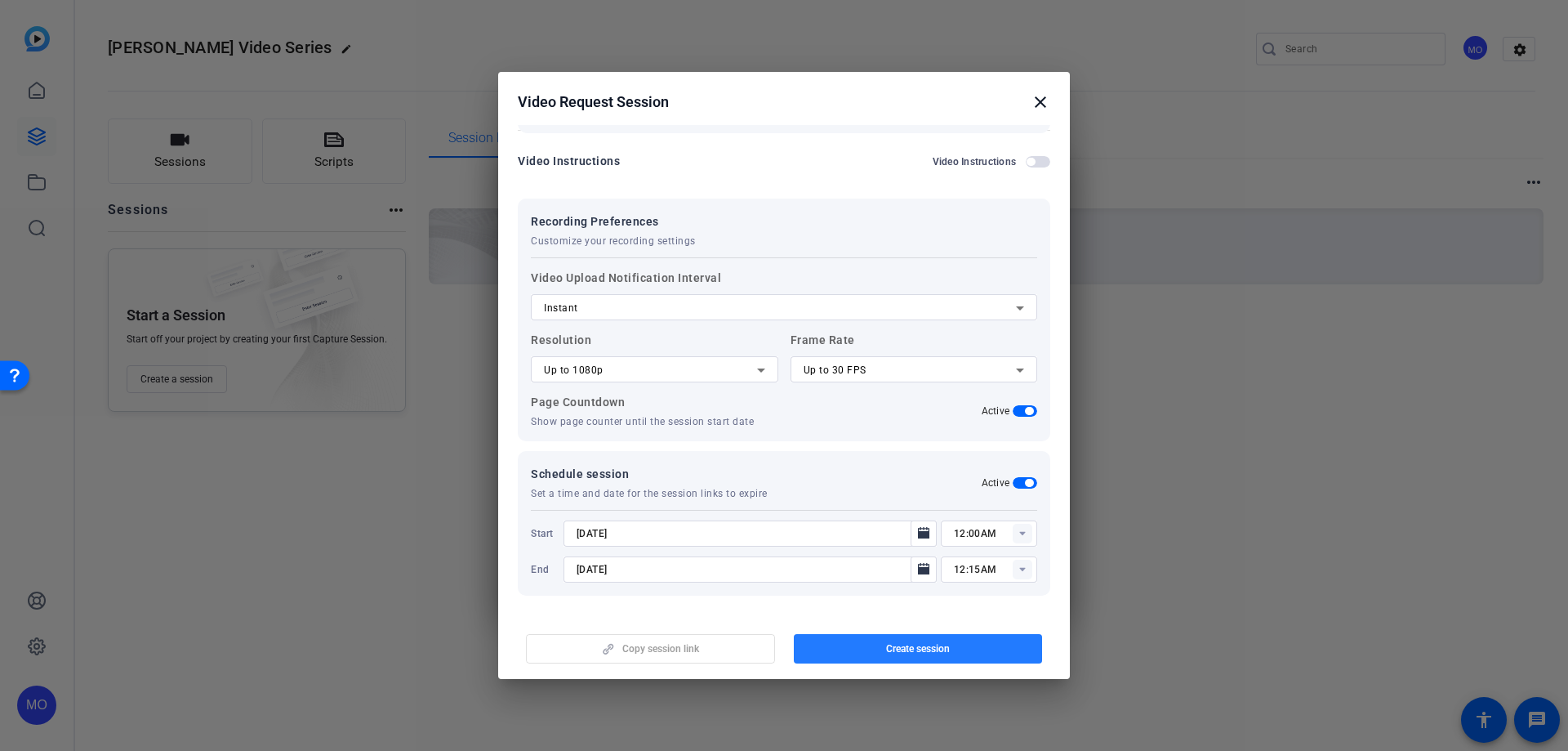
click at [878, 645] on span "button" at bounding box center [918, 649] width 249 height 40
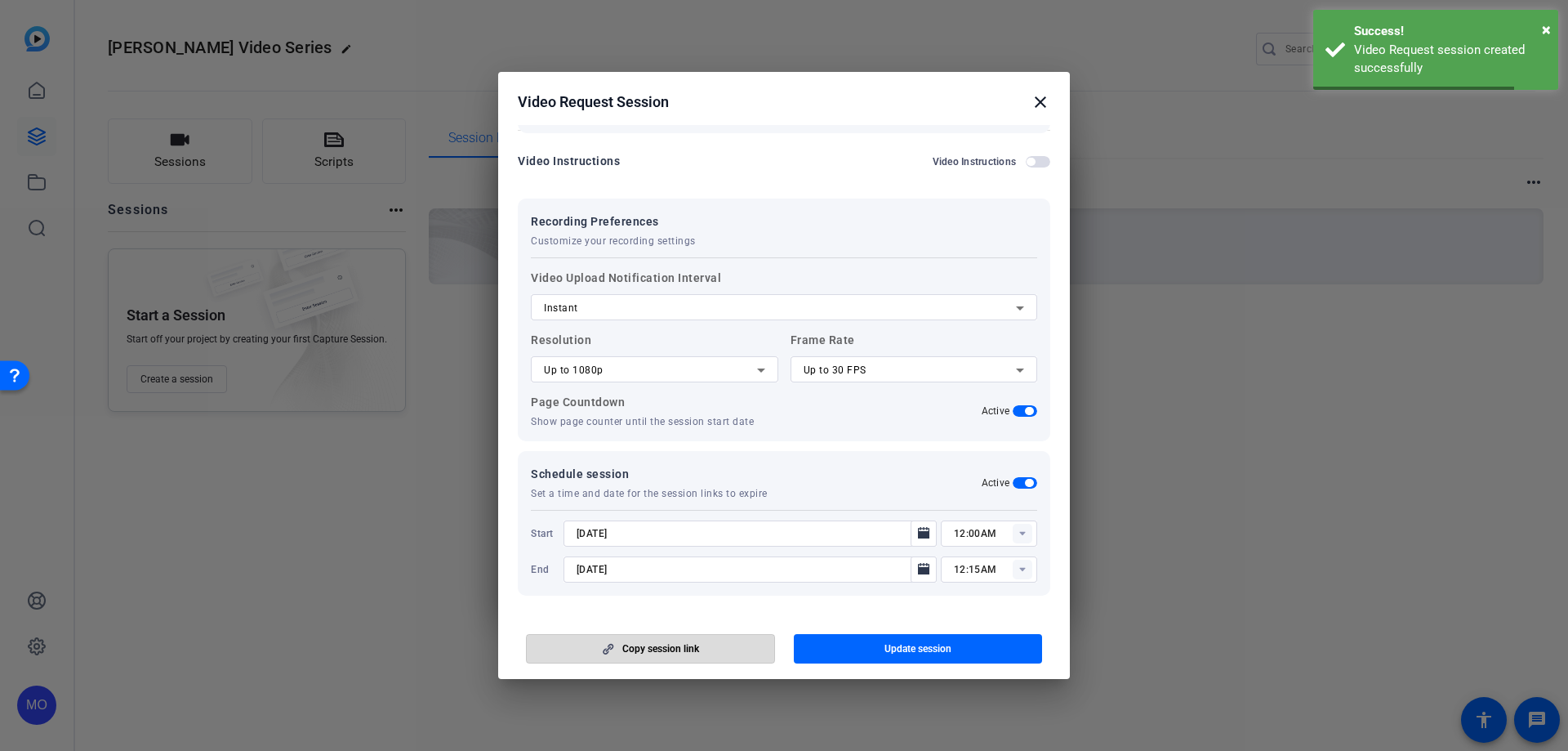
click at [740, 656] on span "button" at bounding box center [651, 649] width 247 height 40
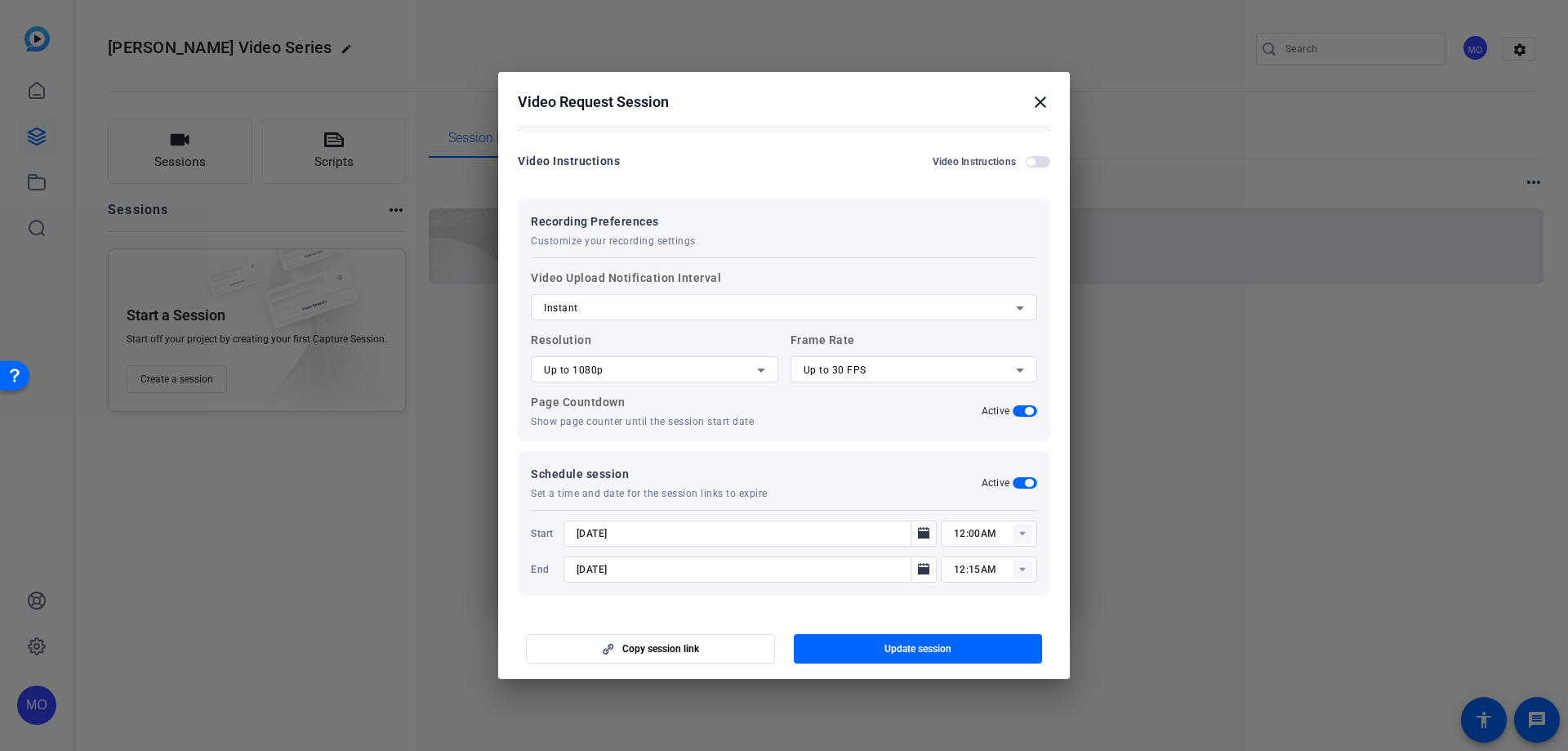
click at [1046, 104] on mat-icon "close" at bounding box center [1040, 101] width 19 height 19
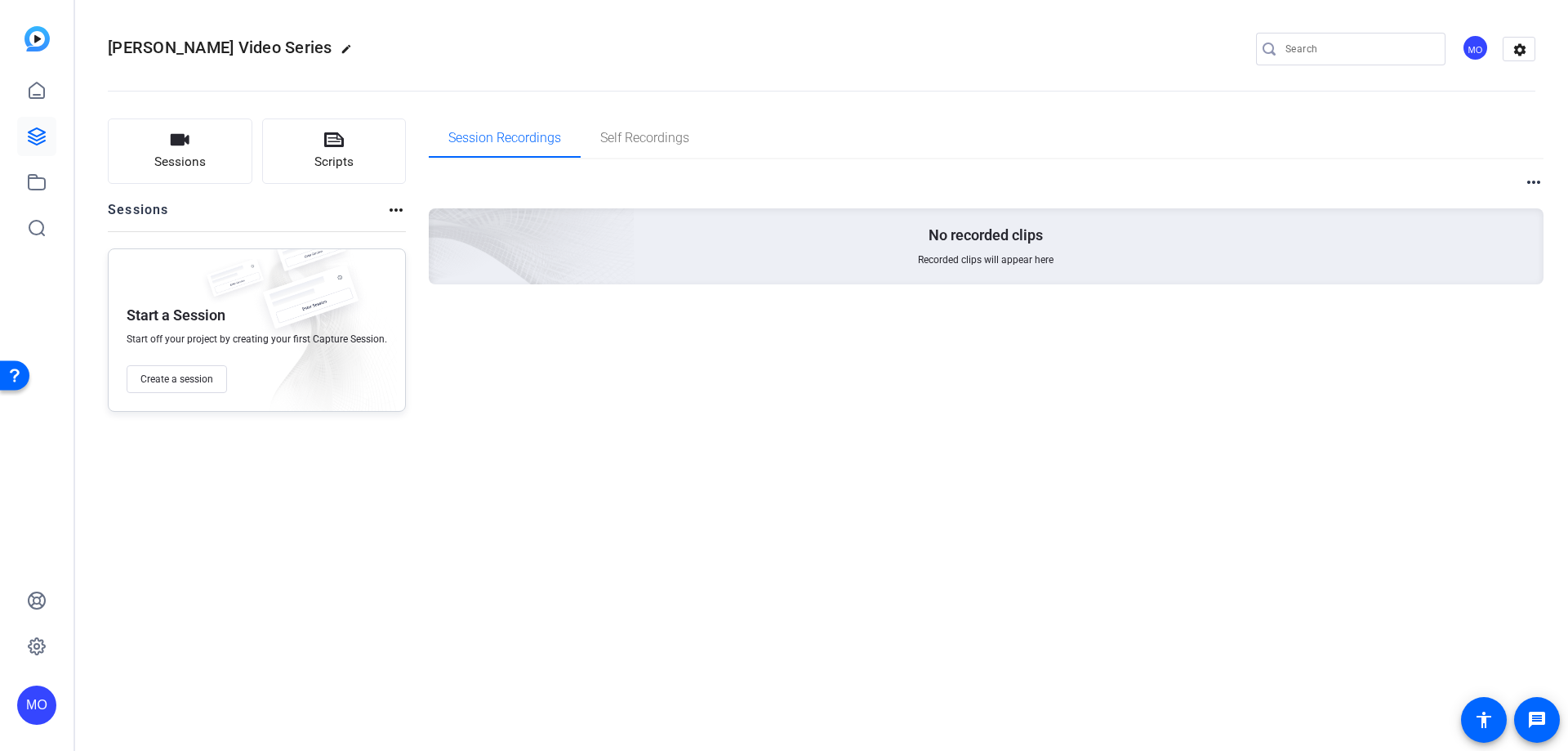
click at [1041, 104] on openreel-divider-bar at bounding box center [822, 86] width 1428 height 50
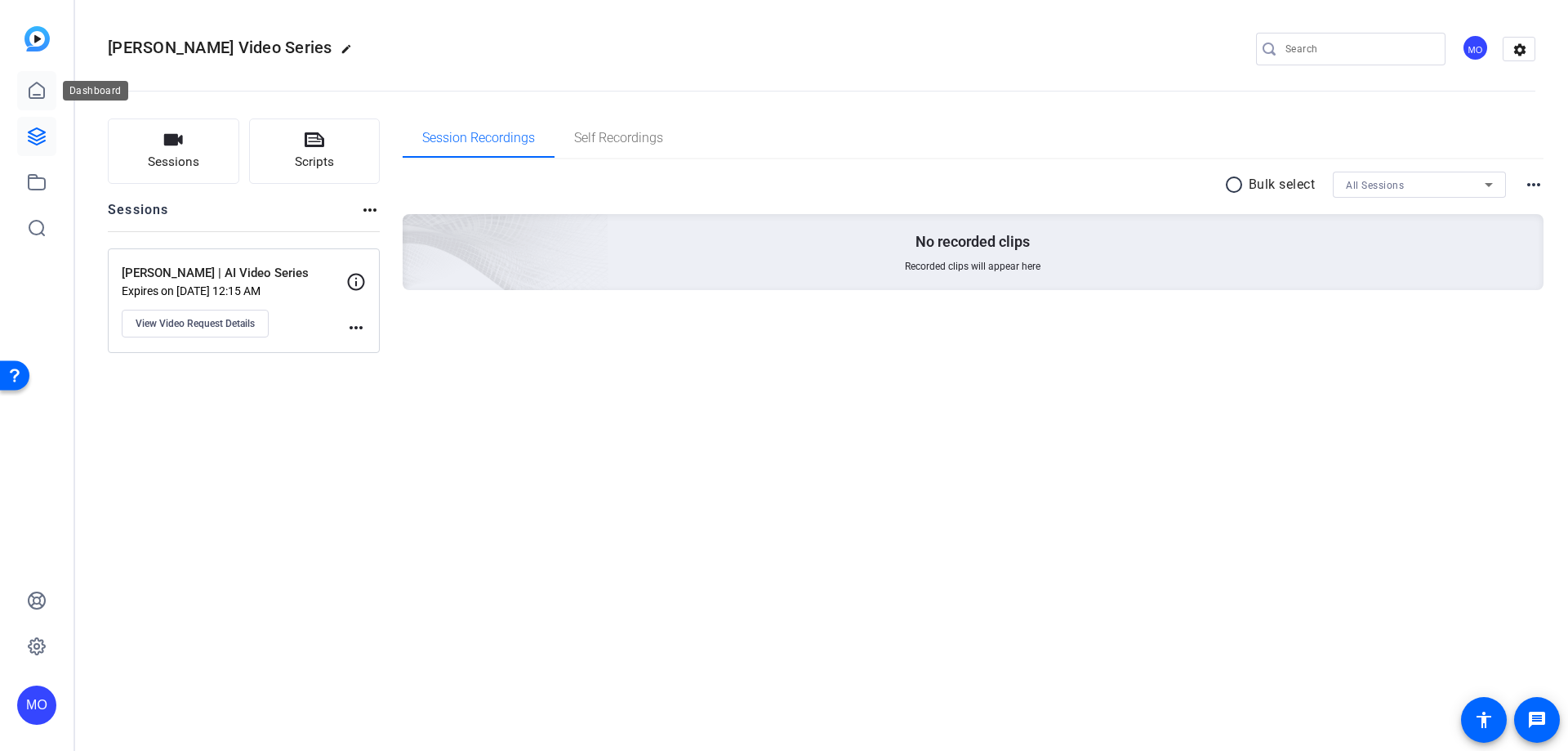
click at [40, 96] on icon at bounding box center [37, 91] width 19 height 19
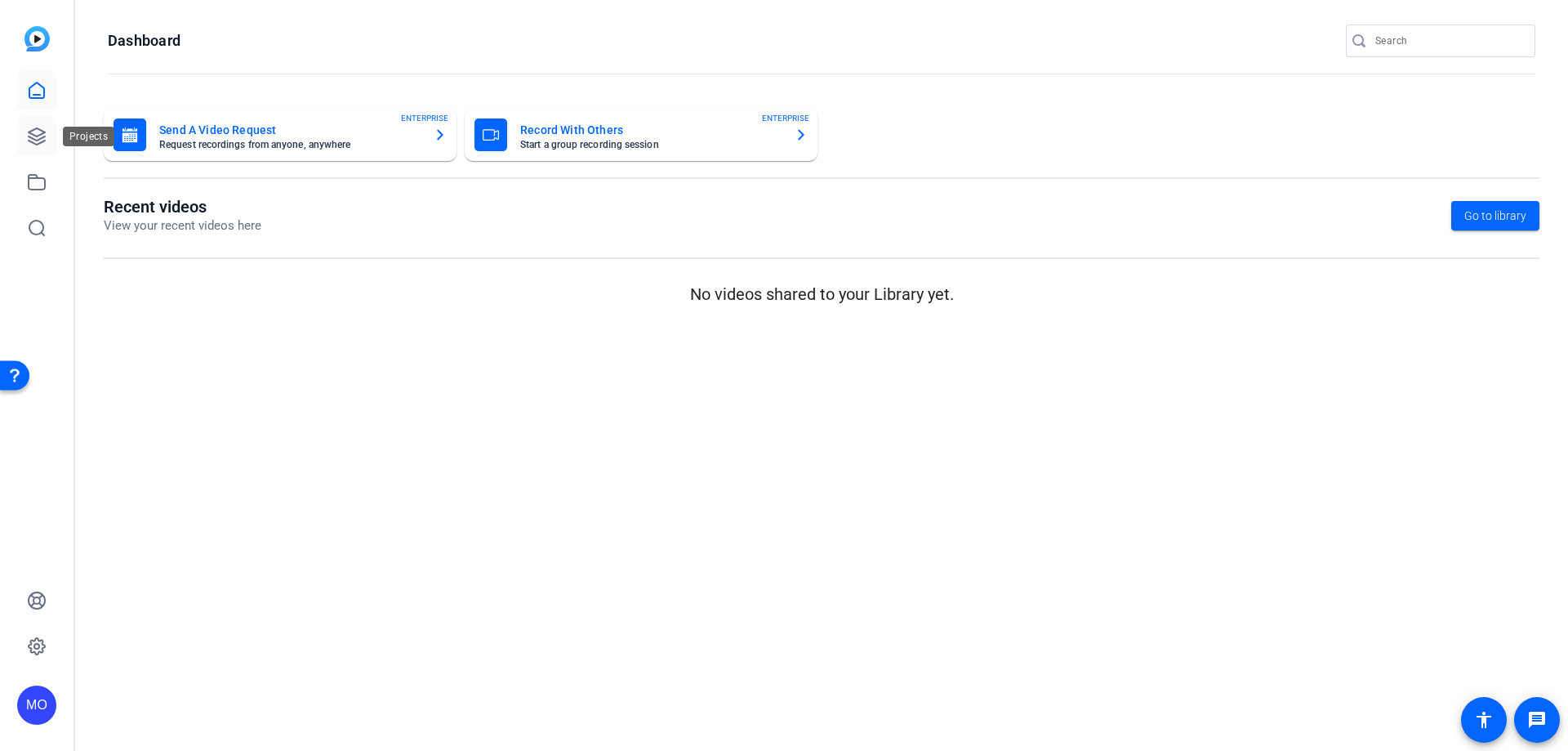
click at [38, 130] on icon at bounding box center [37, 136] width 19 height 19
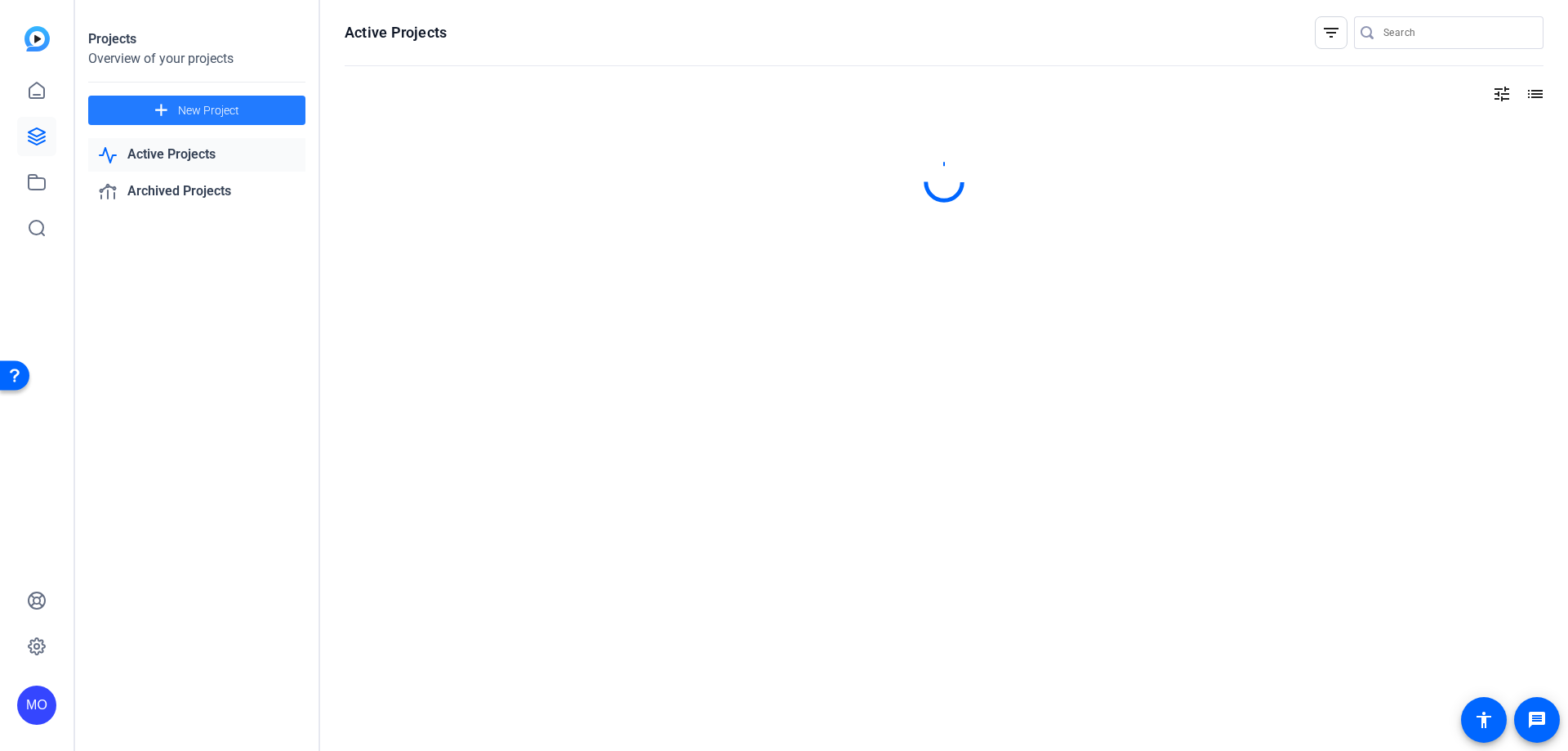
click at [222, 113] on span "New Project" at bounding box center [208, 111] width 61 height 17
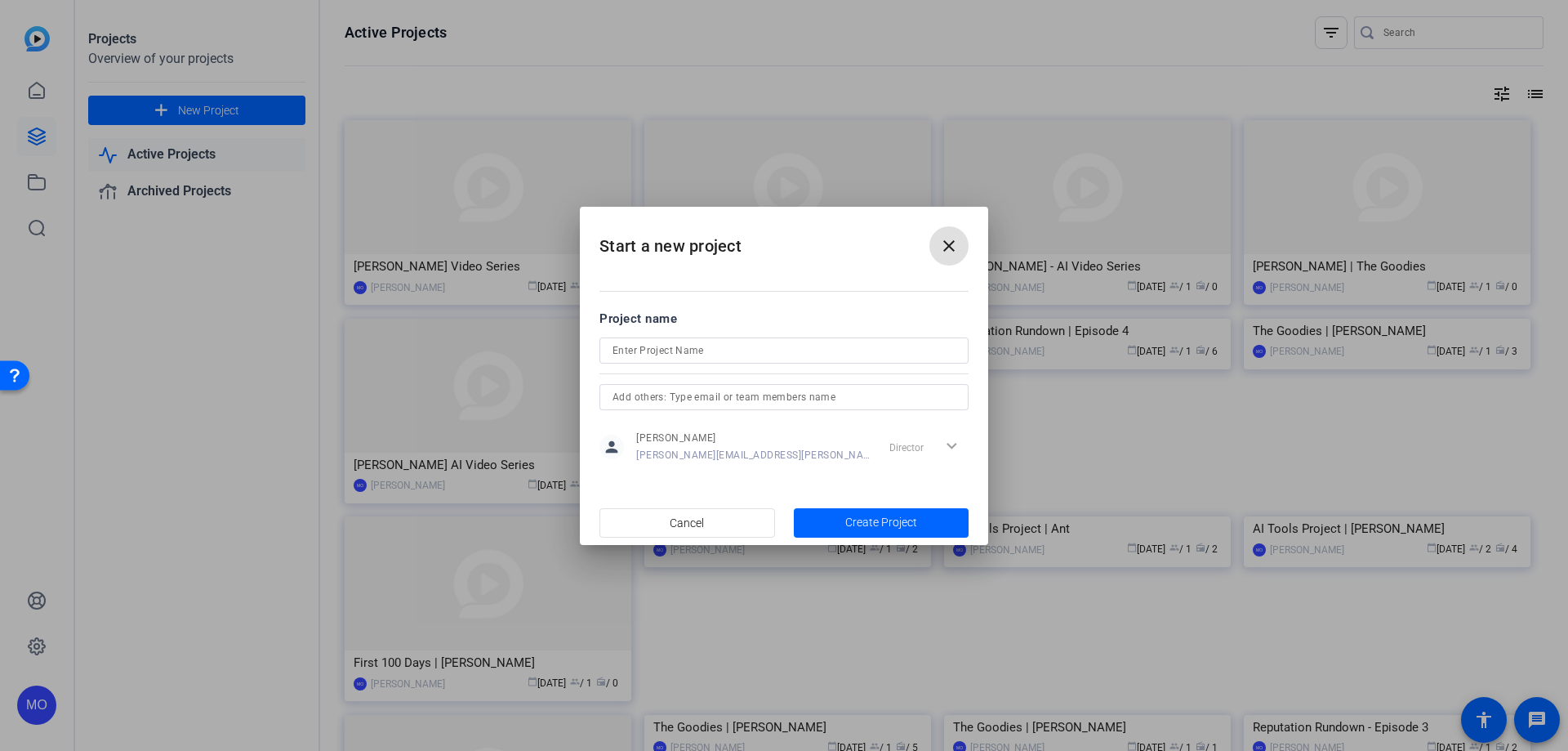
click at [646, 358] on input at bounding box center [784, 350] width 343 height 19
type input "[PERSON_NAME] | AI Video Series"
click at [857, 518] on span "Create Project" at bounding box center [882, 522] width 72 height 17
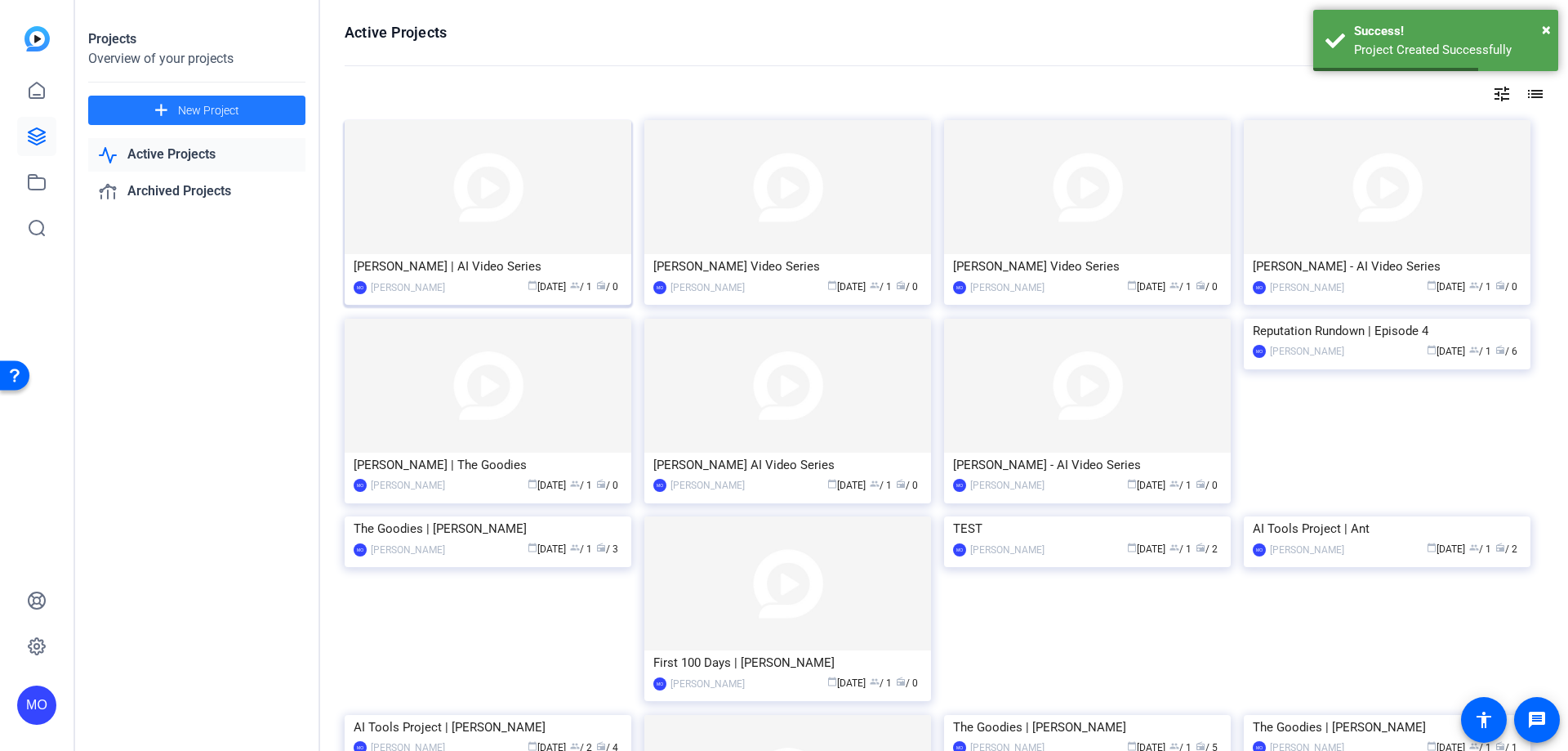
click at [472, 186] on img at bounding box center [488, 187] width 287 height 134
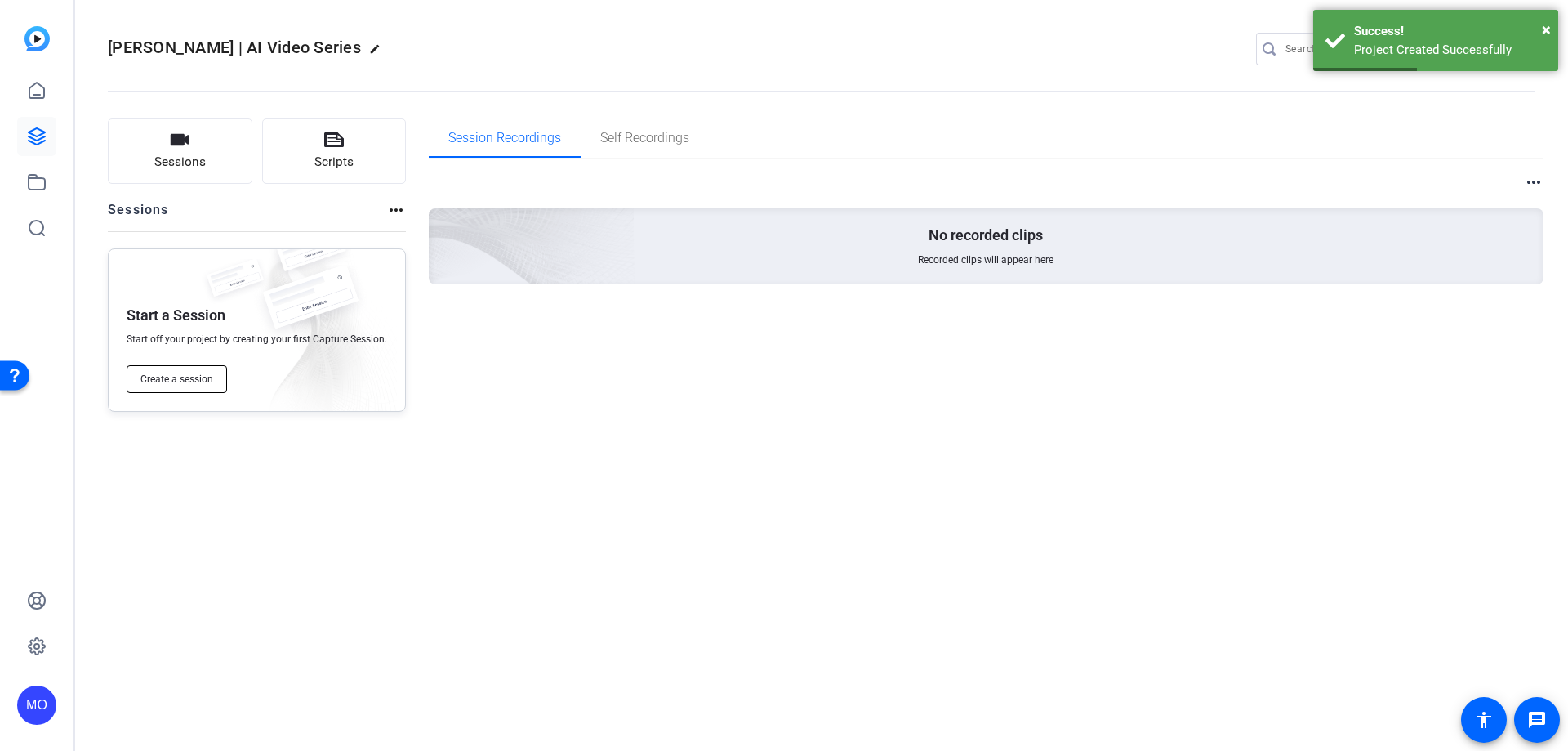
click at [215, 371] on button "Create a session" at bounding box center [177, 379] width 101 height 28
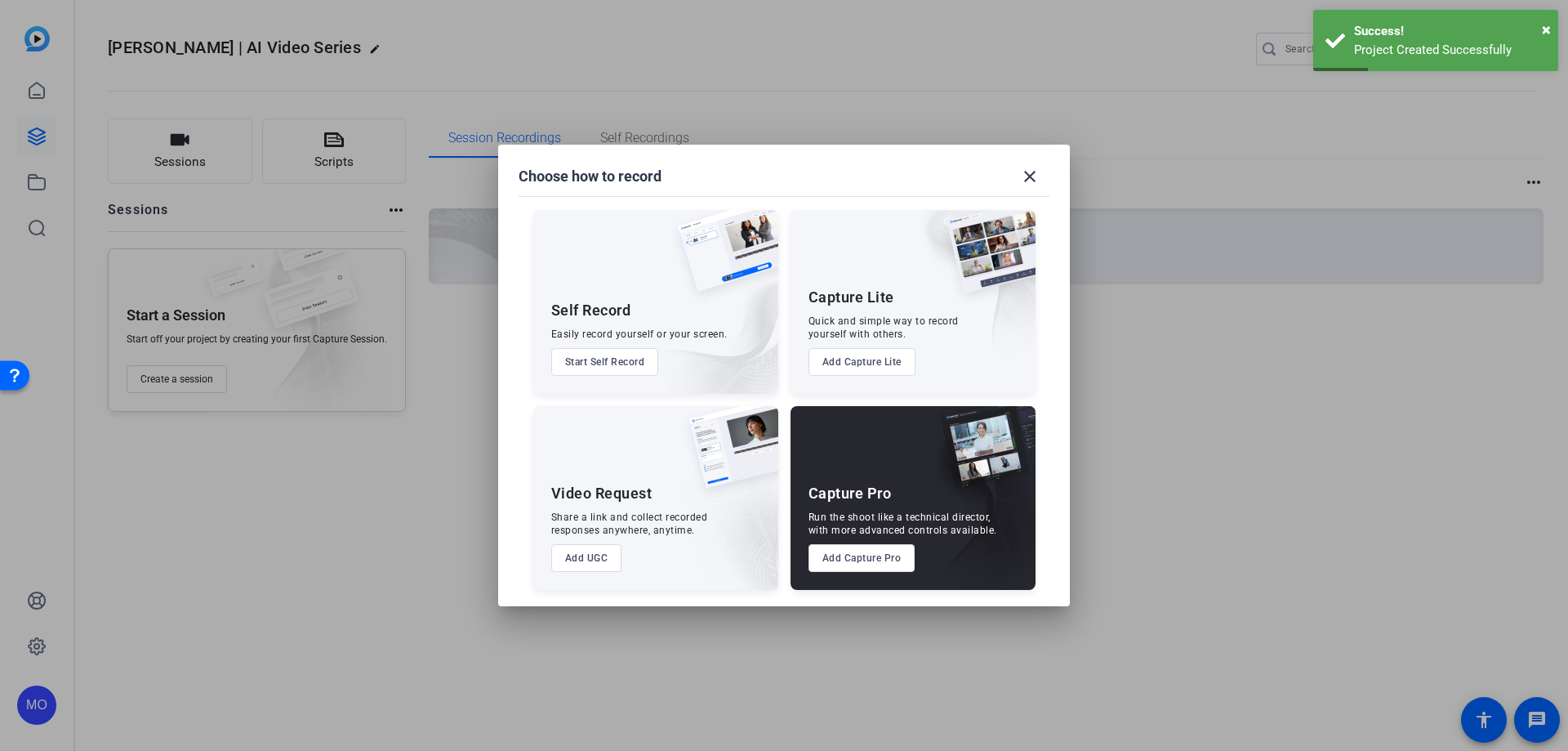
click at [576, 552] on button "Add UGC" at bounding box center [587, 558] width 72 height 28
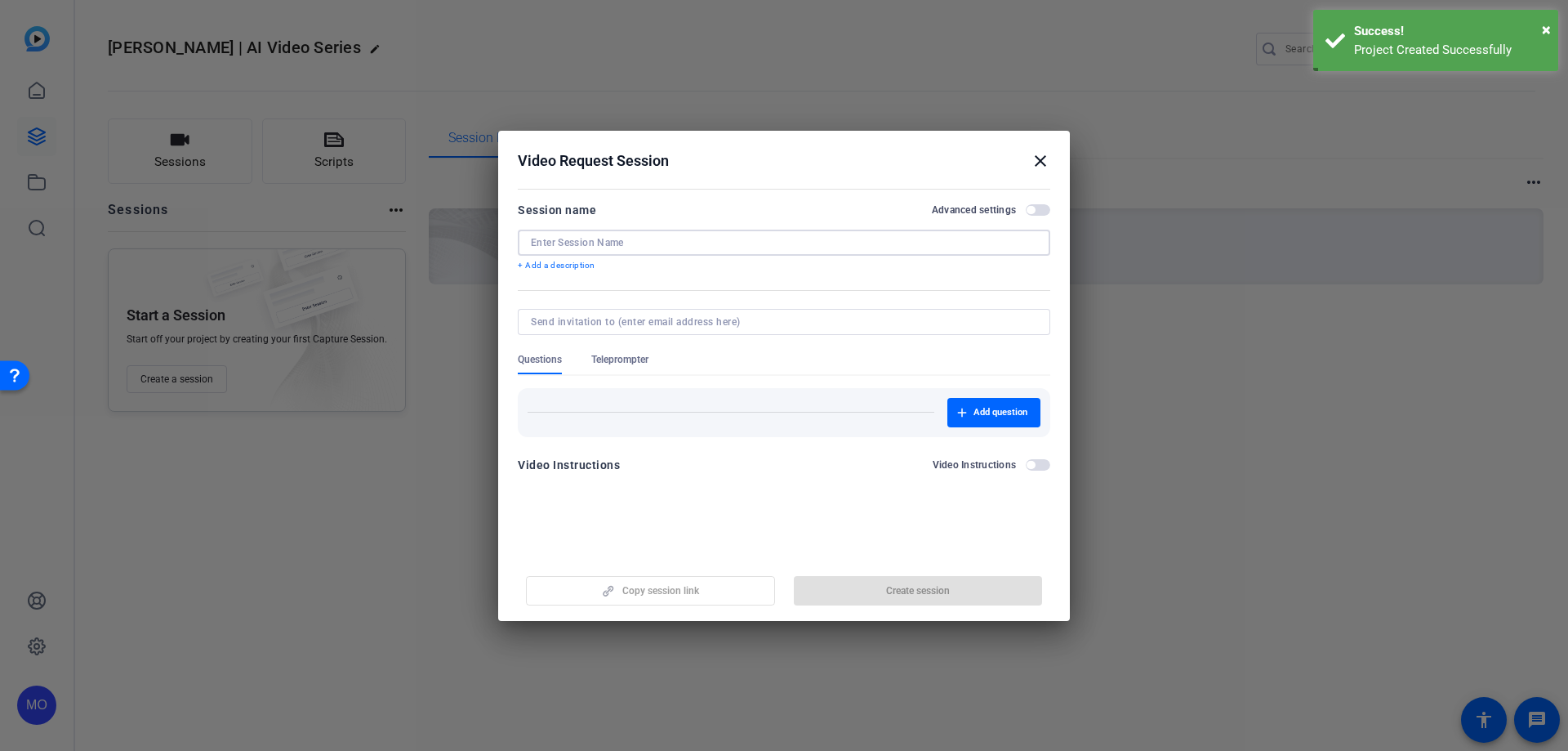
click at [554, 241] on input at bounding box center [784, 243] width 507 height 14
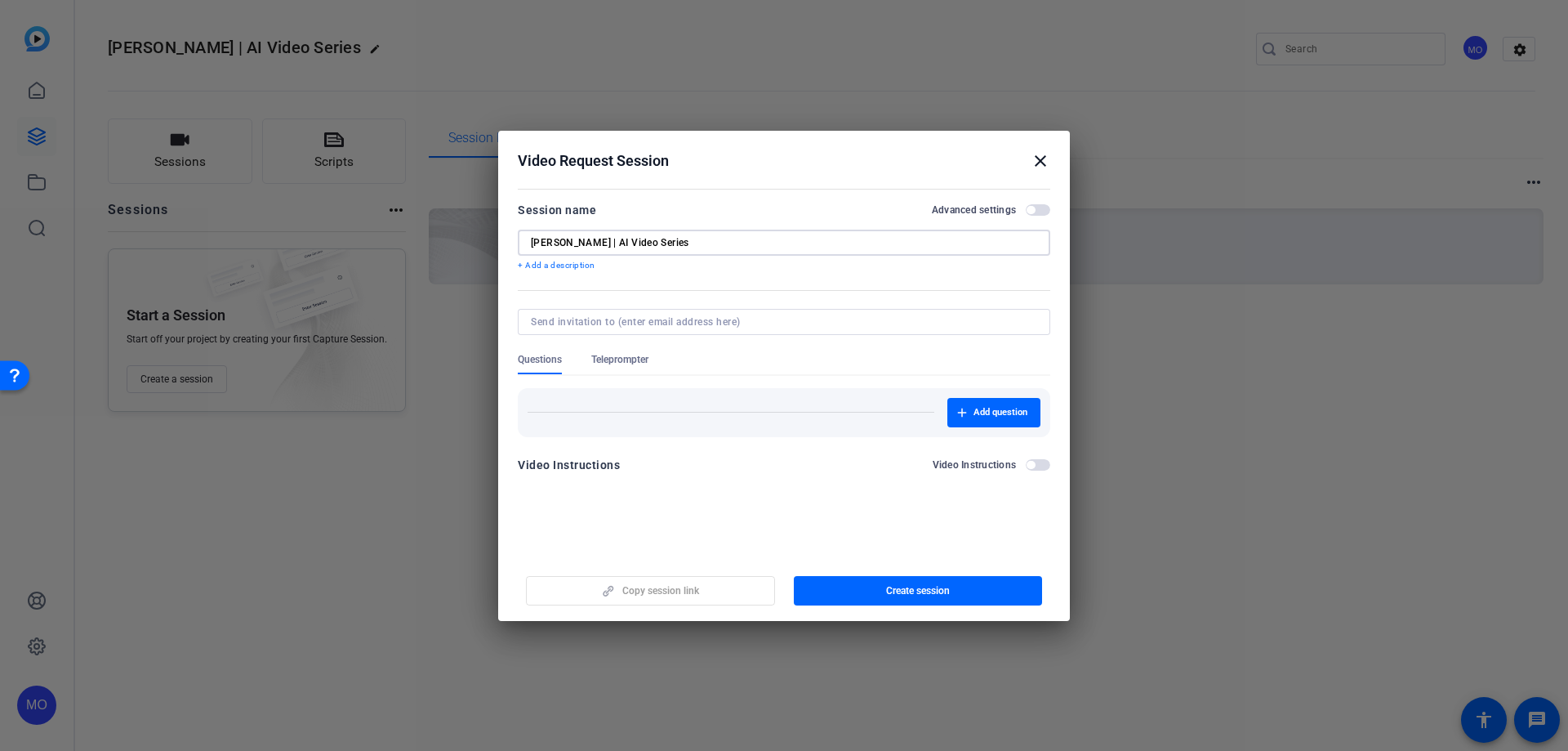
type input "[PERSON_NAME] | AI Video Series"
click at [1035, 208] on span "button" at bounding box center [1031, 210] width 8 height 8
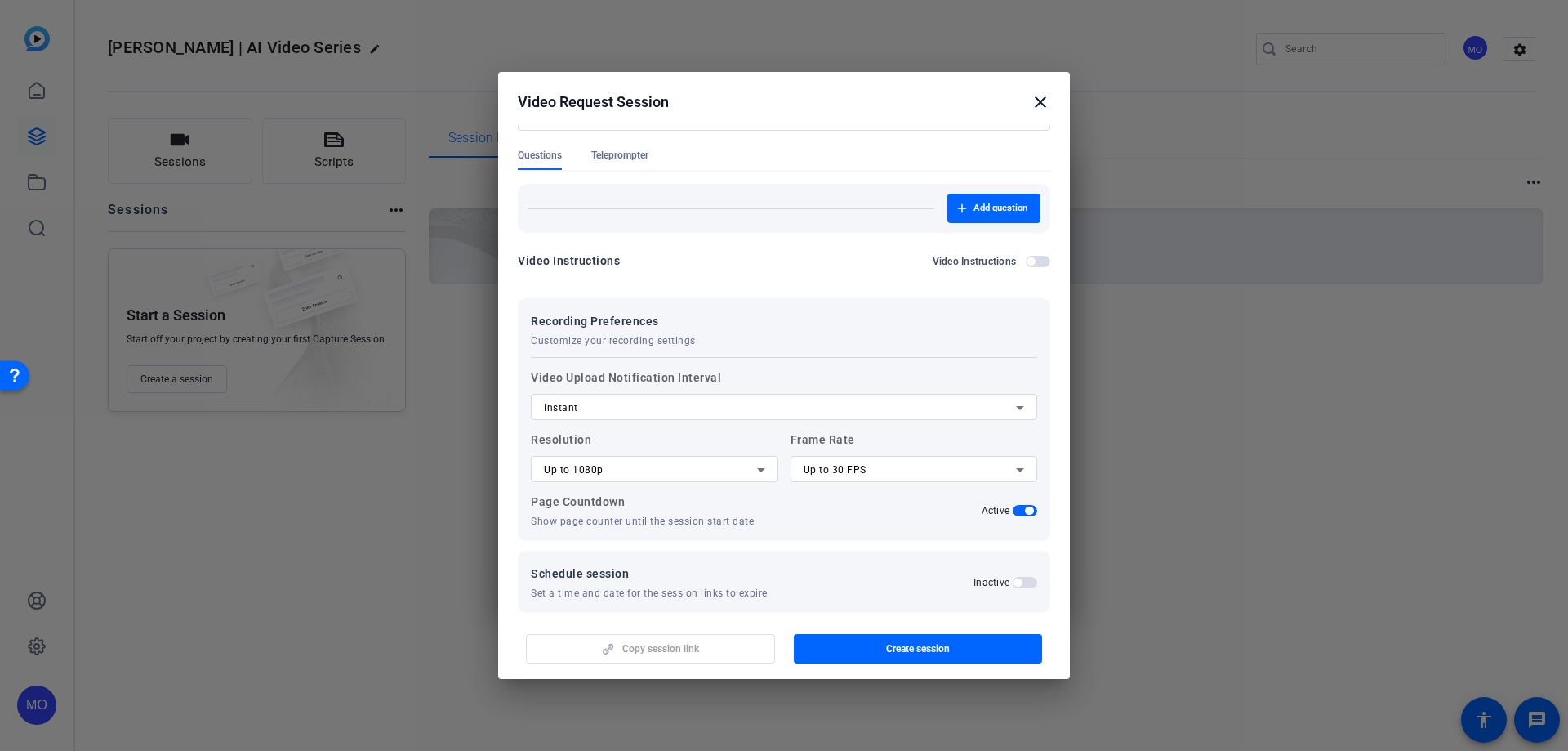
scroll to position [162, 0]
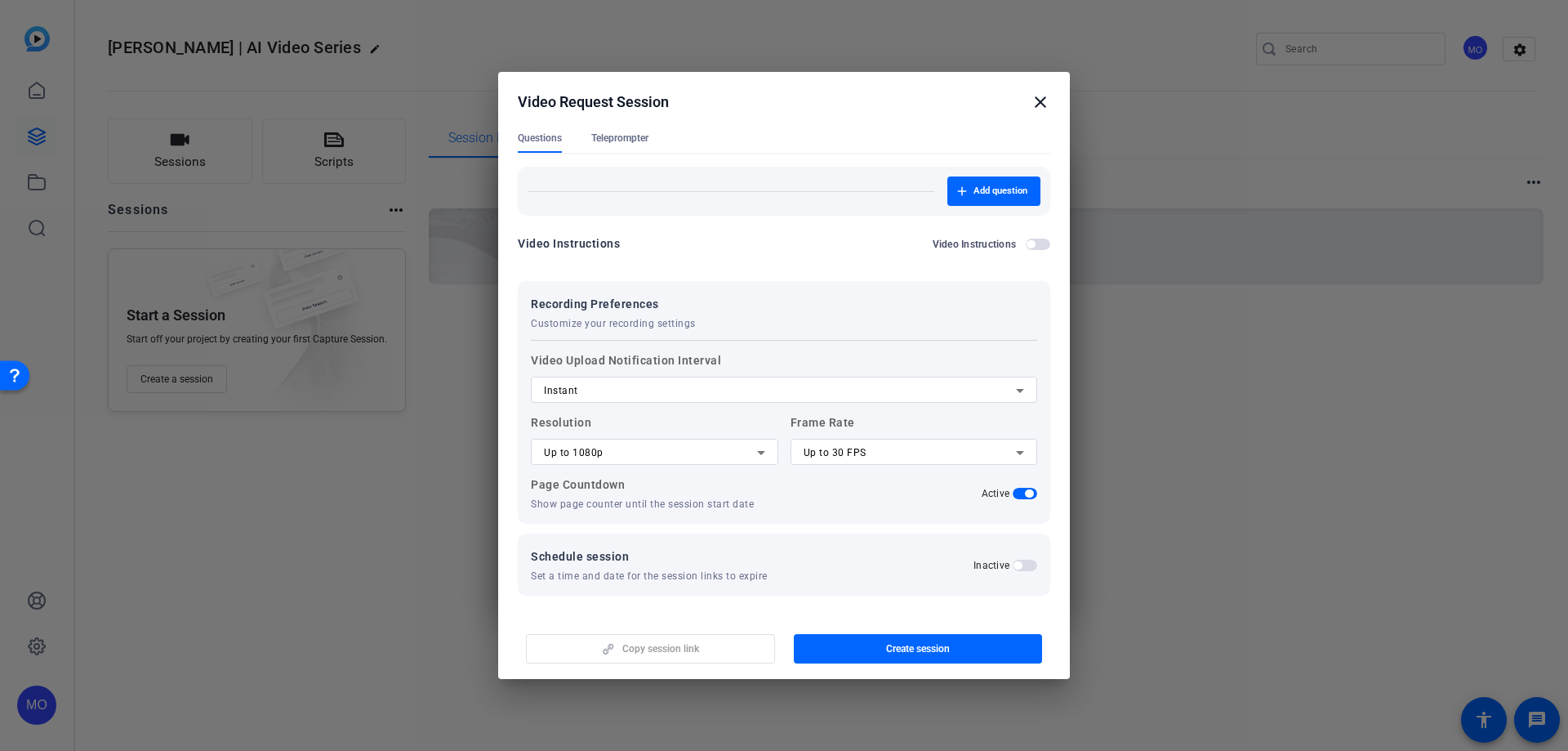
click at [1013, 560] on span "button" at bounding box center [1025, 565] width 24 height 12
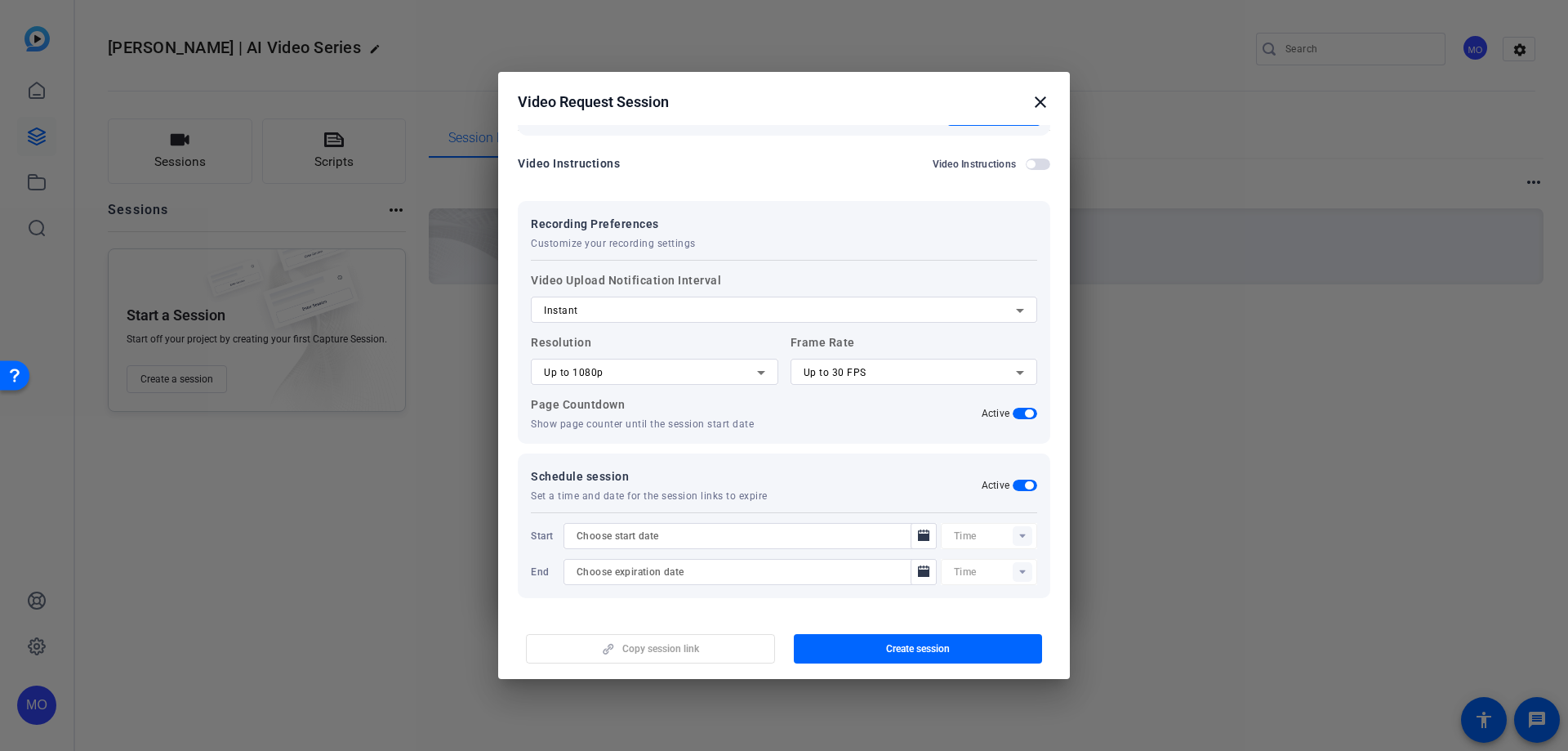
scroll to position [245, 0]
click at [918, 534] on icon "Open calendar" at bounding box center [924, 533] width 12 height 12
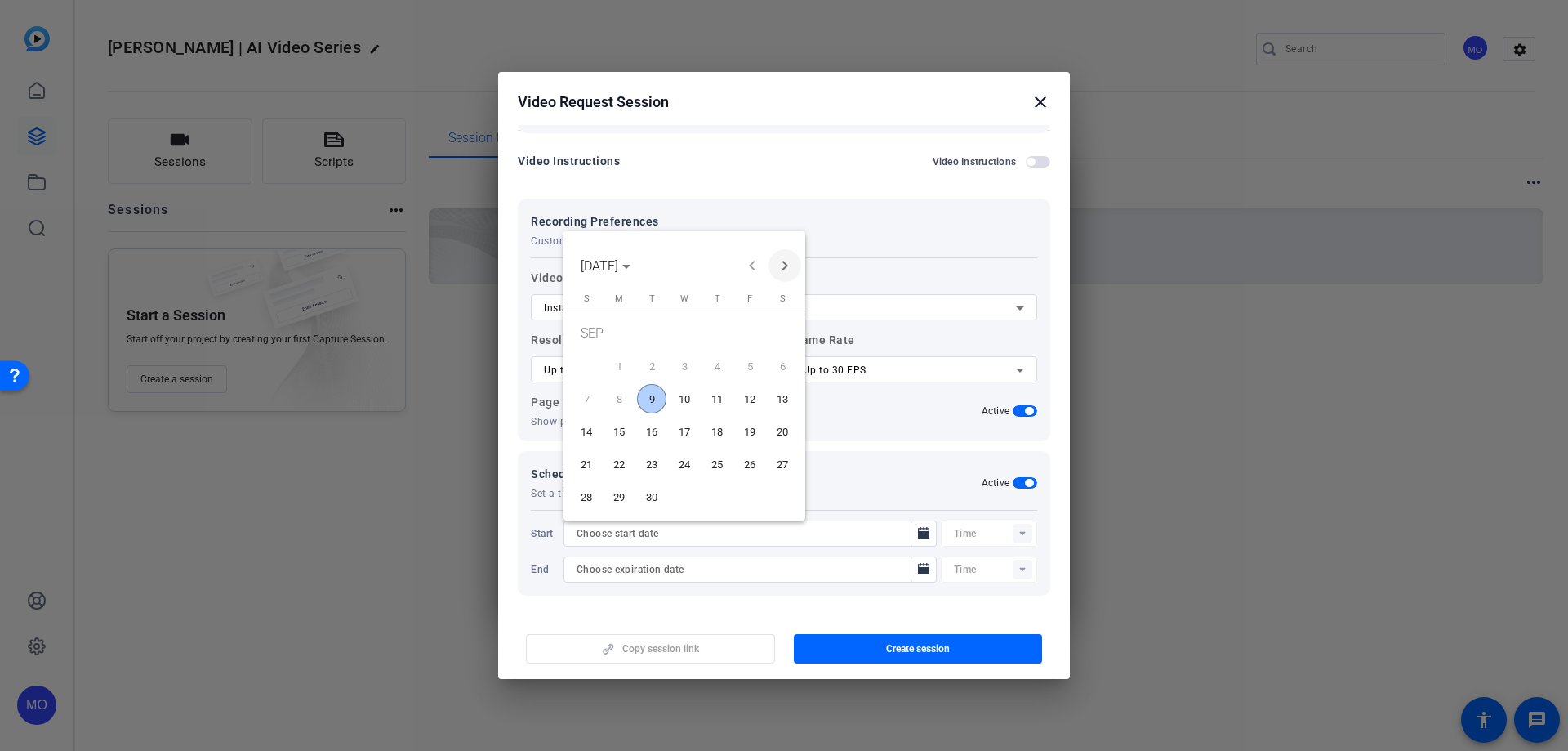
click at [788, 264] on span "Next month" at bounding box center [785, 266] width 33 height 33
click at [758, 464] on span "31" at bounding box center [749, 468] width 29 height 29
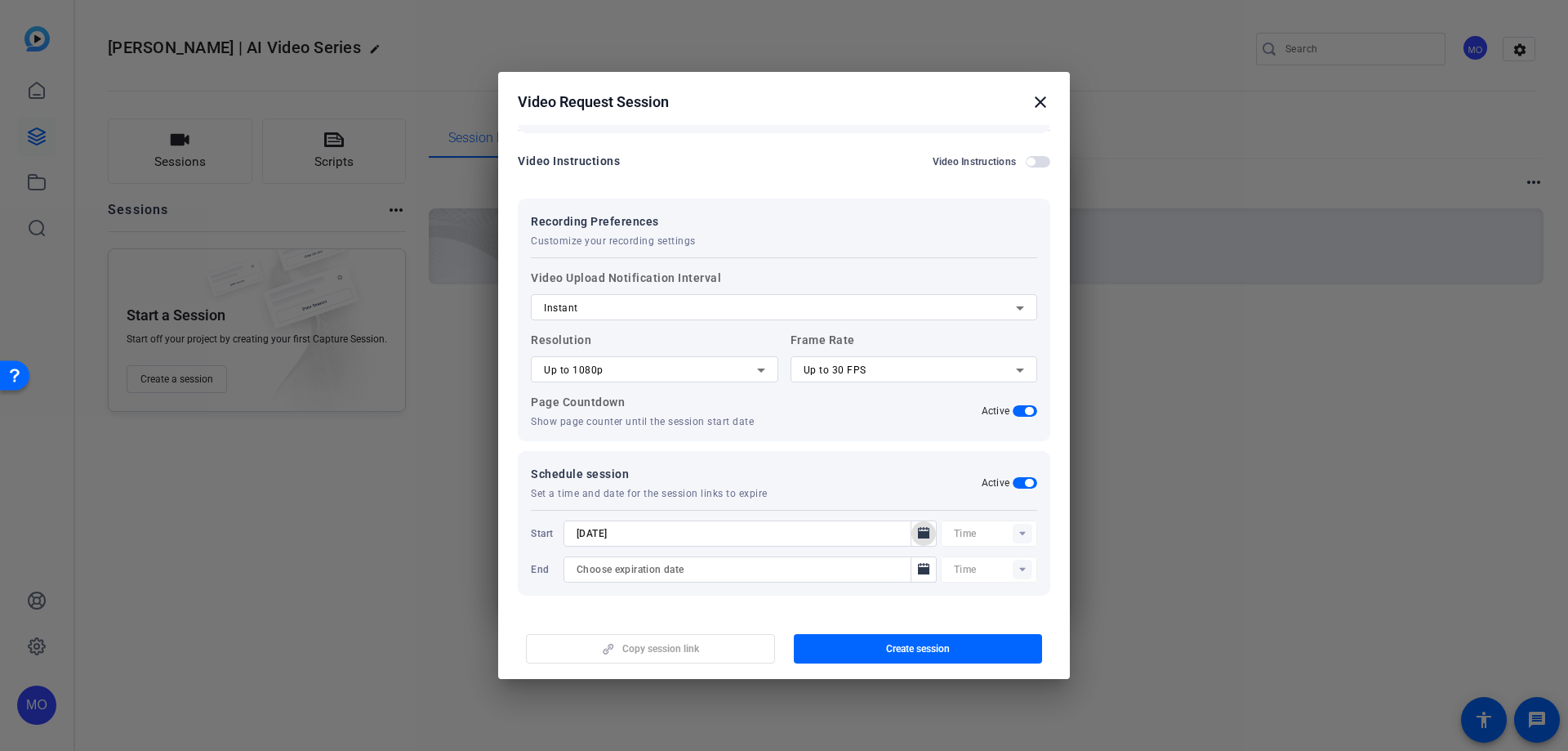
click at [915, 530] on mat-icon "Open calendar" at bounding box center [924, 534] width 19 height 19
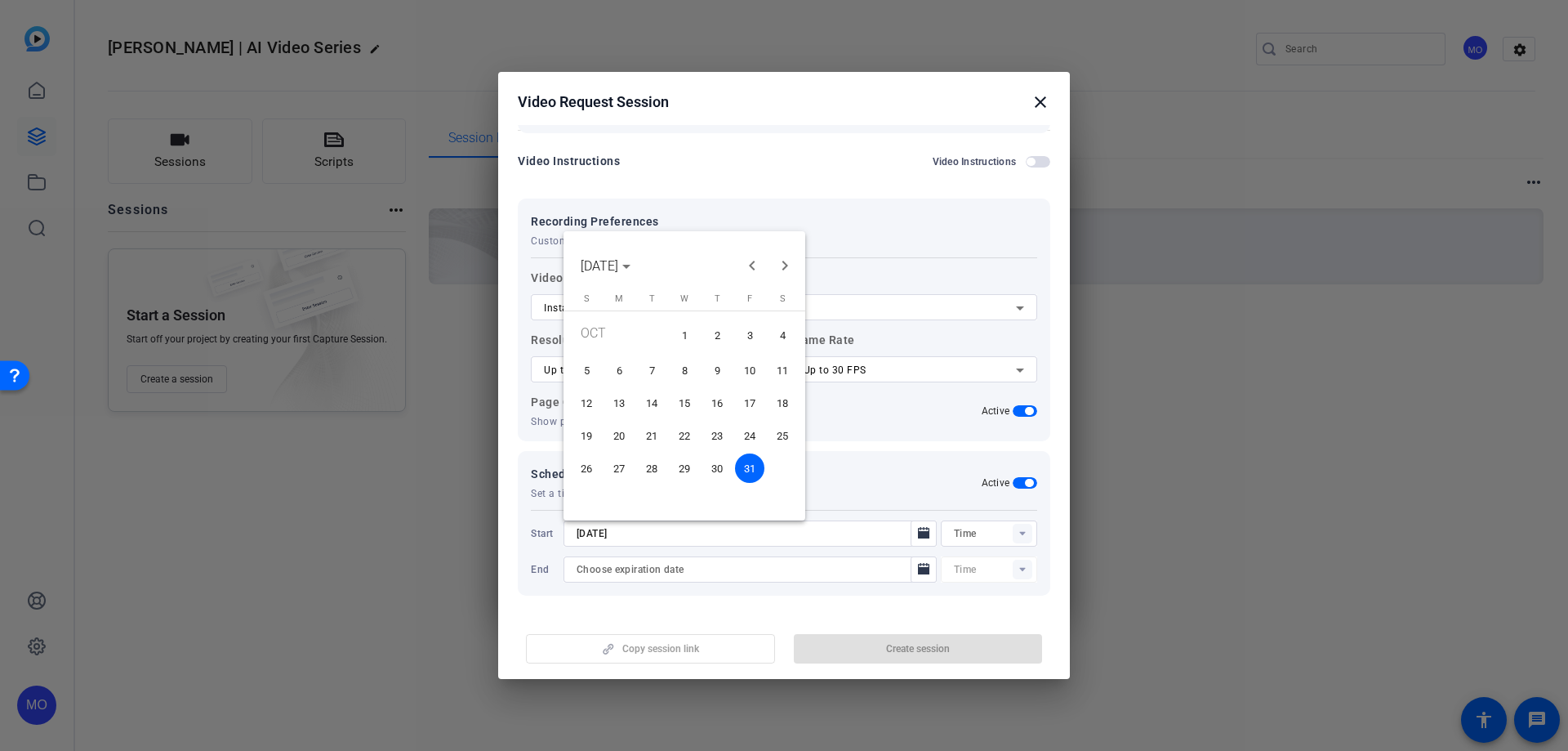
click at [740, 270] on span "Previous month" at bounding box center [752, 266] width 33 height 33
click at [651, 396] on span "9" at bounding box center [652, 398] width 29 height 29
type input "[DATE]"
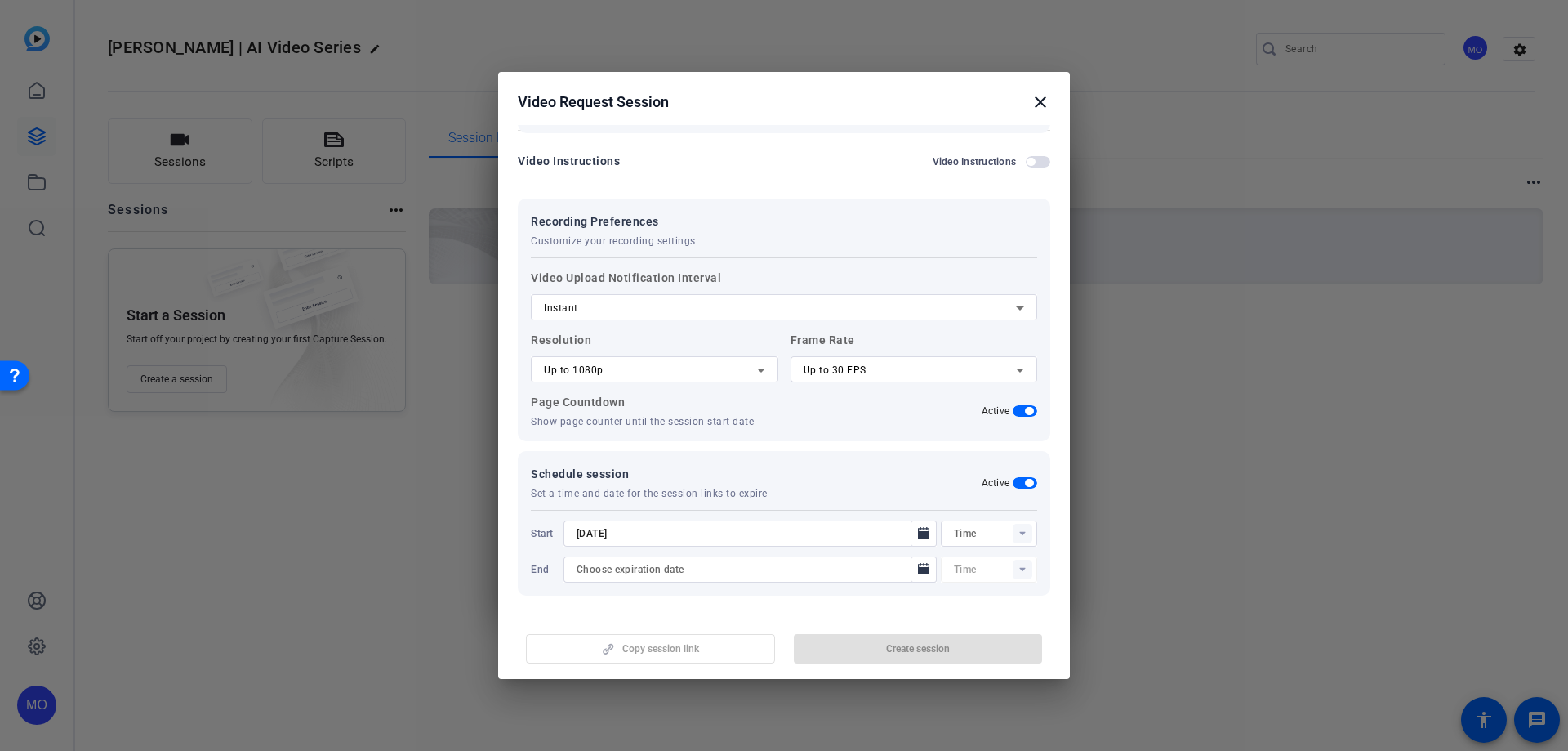
click at [1022, 541] on icon at bounding box center [1023, 534] width 19 height 19
click at [973, 324] on span "12:00AM" at bounding box center [967, 331] width 43 height 19
type input "12:00AM"
click at [915, 569] on mat-icon "Open calendar" at bounding box center [924, 569] width 19 height 19
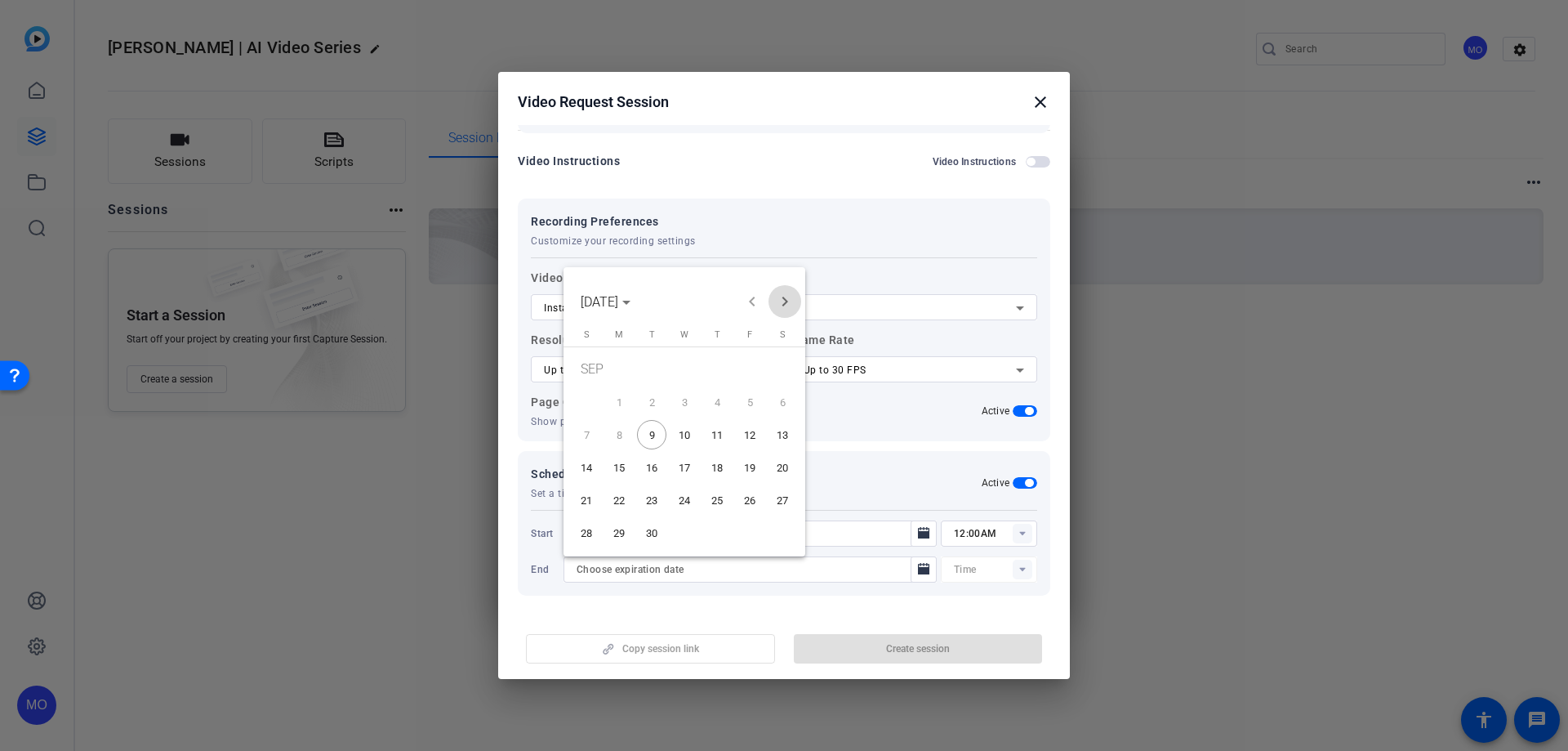
click at [792, 295] on span "Next month" at bounding box center [785, 302] width 33 height 33
click at [748, 510] on span "31" at bounding box center [749, 504] width 29 height 29
type input "[DATE]"
type input "12:15AM"
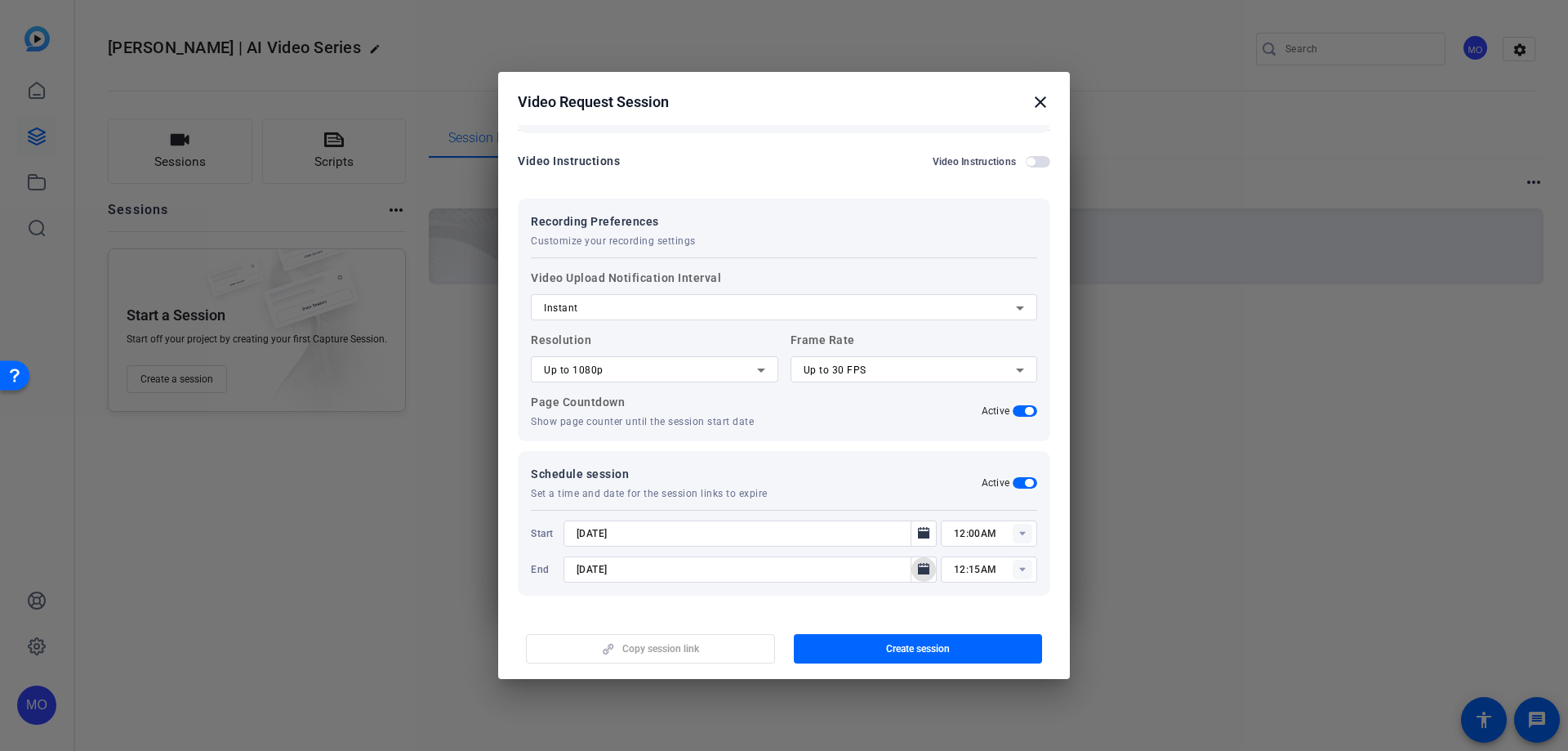
click at [929, 647] on span "Create session" at bounding box center [918, 649] width 64 height 14
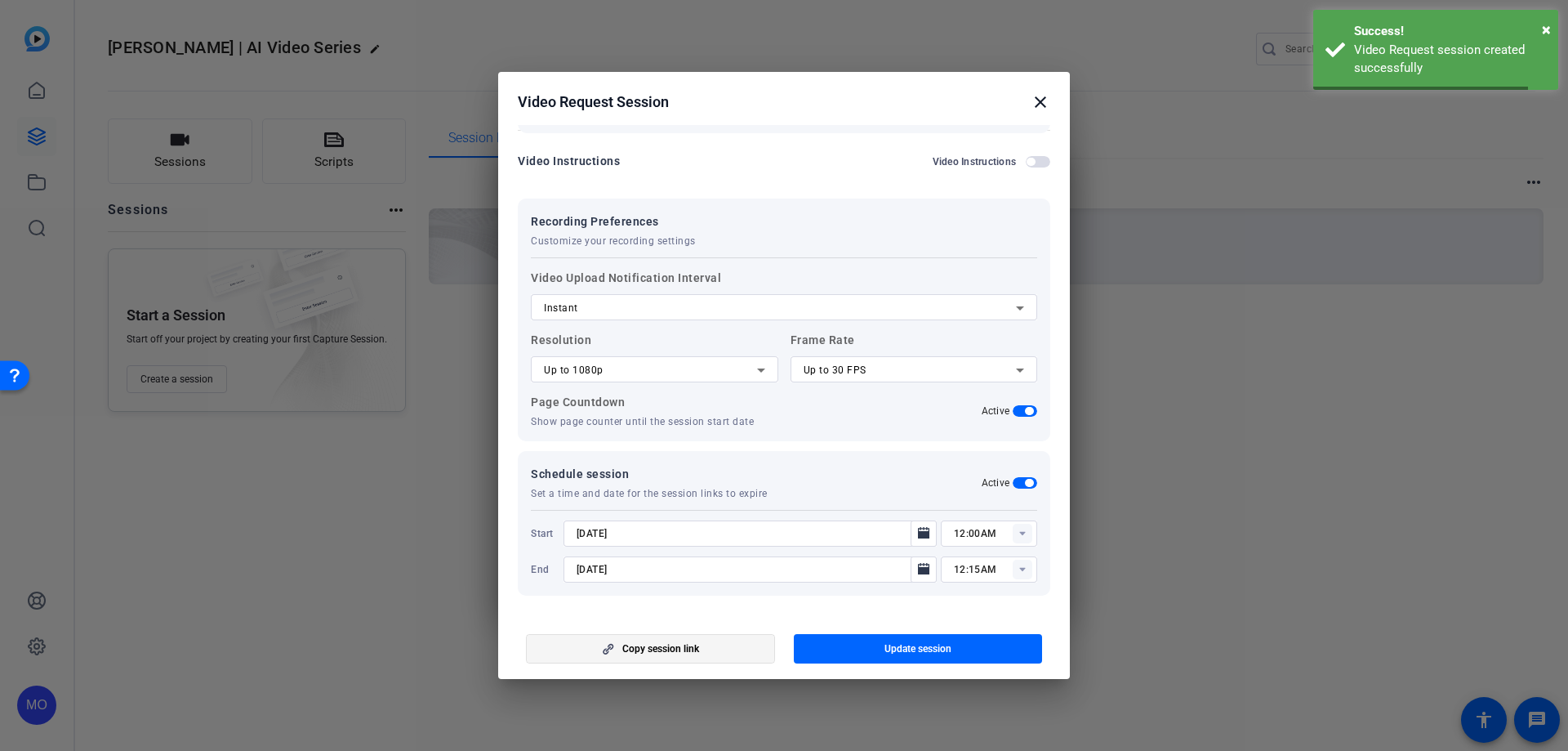
click at [714, 647] on span "button" at bounding box center [651, 649] width 247 height 40
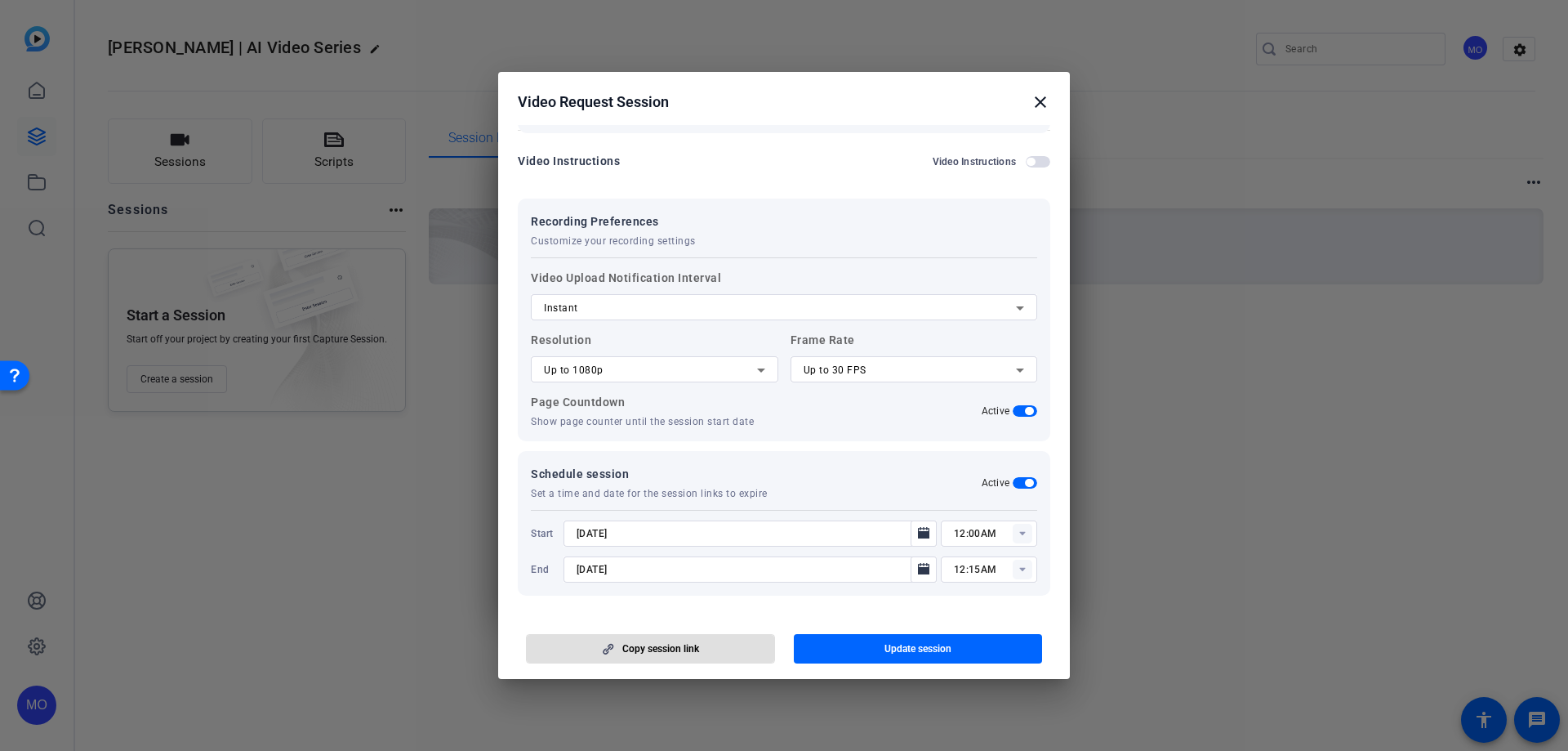
click at [1055, 94] on h2 "Video Request Session close" at bounding box center [783, 98] width 571 height 53
